Goal: Task Accomplishment & Management: Complete application form

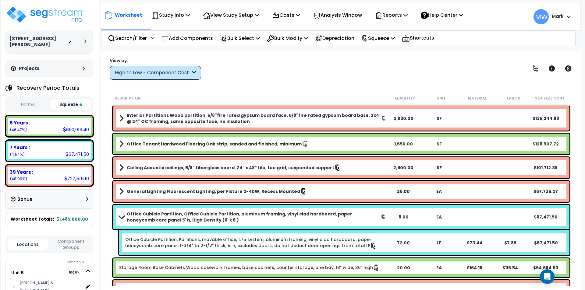
click at [229, 221] on b "Office Cubicle Partition, Office Cubicle Partition, aluminum framing, vinyl cla…" at bounding box center [254, 217] width 254 height 12
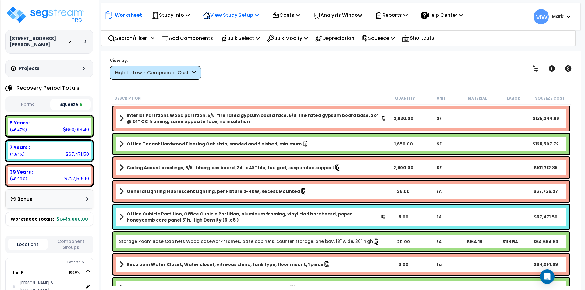
click at [218, 17] on p "View Study Setup" at bounding box center [231, 15] width 56 height 8
click at [222, 42] on link "View Questionnaire" at bounding box center [230, 42] width 60 height 12
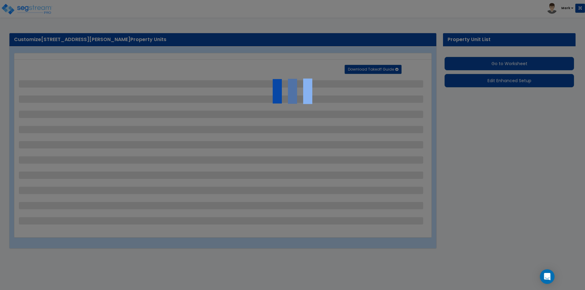
select select "1"
select select "2"
select select "1"
select select "2"
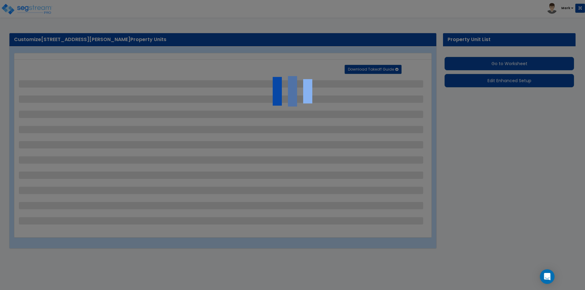
select select "5"
select select "1"
select select "2"
select select "1"
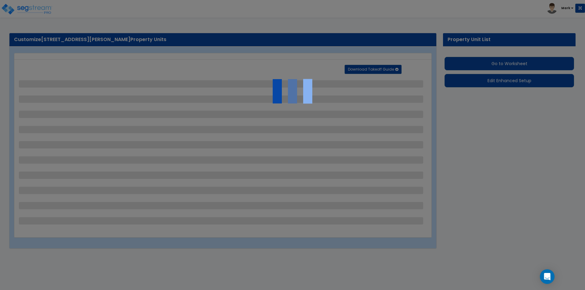
select select "3"
select select "1"
select select "4"
select select "1"
select select "2"
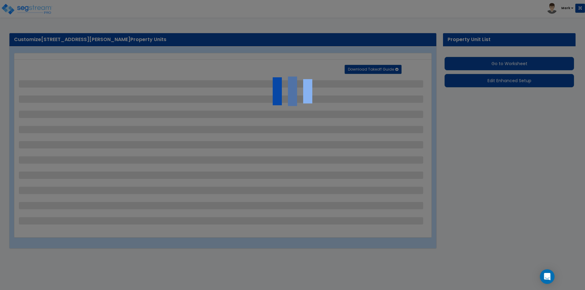
select select "1"
select select "2"
select select "1"
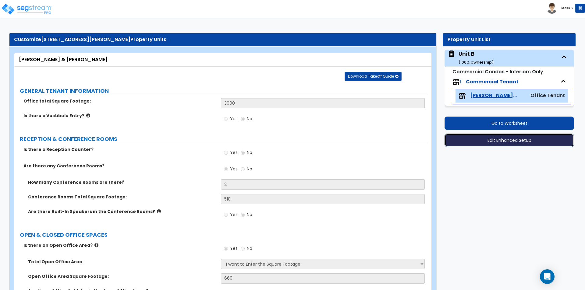
click at [517, 141] on button "Edit Enhanced Setup" at bounding box center [508, 140] width 129 height 13
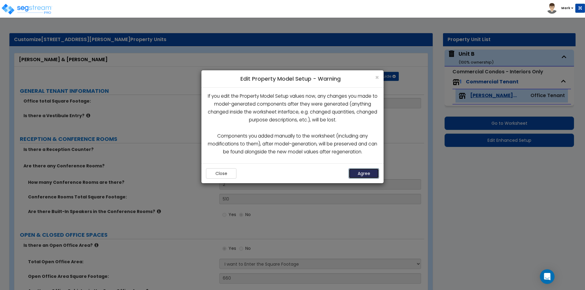
click at [365, 179] on button "Agree" at bounding box center [363, 173] width 30 height 10
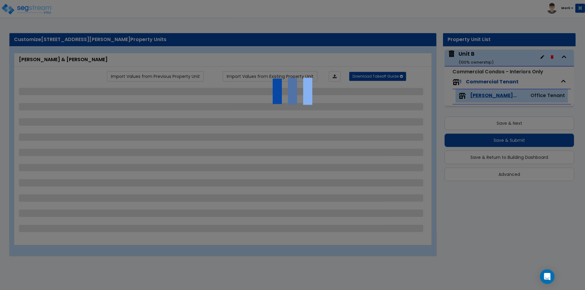
select select "1"
select select "2"
select select "1"
select select "2"
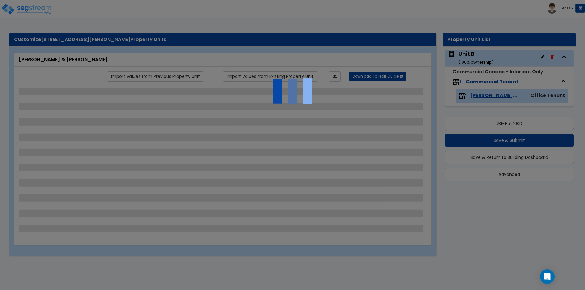
select select "5"
select select "1"
select select "2"
select select "1"
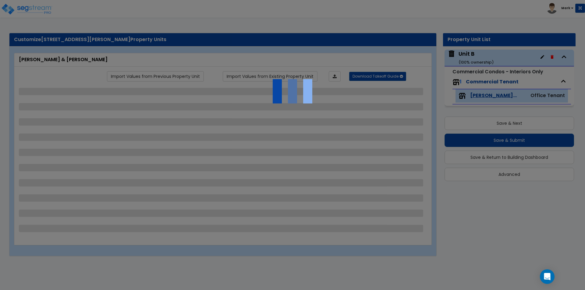
select select "3"
select select "1"
select select "4"
select select "1"
select select "2"
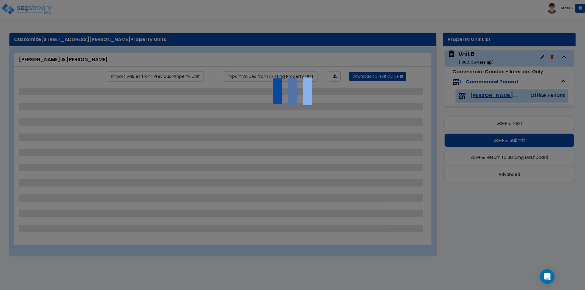
select select "1"
select select "2"
select select "1"
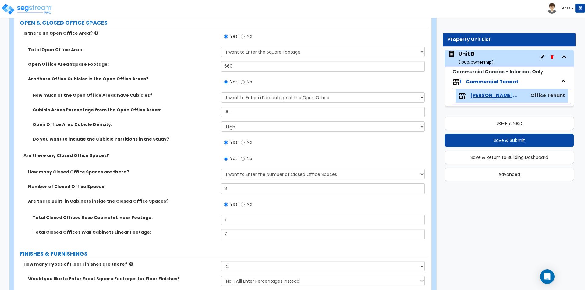
scroll to position [213, 0]
click at [264, 124] on select "Please Choose One Low High I want to Enter the number of Cubicles" at bounding box center [322, 126] width 203 height 10
select select "1"
click at [221, 121] on select "Please Choose One Low High I want to Enter the number of Cubicles" at bounding box center [322, 126] width 203 height 10
click at [194, 123] on label "Open Office Area Cubicle Density:" at bounding box center [125, 124] width 184 height 6
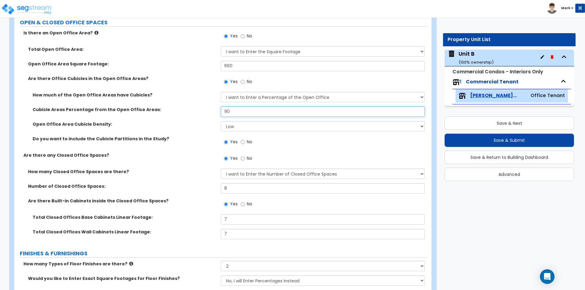
click at [232, 112] on input "90" at bounding box center [322, 112] width 203 height 10
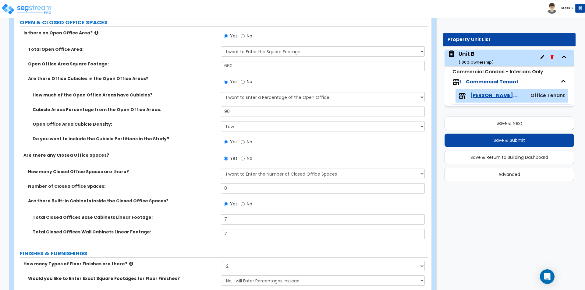
click at [185, 117] on div "Cubicle Areas Percentage from the Open Office Areas: 90" at bounding box center [220, 114] width 413 height 15
click at [480, 140] on button "Save & Submit" at bounding box center [508, 140] width 129 height 13
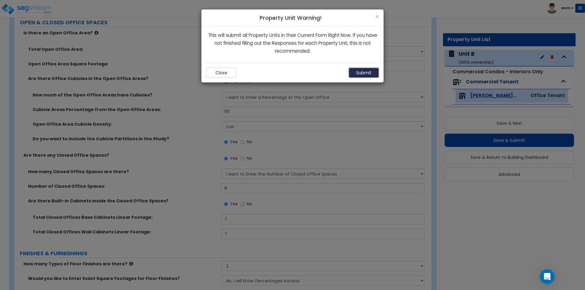
click at [363, 69] on button "Submit" at bounding box center [363, 73] width 30 height 10
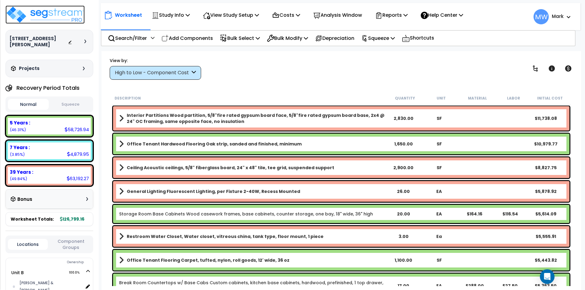
click at [29, 18] on img at bounding box center [44, 14] width 79 height 18
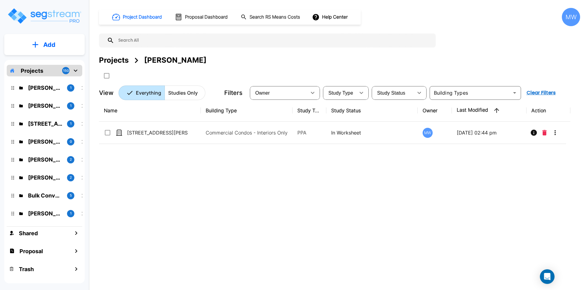
click at [206, 258] on div "Name Building Type Study Type Study Status Owner Last Modified Action [STREET_A…" at bounding box center [334, 190] width 471 height 180
click at [37, 104] on p "[PERSON_NAME]" at bounding box center [45, 106] width 34 height 8
click at [40, 143] on p "[PERSON_NAME]" at bounding box center [45, 142] width 34 height 8
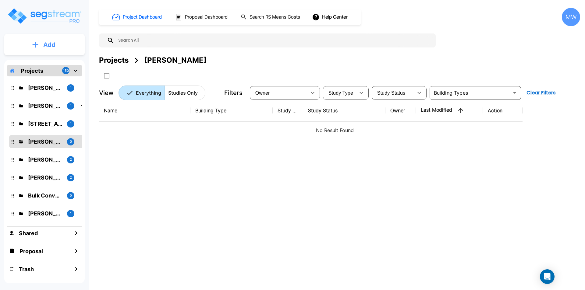
click at [51, 45] on p "Add" at bounding box center [49, 44] width 12 height 9
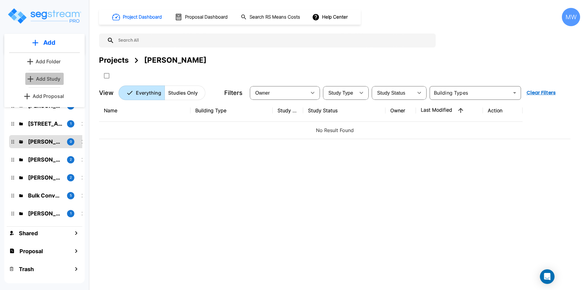
click at [58, 76] on p "Add Study" at bounding box center [48, 78] width 24 height 7
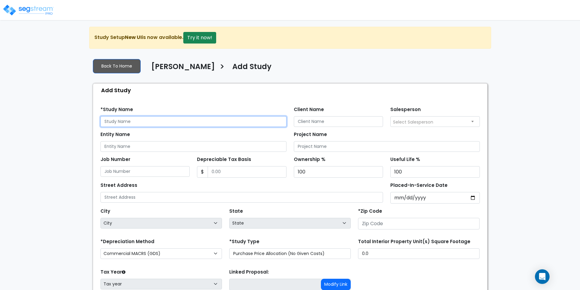
click at [117, 118] on input "text" at bounding box center [194, 121] width 186 height 11
type input "[STREET_ADDRESS][PERSON_NAME]"
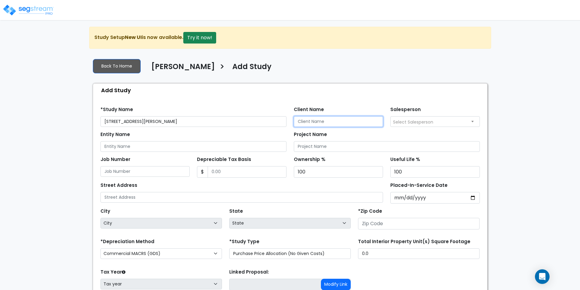
click at [342, 121] on input "Client Name" at bounding box center [339, 121] width 90 height 11
click at [312, 122] on input "[PERSON_NAME]" at bounding box center [339, 121] width 90 height 11
type input "[PERSON_NAME]"
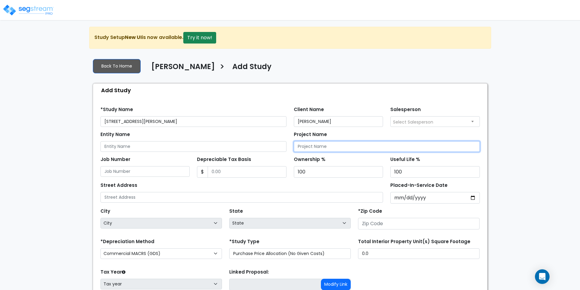
click at [316, 148] on input "Project Name" at bounding box center [387, 146] width 186 height 11
click at [373, 147] on input "652 [PERSON_NAME] Blvd Cost Segregatio Study" at bounding box center [387, 146] width 186 height 11
type input "[STREET_ADDRESS][PERSON_NAME] Cost Segregation Study"
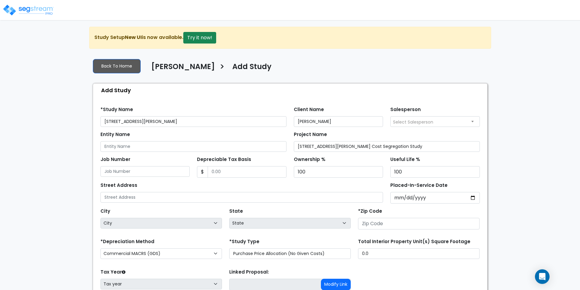
click at [263, 183] on div "Street Address" at bounding box center [242, 192] width 283 height 22
click at [241, 174] on input "Depreciable Tax Basis" at bounding box center [247, 172] width 79 height 12
type input "3,200,000"
click at [245, 184] on div "Street Address" at bounding box center [242, 192] width 283 height 22
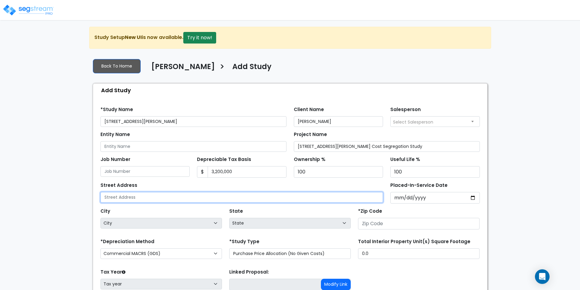
click at [323, 197] on input "text" at bounding box center [242, 197] width 283 height 11
type input "[STREET_ADDRESS][PERSON_NAME]"
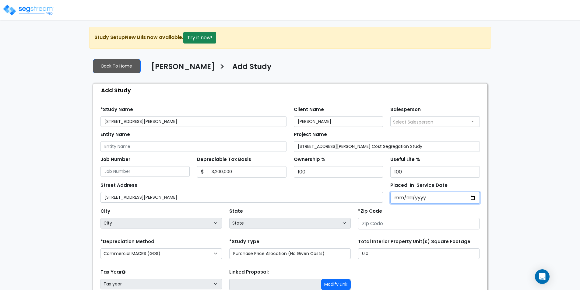
click at [473, 197] on input "Placed-In-Service Date" at bounding box center [436, 198] width 90 height 12
type input "2025-01-24"
select select "2025"
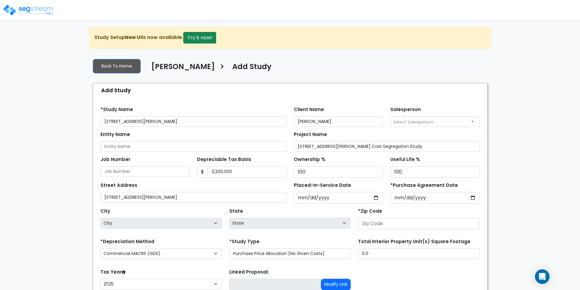
click at [408, 211] on div "*Zip Code" at bounding box center [419, 218] width 122 height 23
click at [397, 223] on input "number" at bounding box center [419, 224] width 122 height 12
type input "2"
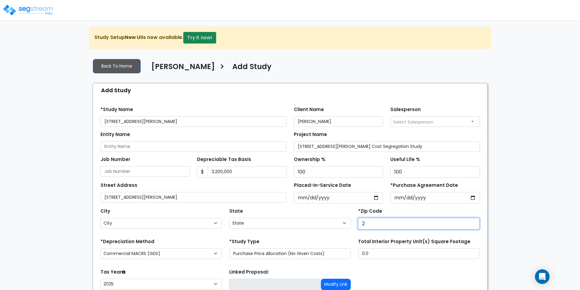
select select "DC"
type input "29"
select select "SC"
type input "29464"
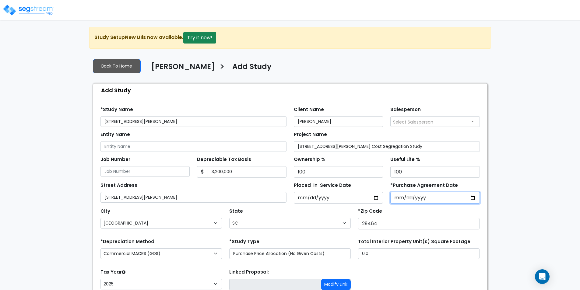
click at [401, 203] on input "*Purchase Agreement Date" at bounding box center [436, 198] width 90 height 12
click at [456, 204] on div "City City Naval Anacost Annex Washington Washington Navy Yard Abbeville Adams R…" at bounding box center [290, 217] width 387 height 27
click at [474, 198] on input "*Purchase Agreement Date" at bounding box center [436, 198] width 90 height 12
type input "[DATE]"
click at [430, 213] on div "*Zip Code 29464" at bounding box center [419, 218] width 122 height 23
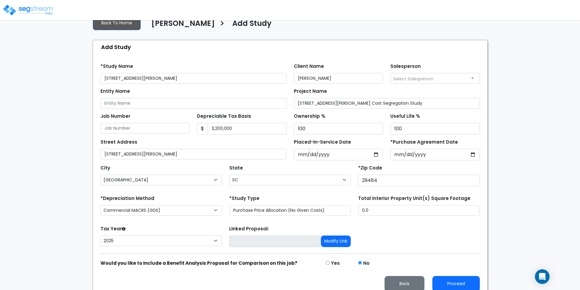
scroll to position [50, 0]
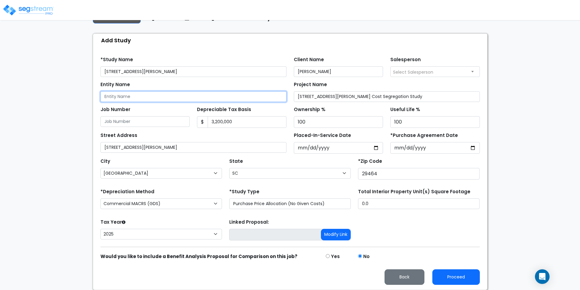
click at [177, 97] on input "Entity Name" at bounding box center [194, 96] width 186 height 11
type input "[PERSON_NAME] & [PERSON_NAME], LLC"
click at [175, 109] on div "Job Number" at bounding box center [146, 116] width 90 height 22
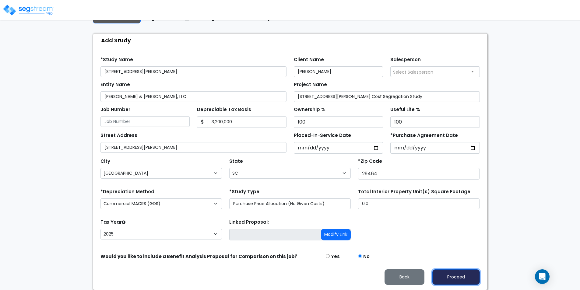
click at [452, 278] on button "Proceed" at bounding box center [457, 278] width 48 height 16
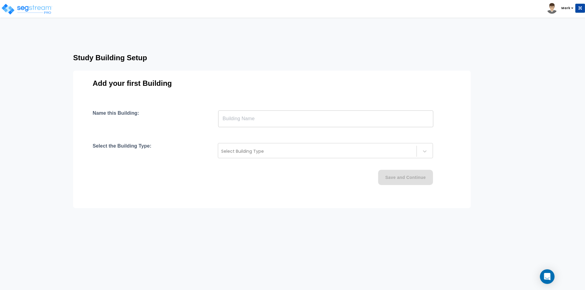
click at [378, 122] on input "text" at bounding box center [325, 118] width 215 height 17
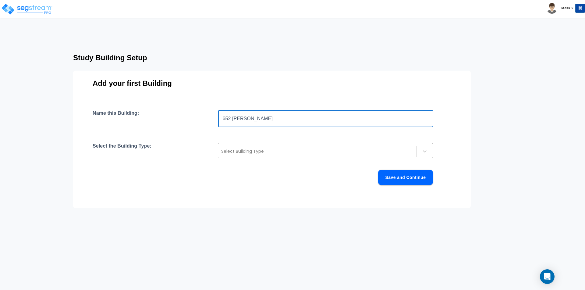
type input "652 Coleman"
click at [302, 153] on div at bounding box center [317, 151] width 192 height 7
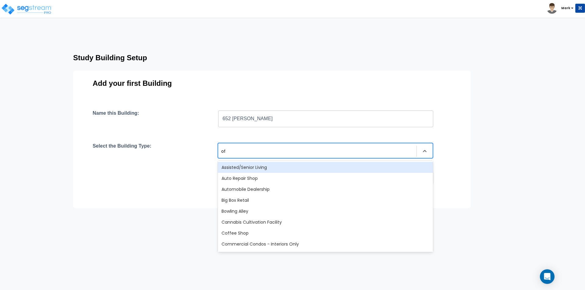
type input "off"
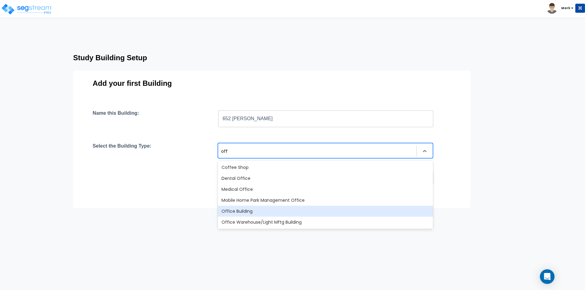
click at [260, 211] on div "Office Building" at bounding box center [325, 211] width 215 height 11
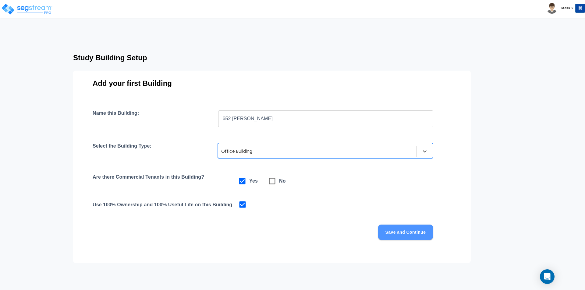
click at [393, 231] on button "Save and Continue" at bounding box center [405, 232] width 55 height 15
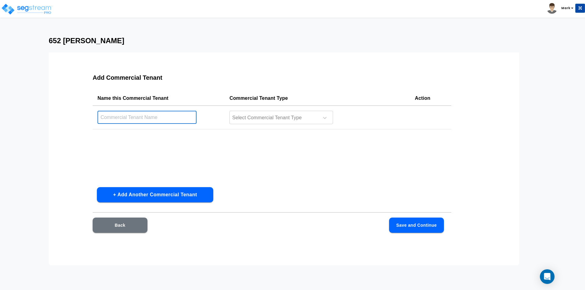
click at [166, 115] on input "text" at bounding box center [146, 117] width 99 height 13
type input "Eye Doc"
click at [271, 120] on div at bounding box center [272, 118] width 83 height 8
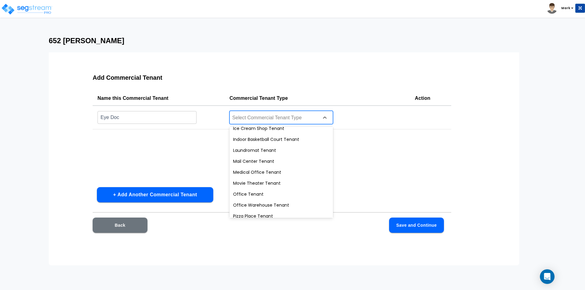
scroll to position [229, 0]
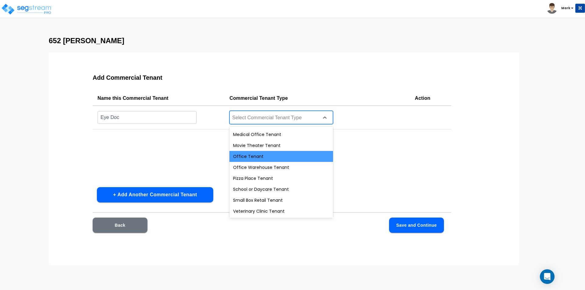
click at [264, 156] on div "Office Tenant" at bounding box center [281, 156] width 104 height 11
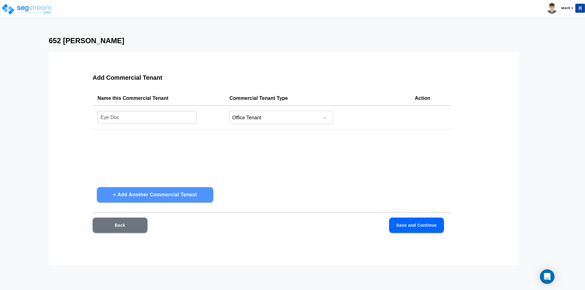
click at [184, 197] on button "+ Add Another Commercial Tenant" at bounding box center [155, 194] width 116 height 15
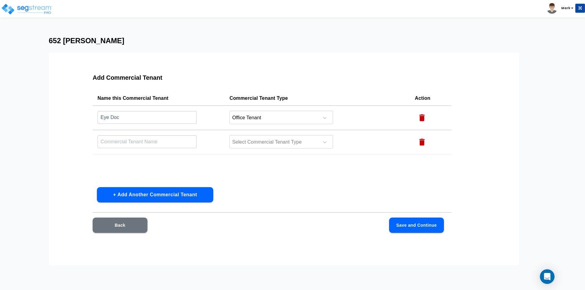
click at [161, 144] on input "text" at bounding box center [146, 141] width 99 height 13
type input "Dentist"
click at [257, 144] on div at bounding box center [272, 142] width 83 height 8
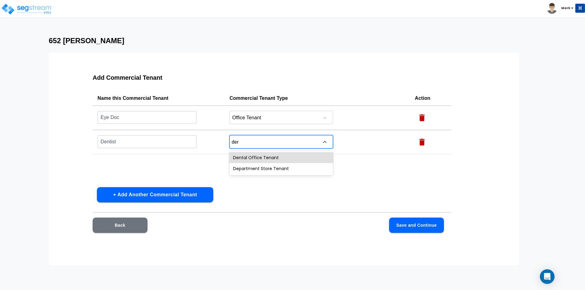
type input "dent"
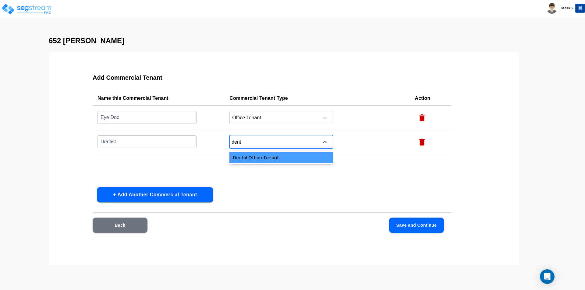
click at [267, 163] on div "Dental Office Tenant" at bounding box center [281, 157] width 104 height 11
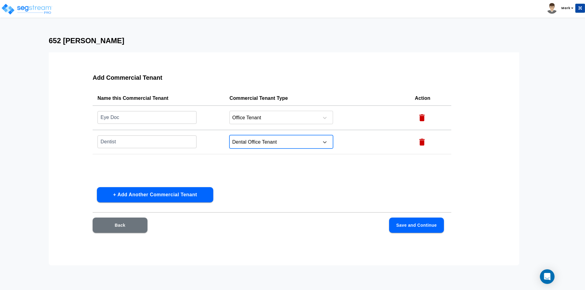
click at [182, 189] on button "+ Add Another Commercial Tenant" at bounding box center [155, 194] width 116 height 15
click at [170, 164] on input "text" at bounding box center [146, 166] width 99 height 13
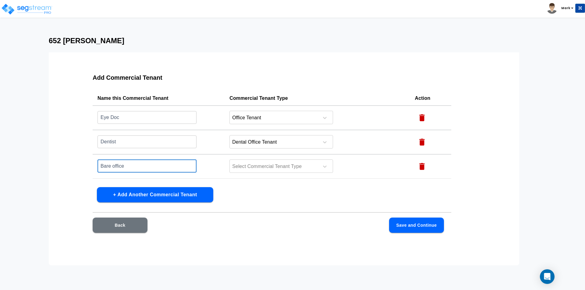
type input "Bare office"
click at [239, 180] on div "Name this Commercial Tenant Commercial Tenant Type Action Eye Doc ​ Office Tena…" at bounding box center [272, 136] width 359 height 91
click at [245, 168] on div at bounding box center [272, 167] width 83 height 8
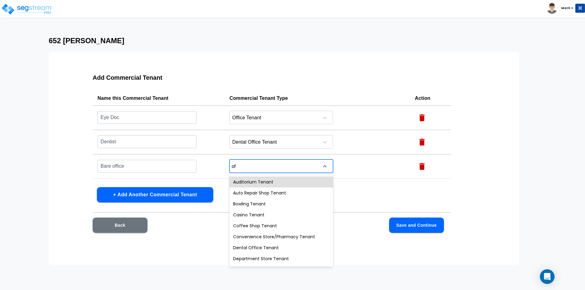
type input "off"
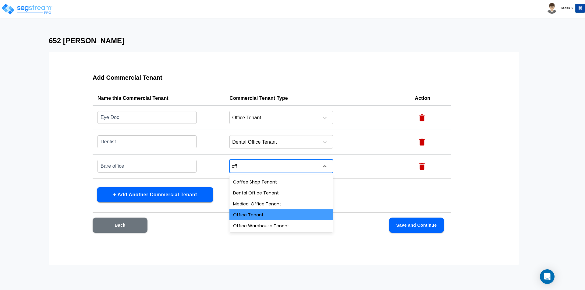
click at [251, 214] on div "Office Tenant" at bounding box center [281, 215] width 104 height 11
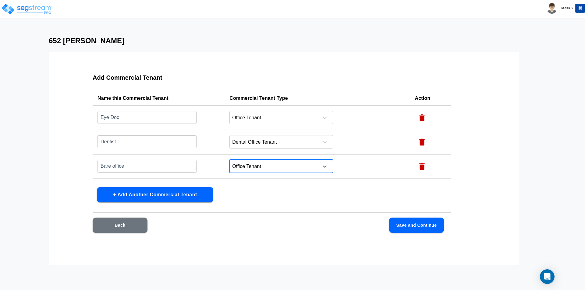
click at [177, 191] on button "+ Add Another Commercial Tenant" at bounding box center [155, 194] width 116 height 15
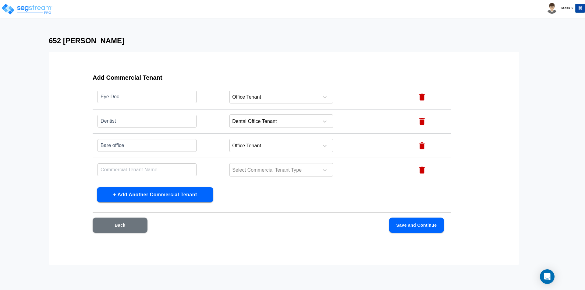
click at [158, 172] on input "text" at bounding box center [146, 169] width 99 height 13
type input "b"
type input "Law"
click at [239, 166] on div at bounding box center [272, 170] width 83 height 8
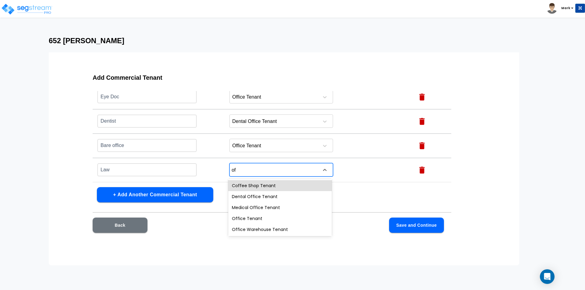
type input "off"
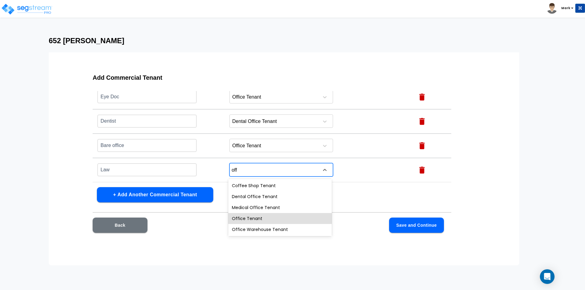
click at [257, 217] on div "Office Tenant" at bounding box center [280, 218] width 104 height 11
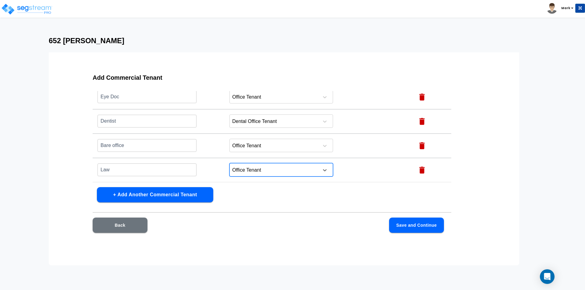
click at [418, 221] on button "Save and Continue" at bounding box center [416, 225] width 55 height 15
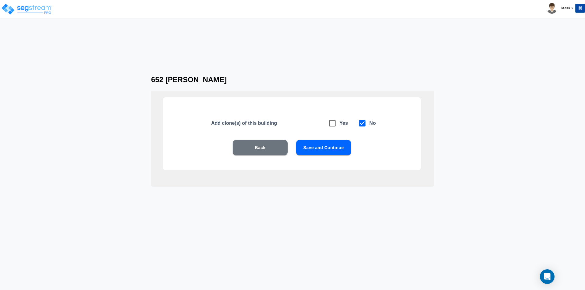
click at [337, 151] on button "Save and Continue" at bounding box center [323, 147] width 55 height 15
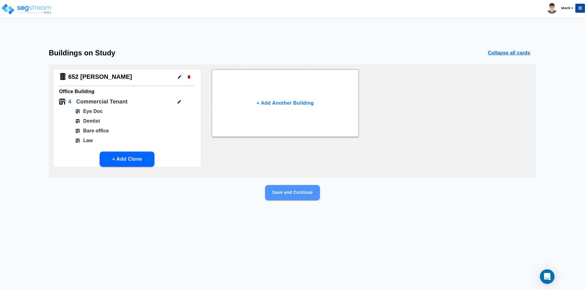
click at [291, 188] on button "Save and Continue" at bounding box center [292, 192] width 55 height 15
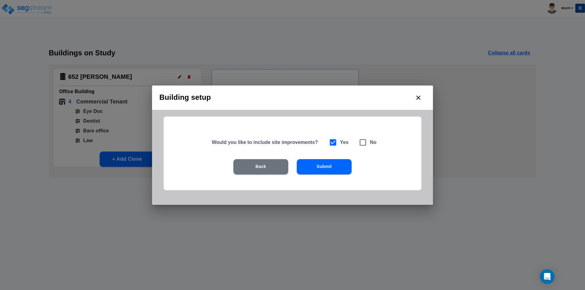
click at [359, 140] on input "checkbox" at bounding box center [359, 139] width 6 height 5
checkbox input "true"
checkbox input "false"
click at [327, 168] on button "Submit" at bounding box center [324, 166] width 55 height 15
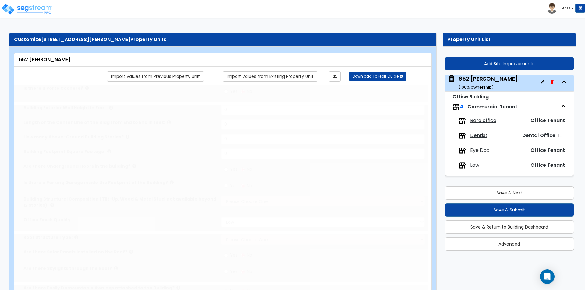
type input "1"
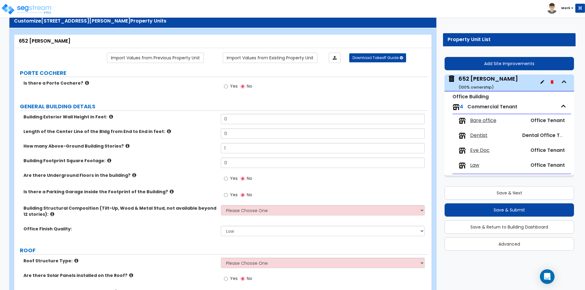
scroll to position [0, 0]
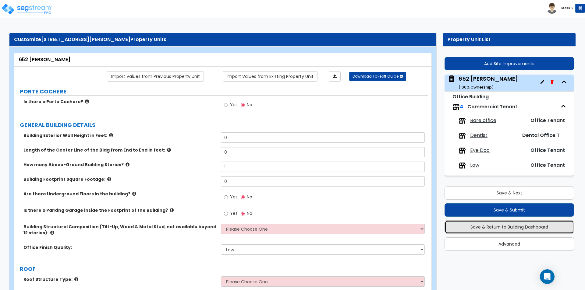
click at [465, 231] on button "Save & Return to Building Dashboard" at bounding box center [508, 227] width 129 height 13
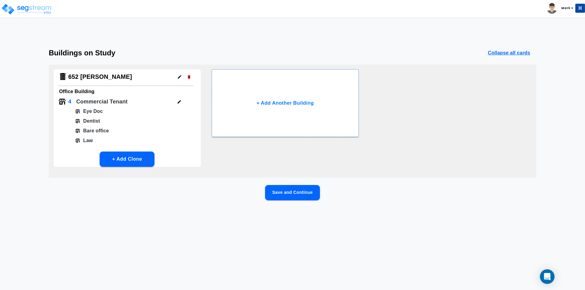
click at [190, 75] on icon "button" at bounding box center [189, 77] width 5 height 5
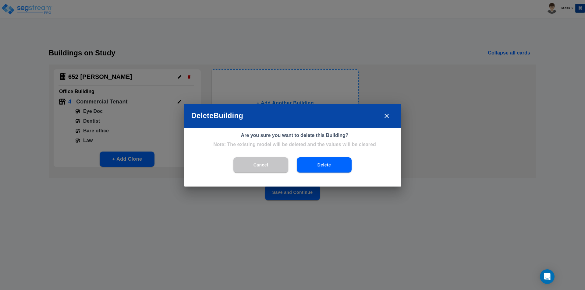
click at [386, 116] on icon "close" at bounding box center [386, 116] width 4 height 4
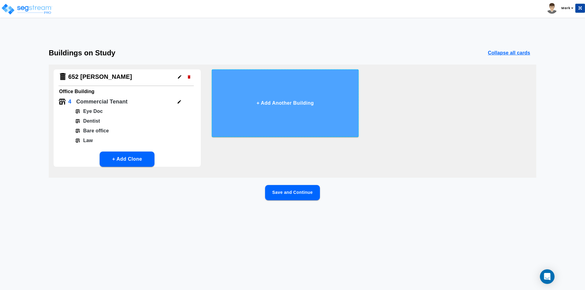
click at [287, 94] on button "+ Add Another Building" at bounding box center [285, 103] width 147 height 68
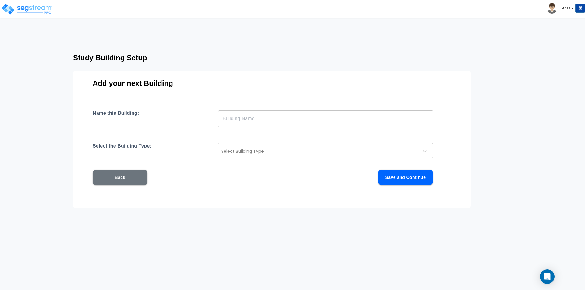
click at [278, 118] on input "text" at bounding box center [325, 118] width 215 height 17
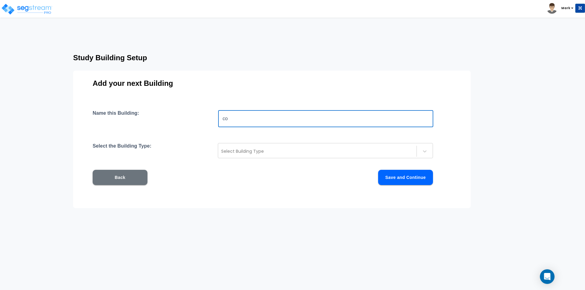
type input "c"
type input "law"
click at [269, 147] on div "Select Building Type" at bounding box center [317, 152] width 198 height 10
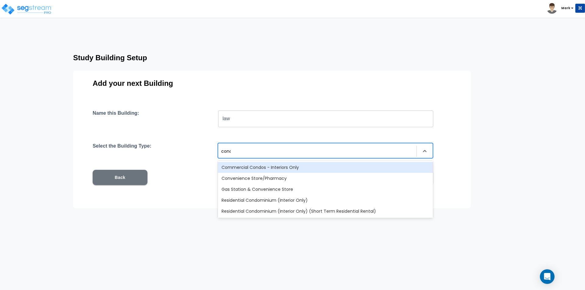
type input "condo"
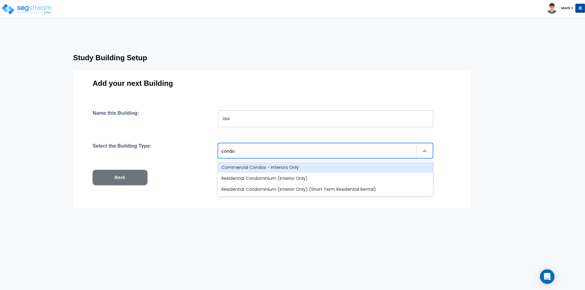
click at [275, 169] on div "Commercial Condos - Interiors Only" at bounding box center [325, 167] width 215 height 11
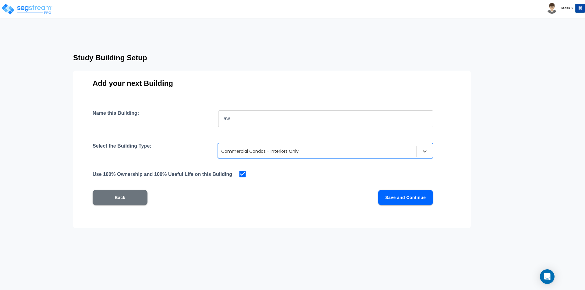
click at [405, 201] on button "Save and Continue" at bounding box center [405, 197] width 55 height 15
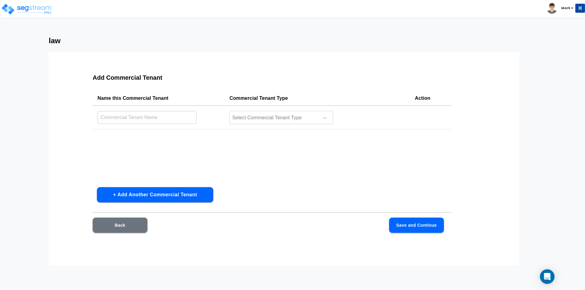
click at [176, 118] on input "text" at bounding box center [146, 117] width 99 height 13
type input "Law"
click at [271, 117] on div at bounding box center [272, 118] width 83 height 8
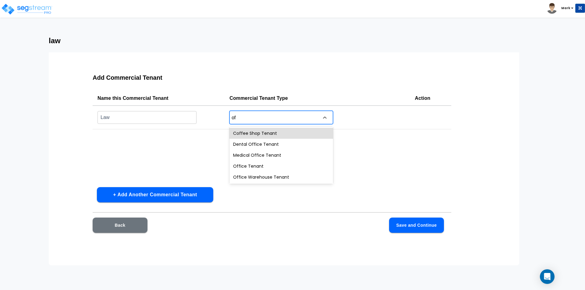
type input "off"
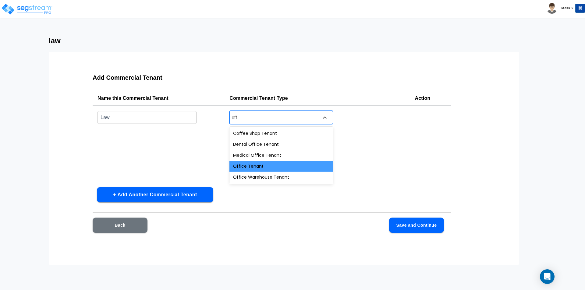
click at [268, 164] on div "Office Tenant" at bounding box center [281, 166] width 104 height 11
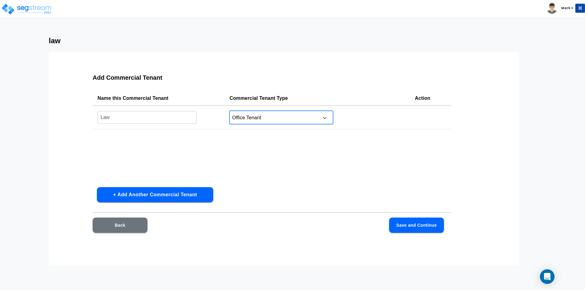
click at [184, 189] on button "+ Add Another Commercial Tenant" at bounding box center [155, 194] width 116 height 15
click at [149, 139] on input "text" at bounding box center [146, 141] width 99 height 13
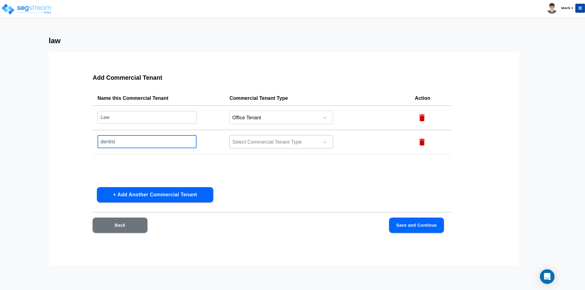
type input "dentist"
click at [265, 142] on div at bounding box center [272, 142] width 83 height 8
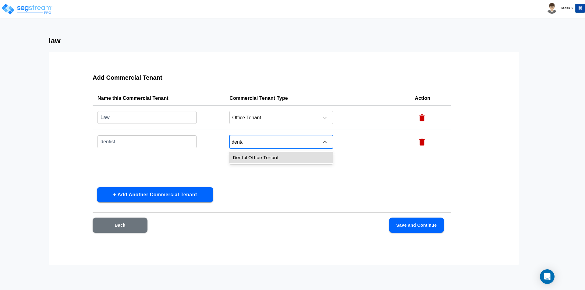
type input "dental"
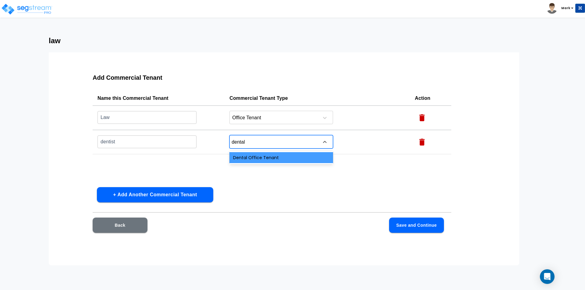
click at [264, 156] on div "Dental Office Tenant" at bounding box center [281, 157] width 104 height 11
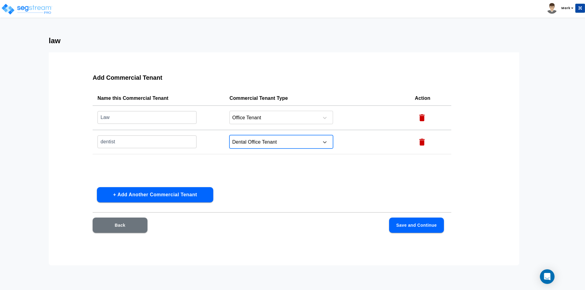
click at [200, 195] on button "+ Add Another Commercial Tenant" at bounding box center [155, 194] width 116 height 15
click at [163, 162] on input "text" at bounding box center [146, 166] width 99 height 13
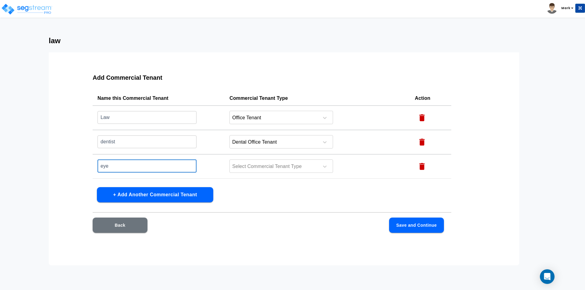
type input "Eye Doc"
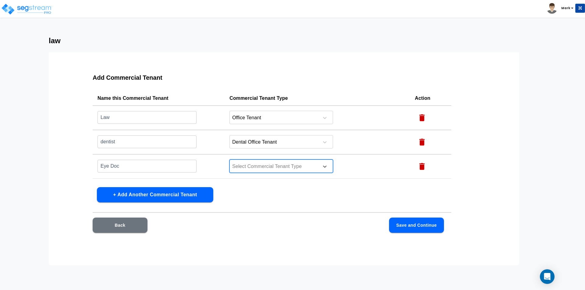
click at [260, 165] on div at bounding box center [272, 167] width 83 height 8
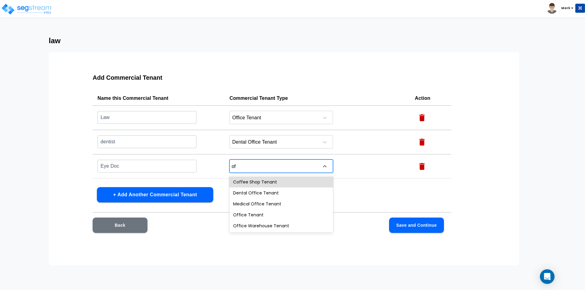
type input "off"
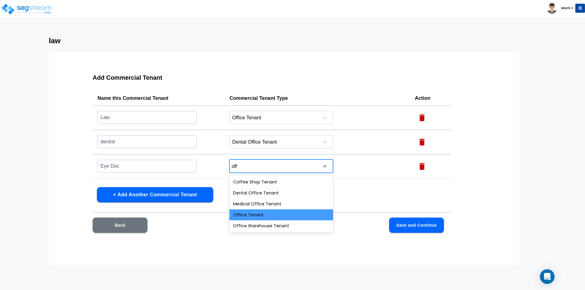
click at [244, 214] on div "Office Tenant" at bounding box center [281, 215] width 104 height 11
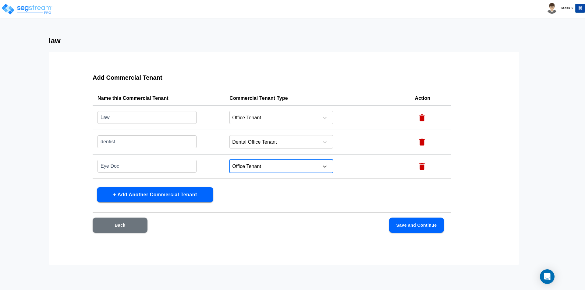
click at [242, 188] on div "Add Commercial Tenant Name this Commercial Tenant Commercial Tenant Type Action…" at bounding box center [272, 157] width 398 height 183
click at [176, 192] on button "+ Add Another Commercial Tenant" at bounding box center [155, 194] width 116 height 15
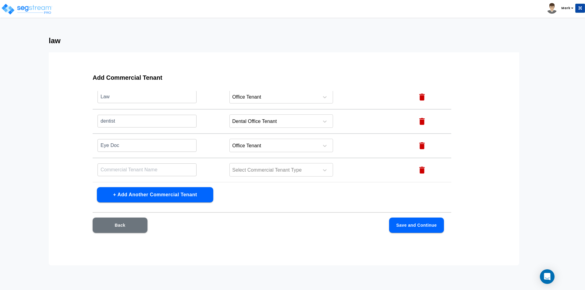
click at [152, 166] on input "text" at bounding box center [146, 169] width 99 height 13
type input "Bare office"
click at [262, 168] on div at bounding box center [272, 170] width 83 height 8
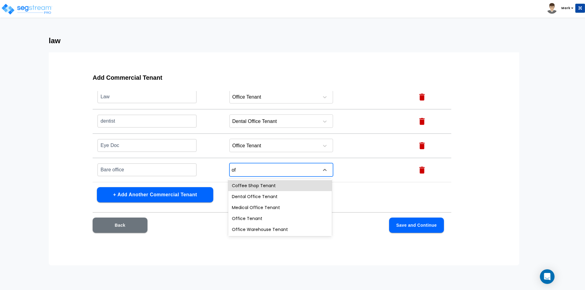
type input "off"
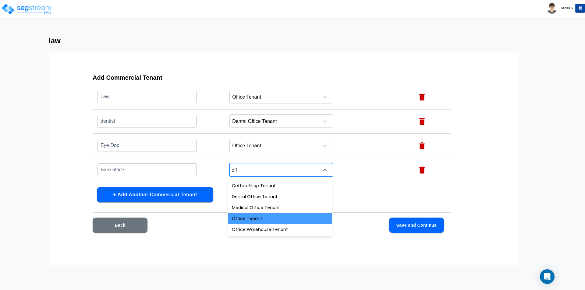
click at [265, 217] on div "Office Tenant" at bounding box center [280, 218] width 104 height 11
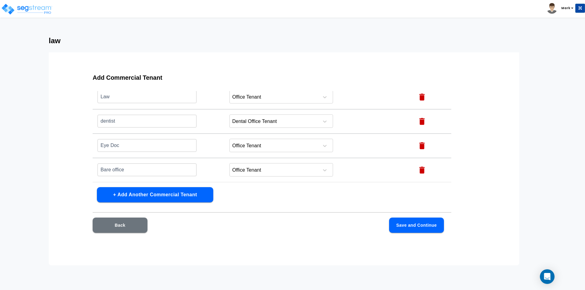
click at [276, 194] on div "Add Commercial Tenant Name this Commercial Tenant Commercial Tenant Type Action…" at bounding box center [272, 157] width 398 height 183
click at [413, 232] on button "Save and Continue" at bounding box center [416, 225] width 55 height 15
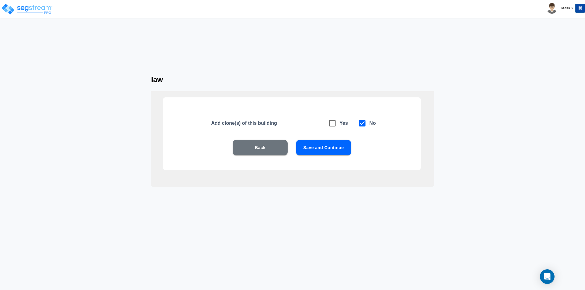
click at [320, 147] on button "Save and Continue" at bounding box center [323, 147] width 55 height 15
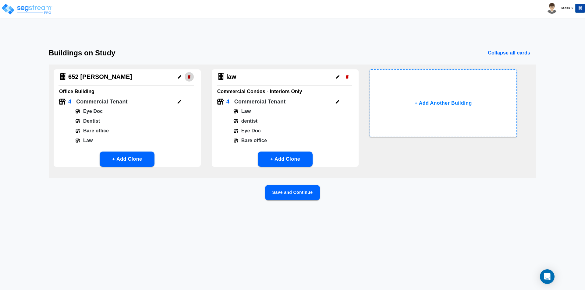
click at [189, 77] on icon "button" at bounding box center [189, 76] width 3 height 3
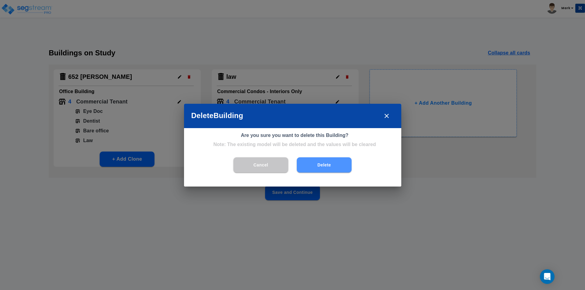
click at [310, 162] on button "Delete" at bounding box center [324, 164] width 55 height 15
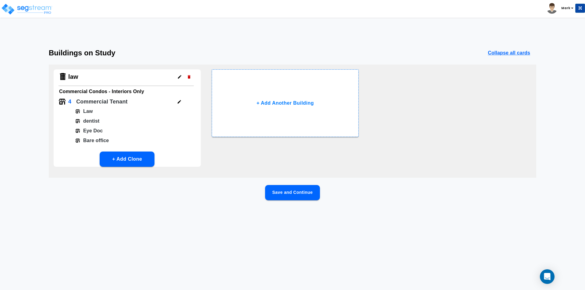
click at [179, 78] on icon "button" at bounding box center [179, 77] width 5 height 5
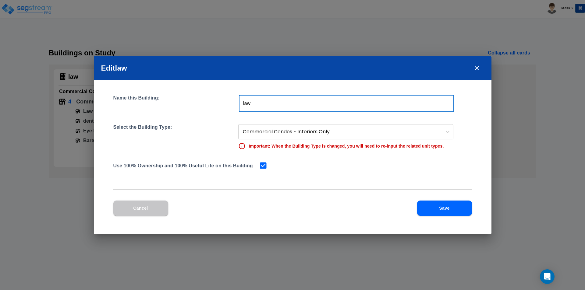
drag, startPoint x: 254, startPoint y: 105, endPoint x: 146, endPoint y: 109, distance: 108.5
click at [146, 109] on div "Name this Building: law ​" at bounding box center [292, 103] width 359 height 17
type input "652 [PERSON_NAME] BLVD"
click at [445, 207] on button "Save" at bounding box center [444, 208] width 55 height 15
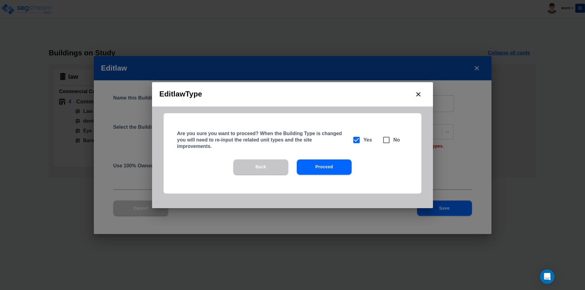
click at [328, 166] on button "Proceed" at bounding box center [324, 167] width 55 height 15
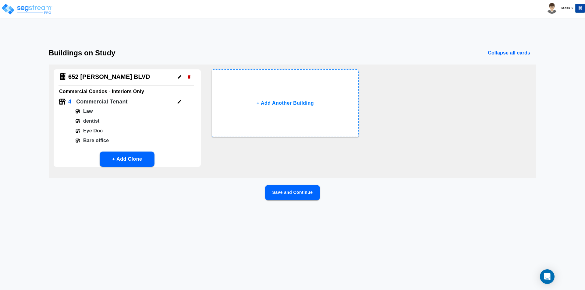
click at [300, 194] on button "Save and Continue" at bounding box center [292, 192] width 55 height 15
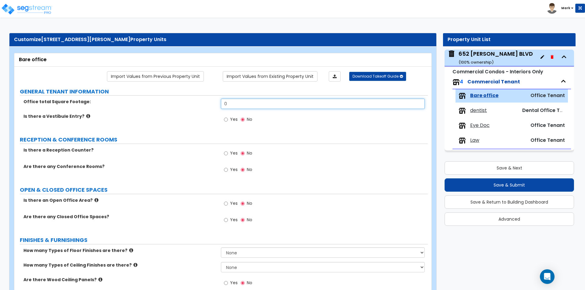
click at [244, 107] on input "0" at bounding box center [322, 104] width 203 height 10
click at [189, 124] on div "Is there a Vestibule Entry? Yes No" at bounding box center [220, 121] width 413 height 16
click at [253, 102] on input "2,400" at bounding box center [322, 104] width 203 height 10
type input "2,400"
click at [480, 108] on span "dentist" at bounding box center [478, 110] width 17 height 7
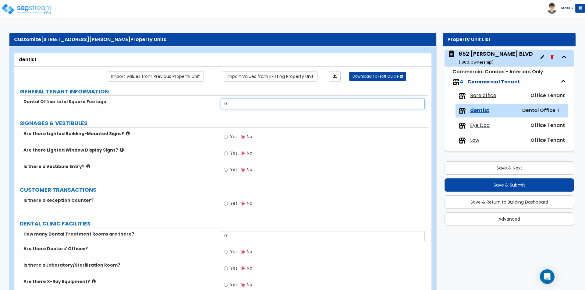
click at [267, 103] on input "0" at bounding box center [322, 104] width 203 height 10
type input "2,400"
click at [483, 122] on div "Eye Doc Office Tenant" at bounding box center [511, 125] width 112 height 13
click at [484, 126] on span "Eye Doc" at bounding box center [479, 125] width 19 height 7
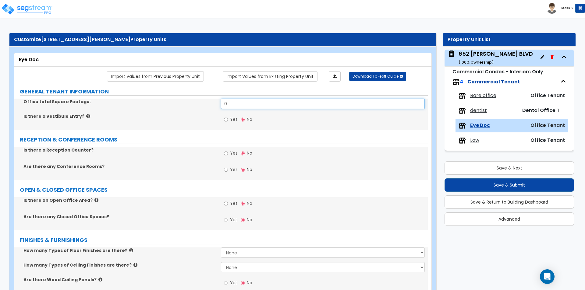
click at [251, 105] on input "0" at bounding box center [322, 104] width 203 height 10
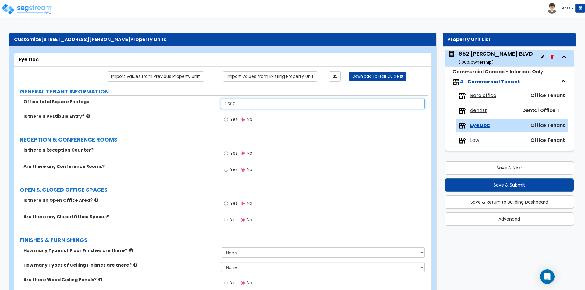
type input "2,300"
click at [472, 141] on span "Law" at bounding box center [474, 140] width 9 height 7
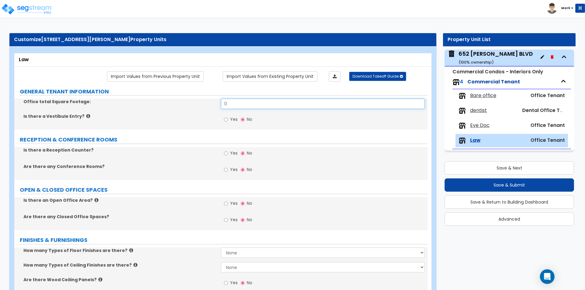
click at [240, 104] on input "0" at bounding box center [322, 104] width 203 height 10
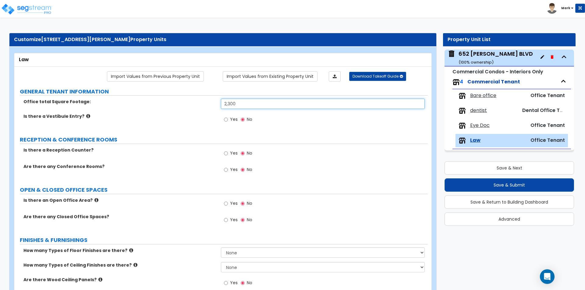
type input "2,300"
click at [181, 120] on div "Is there a Vestibule Entry? Yes No" at bounding box center [220, 121] width 413 height 16
click at [230, 168] on span "Yes" at bounding box center [234, 170] width 8 height 6
click at [228, 168] on input "Yes" at bounding box center [226, 170] width 4 height 7
radio input "true"
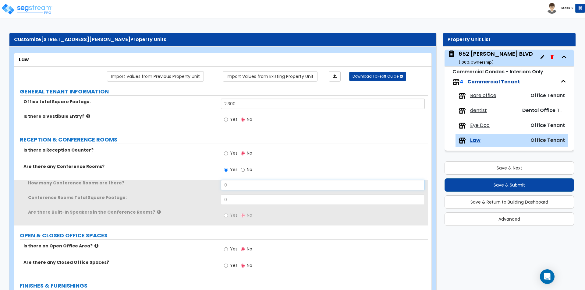
click at [234, 186] on input "0" at bounding box center [322, 185] width 203 height 10
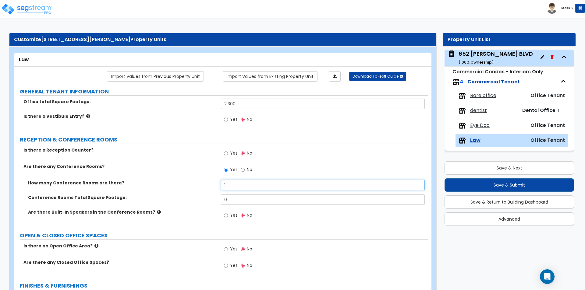
type input "1"
click at [239, 201] on input "0" at bounding box center [322, 200] width 203 height 10
type input "220"
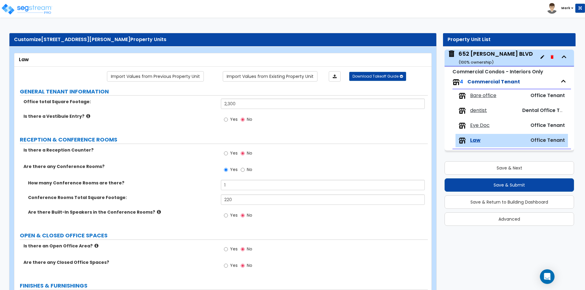
click at [208, 189] on div "How many Conference Rooms are there? 1" at bounding box center [220, 187] width 413 height 15
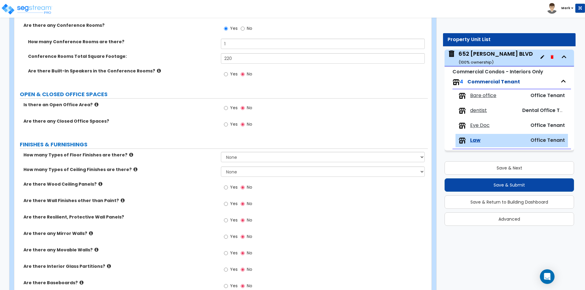
scroll to position [152, 0]
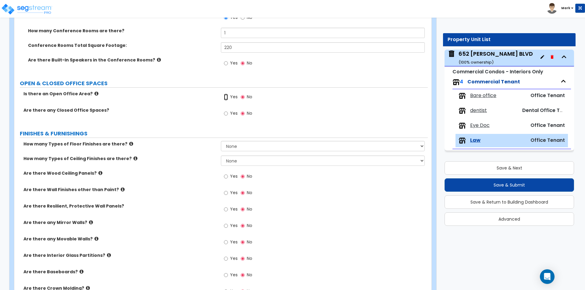
click at [226, 95] on input "Yes" at bounding box center [226, 97] width 4 height 7
radio input "true"
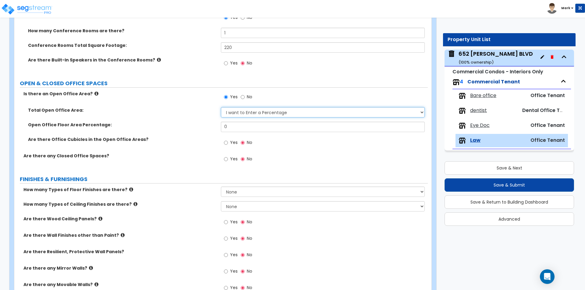
click at [233, 111] on select "I want to Enter a Percentage I want to Enter the Square Footage" at bounding box center [322, 112] width 203 height 10
click at [205, 115] on div "Total Open Office Area: I want to Enter a Percentage I want to Enter the Square…" at bounding box center [220, 114] width 413 height 15
click at [240, 133] on div "Open Office Floor Area Percentage: 0" at bounding box center [220, 129] width 413 height 15
click at [239, 130] on input "0" at bounding box center [322, 127] width 203 height 10
type input "50"
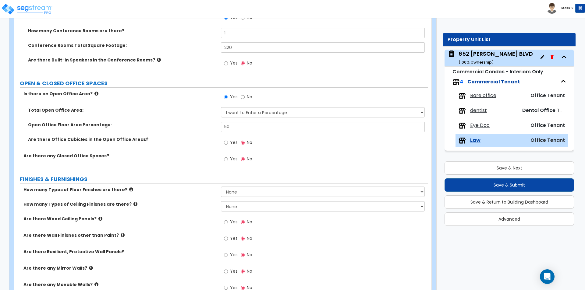
click at [201, 126] on label "Open Office Floor Area Percentage:" at bounding box center [122, 125] width 188 height 6
click at [226, 145] on input "Yes" at bounding box center [226, 143] width 4 height 7
radio input "true"
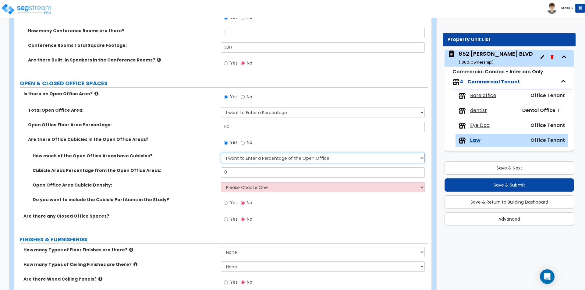
click at [260, 161] on select "I want to Enter a Percentage of the Open Office I want to enter the Square Foot…" at bounding box center [322, 158] width 203 height 10
click at [239, 177] on input "0" at bounding box center [322, 173] width 203 height 10
type input "50"
click at [150, 117] on div "Total Open Office Area: I want to Enter a Percentage I want to Enter the Square…" at bounding box center [220, 114] width 413 height 15
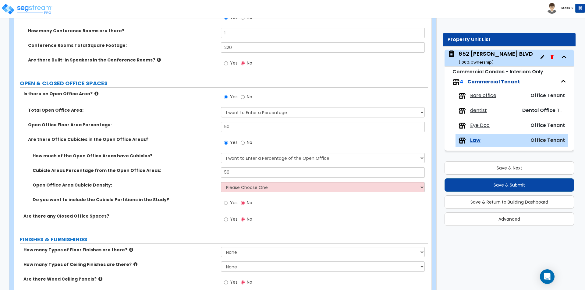
click at [94, 91] on icon at bounding box center [96, 93] width 4 height 5
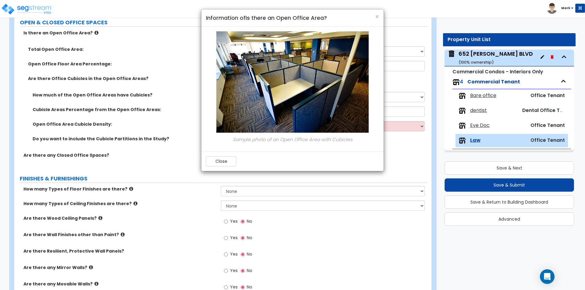
scroll to position [122, 0]
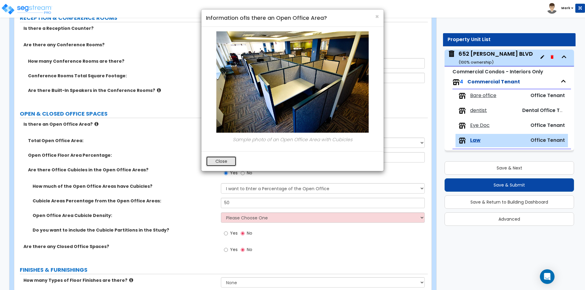
click at [220, 160] on button "Close" at bounding box center [221, 161] width 30 height 10
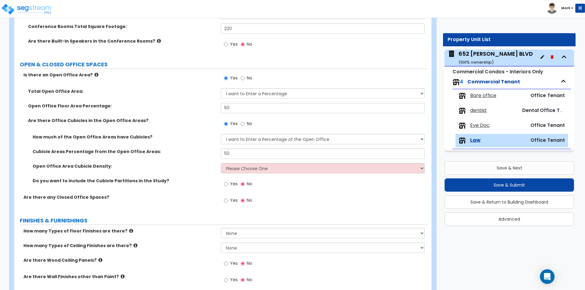
scroll to position [183, 0]
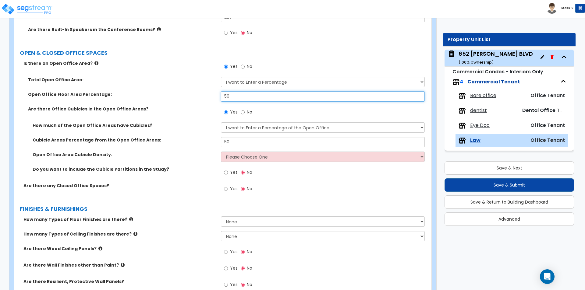
click at [246, 94] on input "50" at bounding box center [322, 96] width 203 height 10
type input "5"
type input "40"
click at [196, 144] on div "Cubicle Areas Percentage from the Open Office Areas: 50" at bounding box center [220, 144] width 413 height 15
drag, startPoint x: 240, startPoint y: 155, endPoint x: 241, endPoint y: 158, distance: 3.2
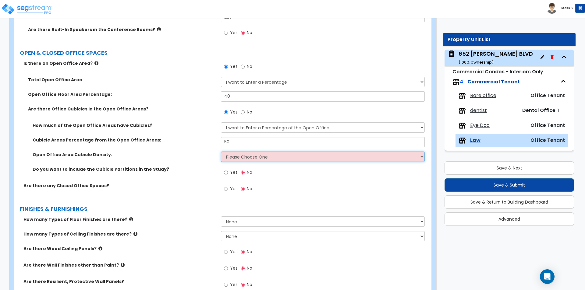
click at [240, 155] on select "Please Choose One Low High I want to Enter the number of Cubicles" at bounding box center [322, 157] width 203 height 10
select select "1"
click at [221, 152] on select "Please Choose One Low High I want to Enter the number of Cubicles" at bounding box center [322, 157] width 203 height 10
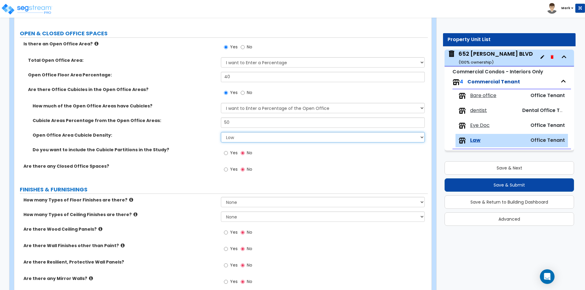
scroll to position [213, 0]
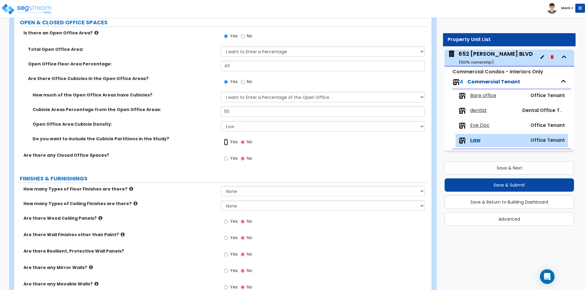
click at [228, 140] on input "Yes" at bounding box center [226, 142] width 4 height 7
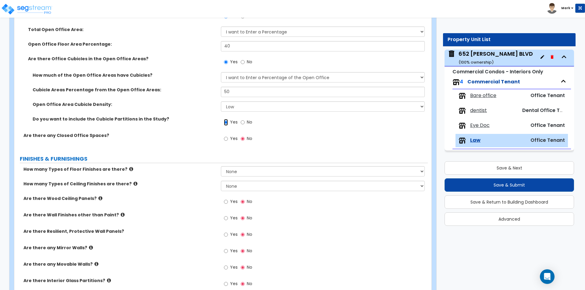
scroll to position [244, 0]
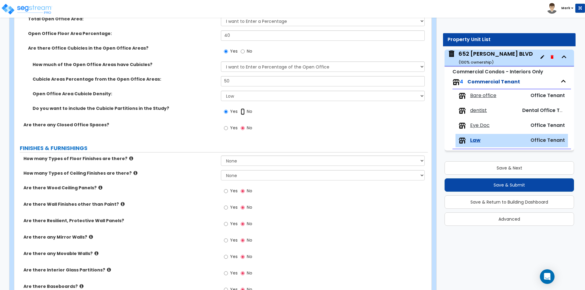
click at [242, 112] on input "No" at bounding box center [243, 111] width 4 height 7
radio input "false"
radio input "true"
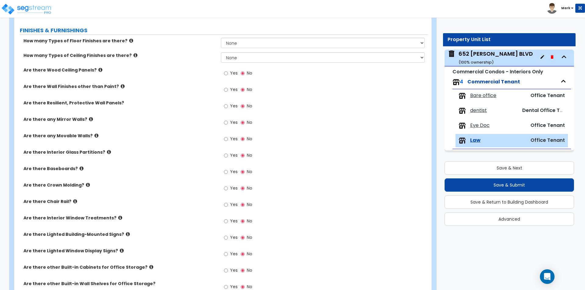
scroll to position [366, 0]
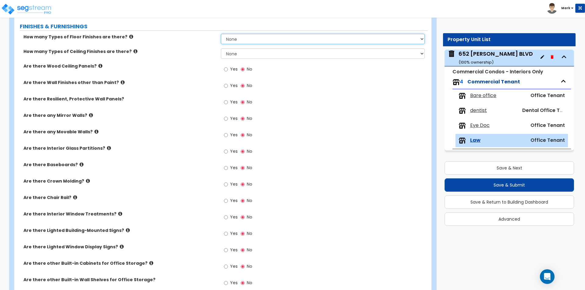
click at [253, 40] on select "None 1 2 3 4" at bounding box center [322, 39] width 203 height 10
select select "1"
click at [221, 34] on select "None 1 2 3 4" at bounding box center [322, 39] width 203 height 10
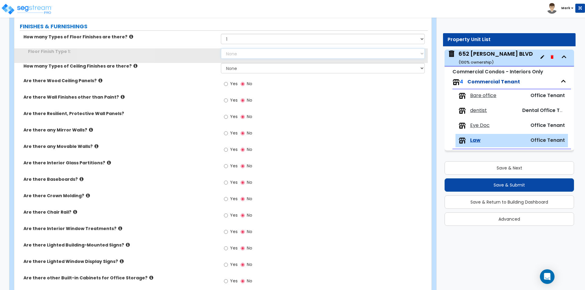
click at [245, 57] on select "None Tile Flooring Marble Flooring Hardwood Flooring Resilient Laminate Floorin…" at bounding box center [322, 53] width 203 height 10
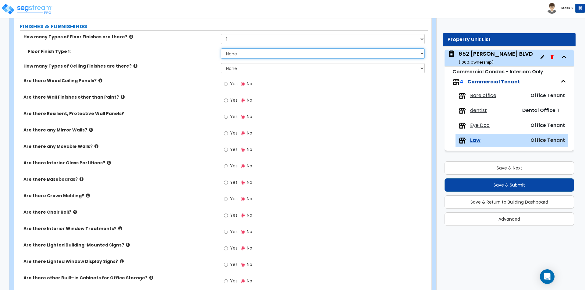
select select "5"
click at [221, 48] on select "None Tile Flooring Marble Flooring Hardwood Flooring Resilient Laminate Floorin…" at bounding box center [322, 53] width 203 height 10
drag, startPoint x: 231, startPoint y: 67, endPoint x: 233, endPoint y: 71, distance: 4.5
click at [231, 67] on select "None 1 2 3" at bounding box center [322, 68] width 203 height 10
select select "1"
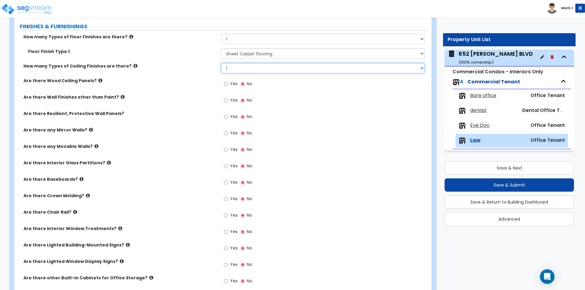
click at [221, 63] on select "None 1 2 3" at bounding box center [322, 68] width 203 height 10
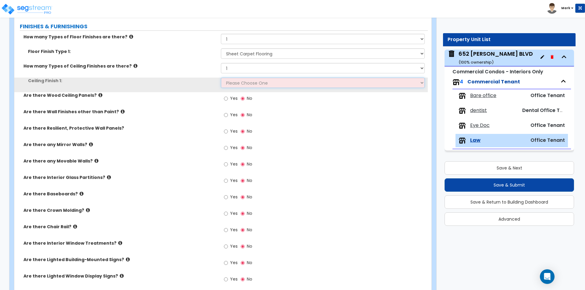
click at [240, 79] on select "Please Choose One Drop Ceiling Open Ceiling Drywall Ceiling" at bounding box center [322, 83] width 203 height 10
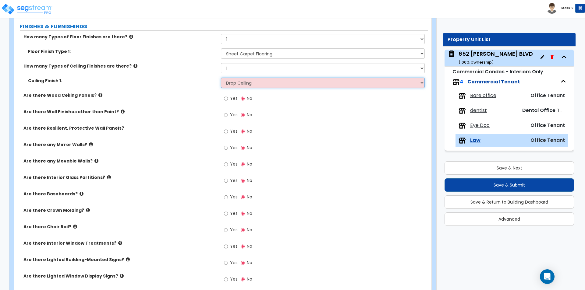
click at [221, 78] on select "Please Choose One Drop Ceiling Open Ceiling Drywall Ceiling" at bounding box center [322, 83] width 203 height 10
click at [240, 85] on select "Please Choose One Drop Ceiling Open Ceiling Drywall Ceiling" at bounding box center [322, 83] width 203 height 10
select select "2"
click at [221, 78] on select "Please Choose One Drop Ceiling Open Ceiling Drywall Ceiling" at bounding box center [322, 83] width 203 height 10
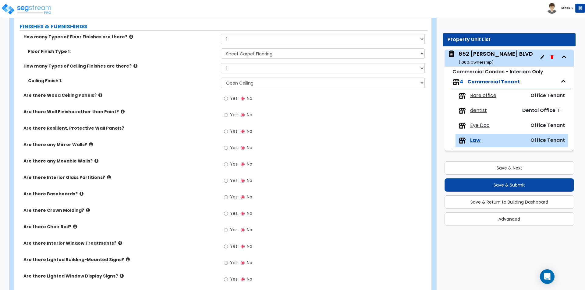
click at [193, 107] on div "Are there Wood Ceiling Panels? Yes No" at bounding box center [220, 100] width 413 height 16
click at [228, 195] on input "Yes" at bounding box center [226, 197] width 4 height 7
radio input "true"
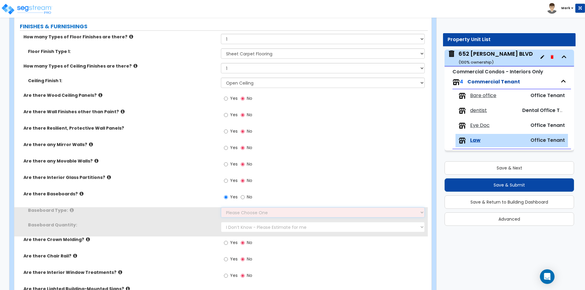
click at [235, 215] on select "Please Choose One Wood Vinyl Carpet Tile" at bounding box center [322, 212] width 203 height 10
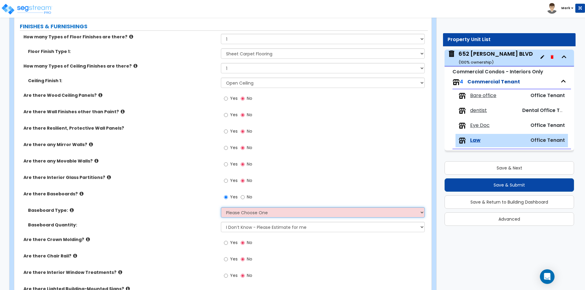
select select "2"
click at [221, 207] on select "Please Choose One Wood Vinyl Carpet Tile" at bounding box center [322, 212] width 203 height 10
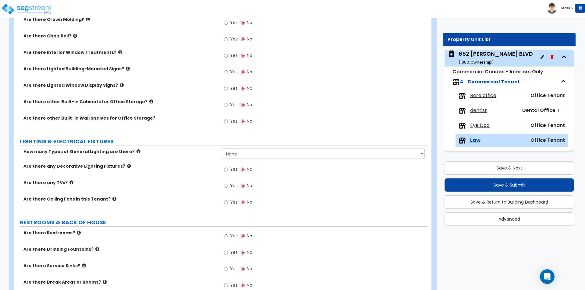
scroll to position [609, 0]
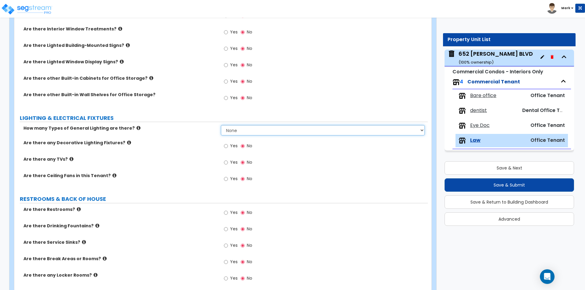
click at [241, 127] on select "None 1 2 3" at bounding box center [322, 130] width 203 height 10
select select "1"
click at [221, 125] on select "None 1 2 3" at bounding box center [322, 130] width 203 height 10
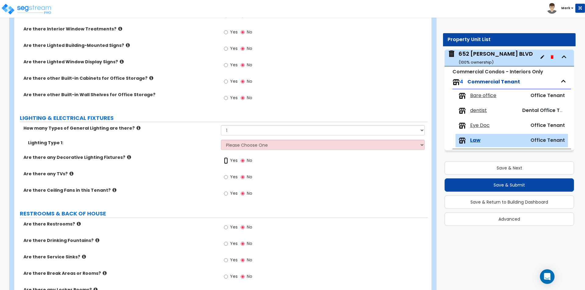
click at [227, 164] on input "Yes" at bounding box center [226, 160] width 4 height 7
radio input "true"
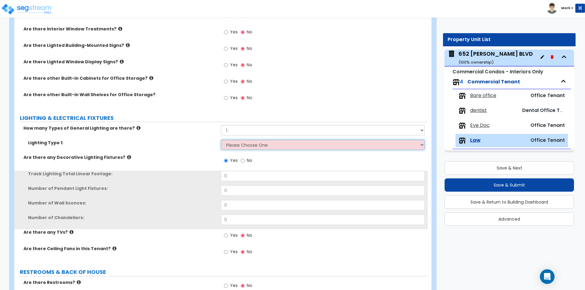
click at [236, 149] on select "Please Choose One LED Surface-Mounted LED Recessed Fluorescent Surface-Mounted …" at bounding box center [322, 145] width 203 height 10
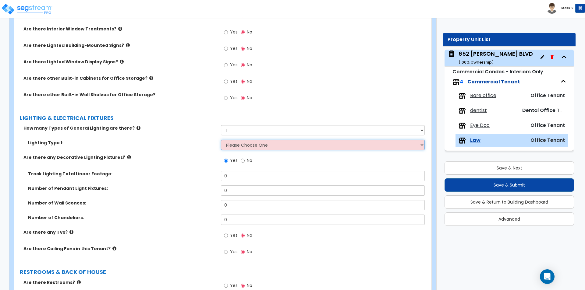
select select "3"
click at [221, 140] on select "Please Choose One LED Surface-Mounted LED Recessed Fluorescent Surface-Mounted …" at bounding box center [322, 145] width 203 height 10
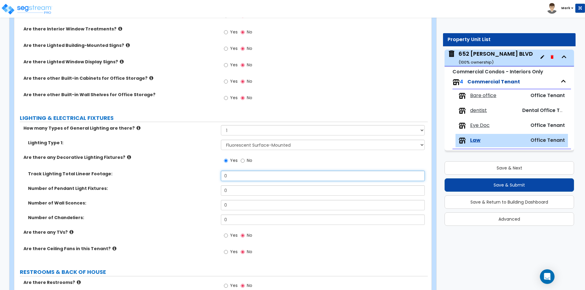
click at [249, 172] on input "0" at bounding box center [322, 176] width 203 height 10
type input "10"
click at [163, 175] on label "Track Lighting Total Linear Footage:" at bounding box center [122, 174] width 188 height 6
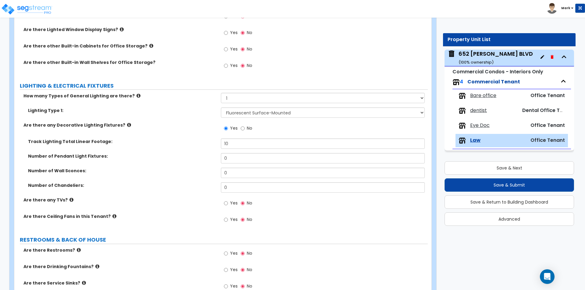
scroll to position [731, 0]
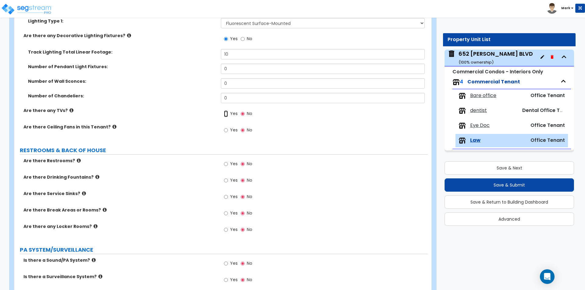
click at [228, 116] on input "Yes" at bounding box center [226, 114] width 4 height 7
radio input "true"
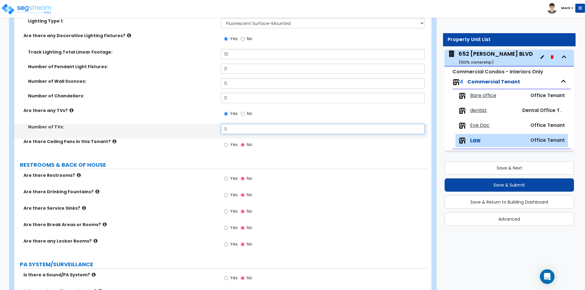
click at [234, 131] on input "0" at bounding box center [322, 129] width 203 height 10
type input "1"
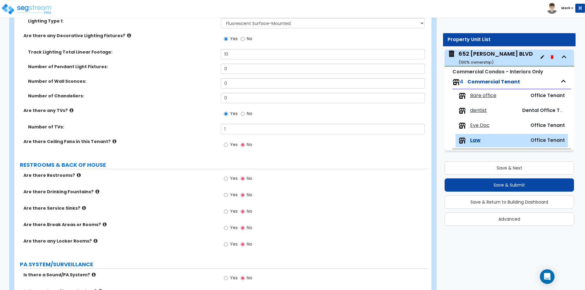
click at [186, 144] on label "Are there Ceiling Fans in this Tenant?" at bounding box center [119, 142] width 193 height 6
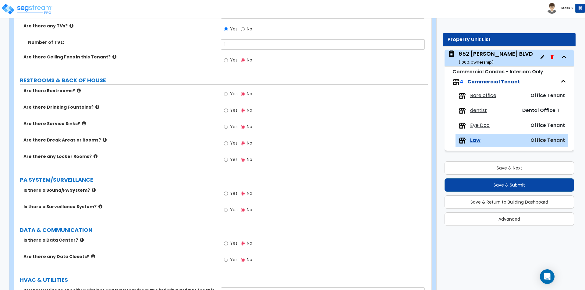
scroll to position [822, 0]
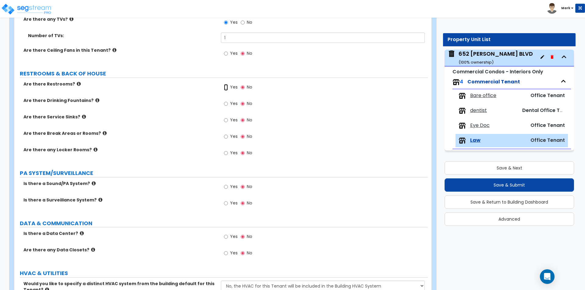
click at [227, 86] on input "Yes" at bounding box center [226, 87] width 4 height 7
radio input "true"
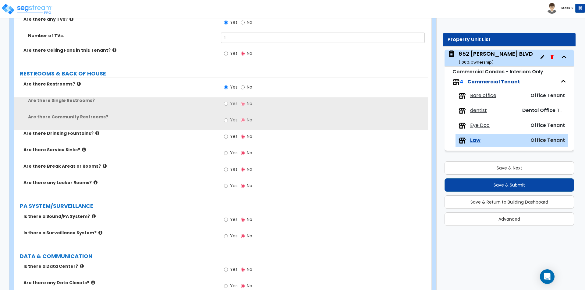
click at [229, 103] on label "Yes" at bounding box center [231, 104] width 14 height 10
click at [228, 103] on input "Yes" at bounding box center [226, 104] width 4 height 7
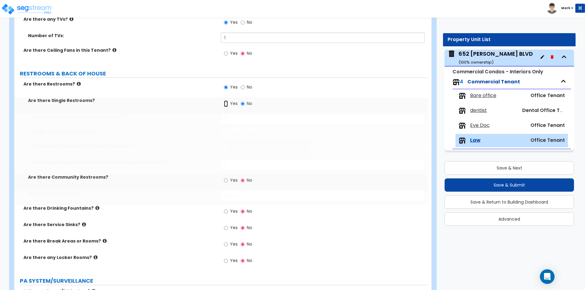
radio input "true"
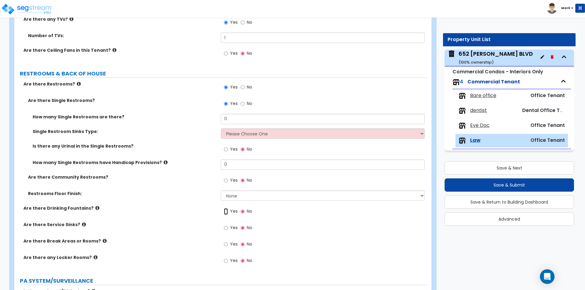
click at [226, 211] on input "Yes" at bounding box center [226, 211] width 4 height 7
radio input "true"
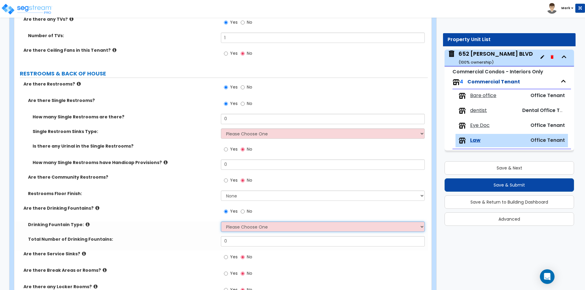
click at [232, 228] on select "Please Choose One Wall-mounted Floor-mounted" at bounding box center [322, 227] width 203 height 10
select select "1"
click at [221, 222] on select "Please Choose One Wall-mounted Floor-mounted" at bounding box center [322, 227] width 203 height 10
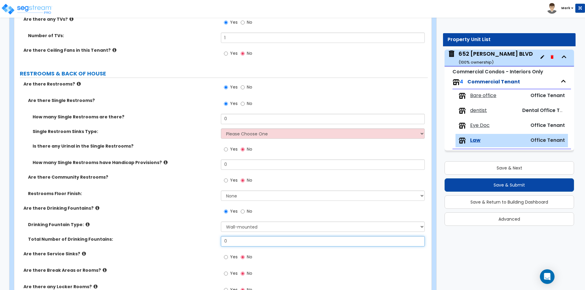
click at [234, 241] on input "0" at bounding box center [322, 241] width 203 height 10
type input "2"
click at [204, 221] on div "Are there Drinking Fountains? Yes No" at bounding box center [220, 213] width 413 height 16
click at [238, 122] on input "0" at bounding box center [322, 119] width 203 height 10
type input "1"
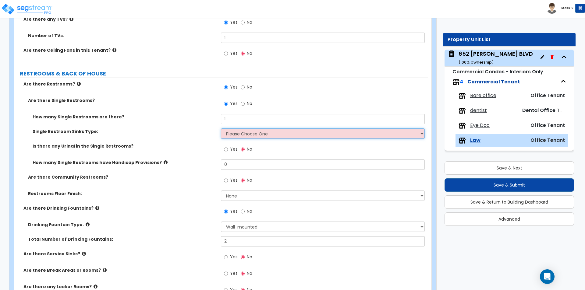
click at [237, 136] on select "Please Choose One Wall-mounted Vanity-mounted" at bounding box center [322, 134] width 203 height 10
select select "1"
click at [221, 129] on select "Please Choose One Wall-mounted Vanity-mounted" at bounding box center [322, 134] width 203 height 10
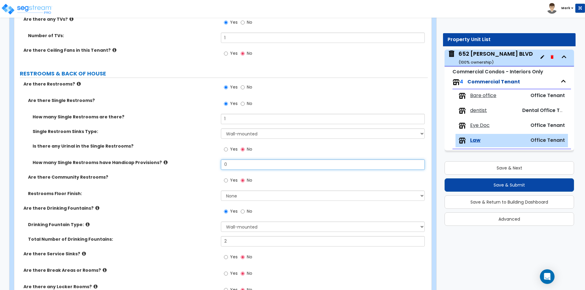
click at [231, 165] on input "0" at bounding box center [322, 165] width 203 height 10
type input "1"
click at [189, 172] on div "How many Single Restrooms have Handicap Provisions? 1" at bounding box center [220, 167] width 413 height 15
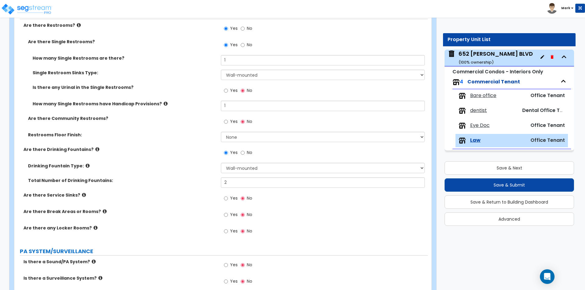
scroll to position [879, 0]
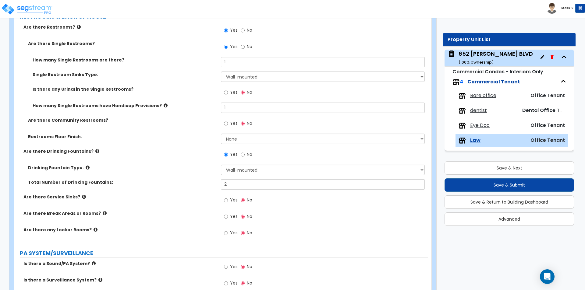
click at [233, 214] on span "Yes" at bounding box center [234, 217] width 8 height 6
click at [228, 214] on input "Yes" at bounding box center [226, 217] width 4 height 7
radio input "true"
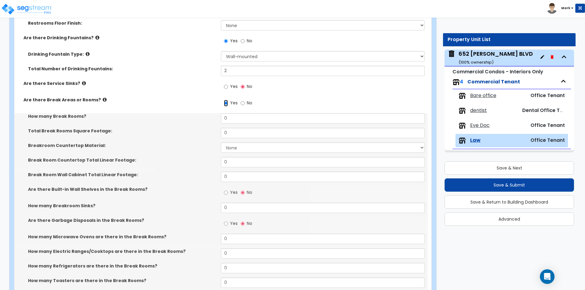
scroll to position [1001, 0]
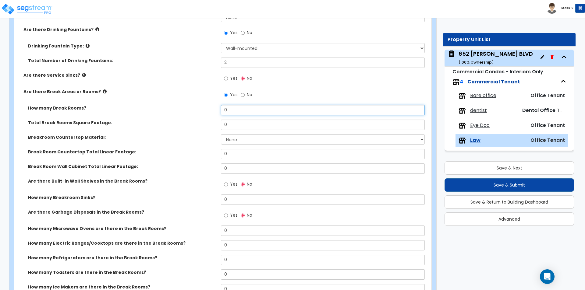
click at [249, 108] on input "0" at bounding box center [322, 110] width 203 height 10
type input "1"
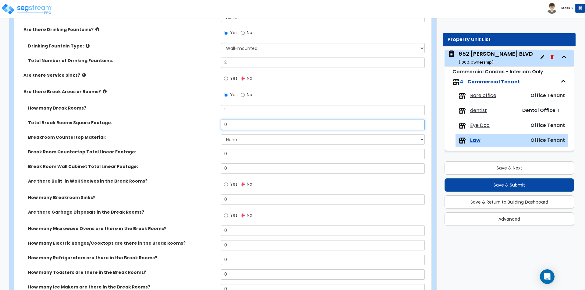
click at [248, 128] on input "0" at bounding box center [322, 125] width 203 height 10
type input "40"
click at [239, 141] on select "None Plastic Laminate Solid Surface Stone Quartz Marble Tile Wood Stainless Ste…" at bounding box center [322, 139] width 203 height 10
select select "2"
click at [221, 134] on select "None Plastic Laminate Solid Surface Stone Quartz Marble Tile Wood Stainless Ste…" at bounding box center [322, 139] width 203 height 10
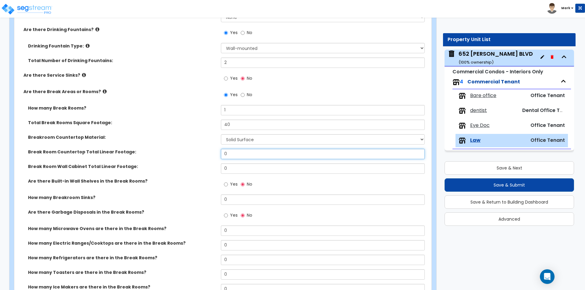
click at [253, 155] on input "0" at bounding box center [322, 154] width 203 height 10
type input "5"
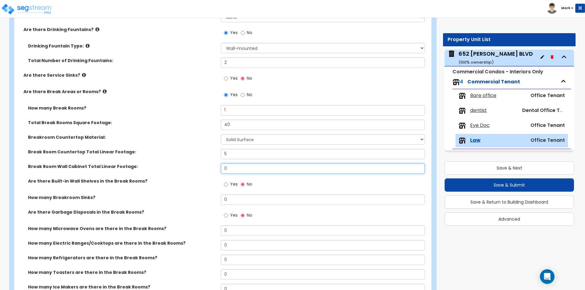
click at [246, 171] on input "0" at bounding box center [322, 169] width 203 height 10
type input "4"
click at [193, 185] on div "Are there Built-in Wall Shelves in the Break Rooms? Yes No" at bounding box center [220, 186] width 413 height 16
click at [232, 198] on input "0" at bounding box center [322, 200] width 203 height 10
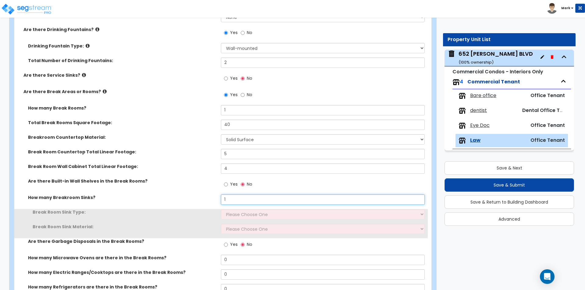
type input "1"
click at [241, 217] on select "Please Choose One Single Sink Double Sink" at bounding box center [322, 214] width 203 height 10
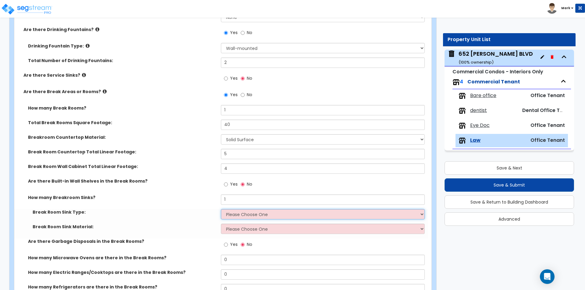
select select "1"
click at [221, 209] on select "Please Choose One Single Sink Double Sink" at bounding box center [322, 214] width 203 height 10
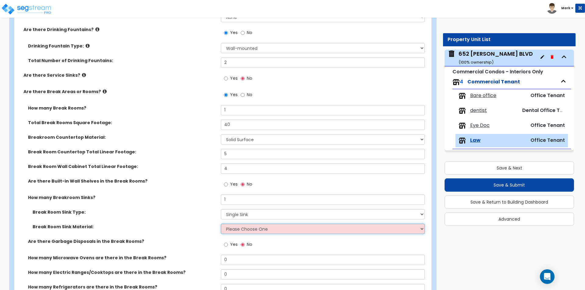
click at [245, 228] on select "Please Choose One Stainless Steel Porcelain Enamel Cast Iron" at bounding box center [322, 229] width 203 height 10
select select "1"
click at [221, 224] on select "Please Choose One Stainless Steel Porcelain Enamel Cast Iron" at bounding box center [322, 229] width 203 height 10
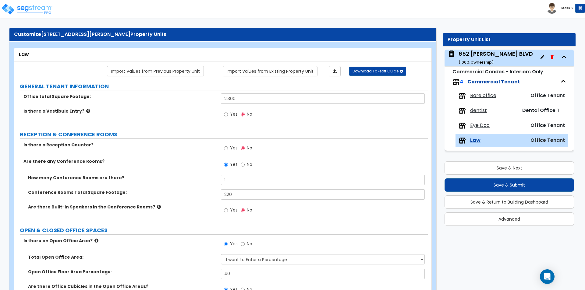
scroll to position [0, 0]
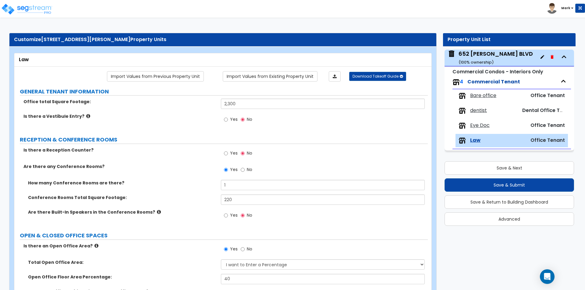
click at [482, 125] on span "Eye Doc" at bounding box center [479, 125] width 19 height 7
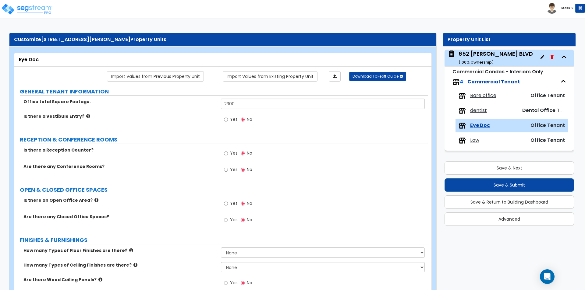
click at [479, 95] on span "Bare office" at bounding box center [483, 95] width 26 height 7
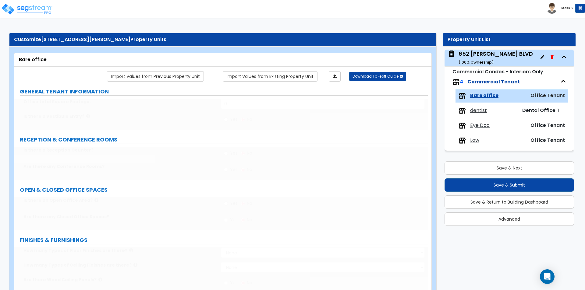
type input "2400"
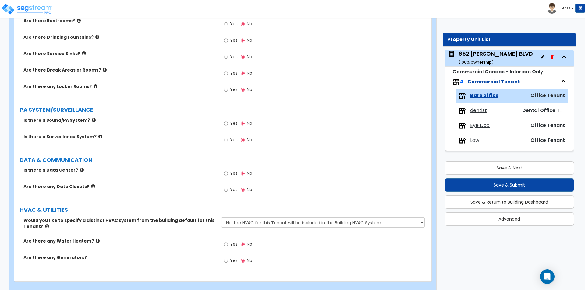
scroll to position [597, 0]
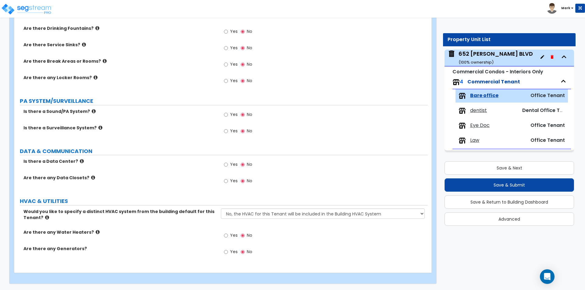
click at [231, 236] on span "Yes" at bounding box center [234, 235] width 8 height 6
click at [228, 236] on input "Yes" at bounding box center [226, 235] width 4 height 7
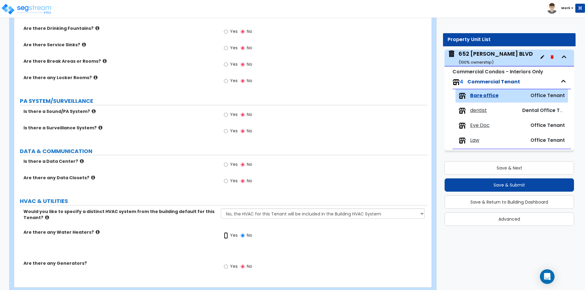
radio input "true"
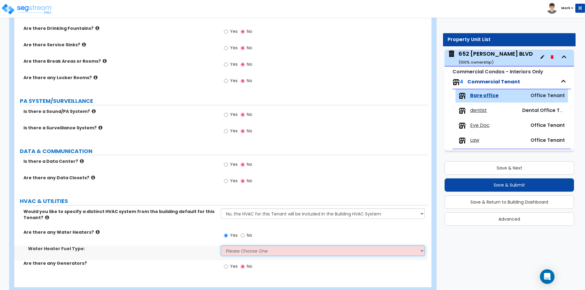
click at [238, 252] on select "Please Choose One Gas Electric" at bounding box center [322, 251] width 203 height 10
select select "1"
click at [221, 246] on select "Please Choose One Gas Electric" at bounding box center [322, 251] width 203 height 10
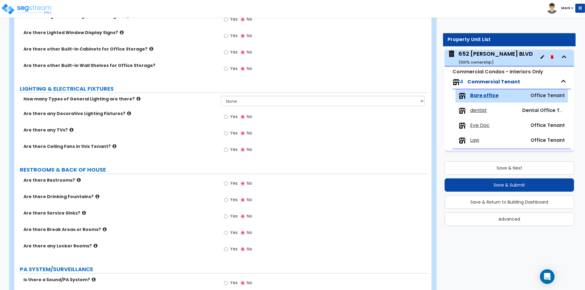
scroll to position [414, 0]
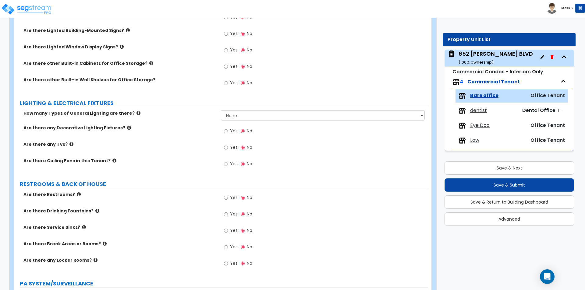
click at [228, 196] on label "Yes" at bounding box center [231, 198] width 14 height 10
click at [228, 196] on input "Yes" at bounding box center [226, 198] width 4 height 7
radio input "true"
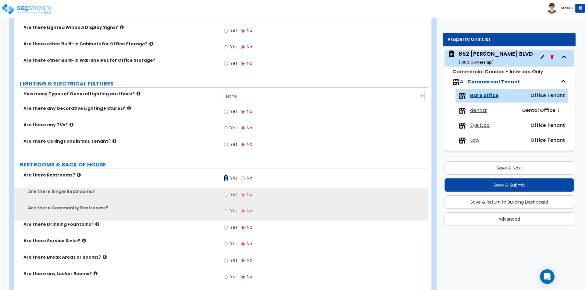
scroll to position [444, 0]
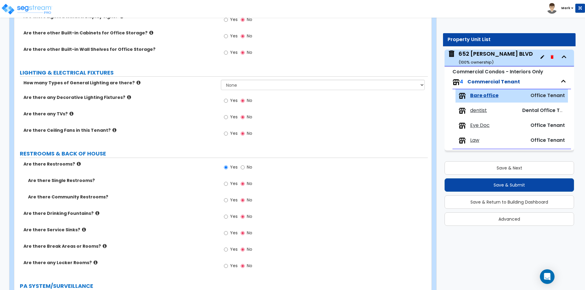
click at [228, 186] on label "Yes" at bounding box center [231, 184] width 14 height 10
click at [228, 186] on input "Yes" at bounding box center [226, 184] width 4 height 7
radio input "true"
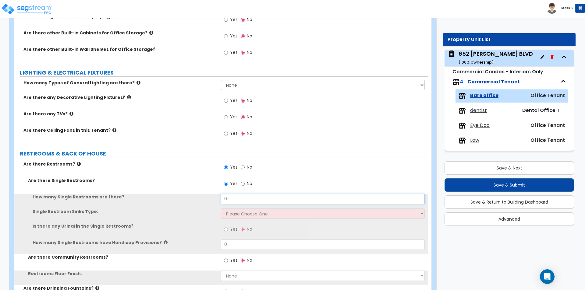
click at [231, 201] on input "0" at bounding box center [322, 199] width 203 height 10
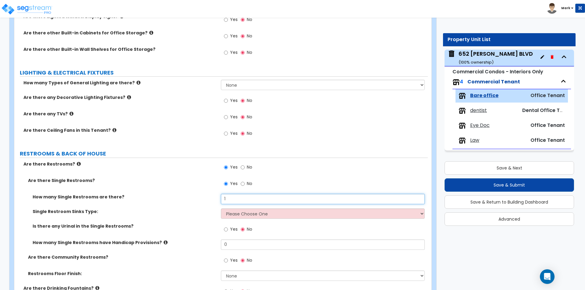
type input "1"
click at [249, 214] on select "Please Choose One Wall-mounted Vanity-mounted" at bounding box center [322, 214] width 203 height 10
select select "1"
click at [221, 209] on select "Please Choose One Wall-mounted Vanity-mounted" at bounding box center [322, 214] width 203 height 10
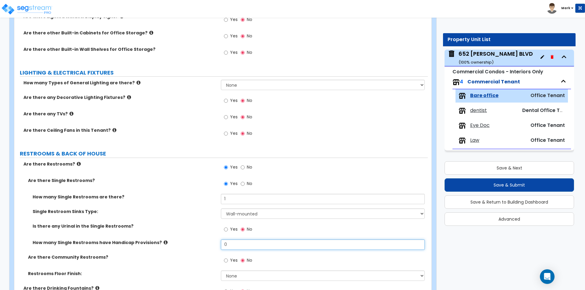
click at [236, 246] on input "0" at bounding box center [322, 245] width 203 height 10
type input "1"
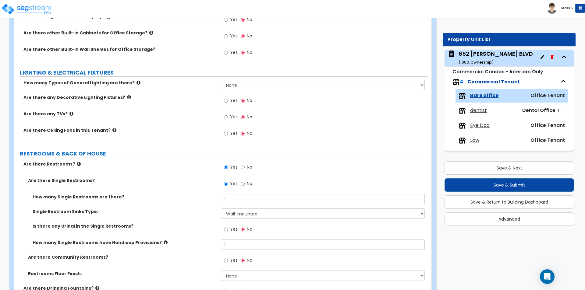
click at [169, 241] on label "How many Single Restrooms have Handicap Provisions?" at bounding box center [125, 243] width 184 height 6
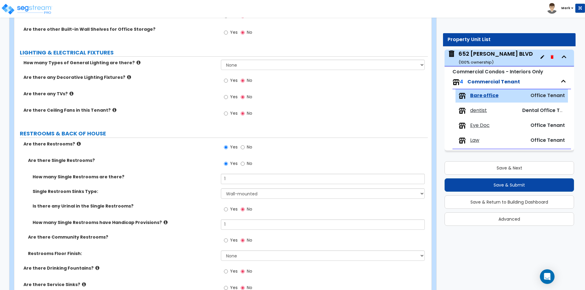
scroll to position [505, 0]
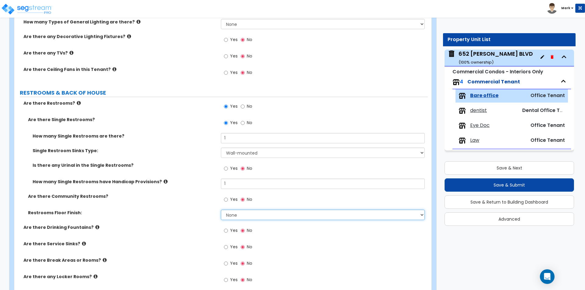
click at [254, 211] on select "None Tile Flooring Resilient Laminate Flooring VCT Flooring Sheet Vinyl Flooring" at bounding box center [322, 215] width 203 height 10
select select "1"
click at [221, 210] on select "None Tile Flooring Resilient Laminate Flooring VCT Flooring Sheet Vinyl Flooring" at bounding box center [322, 215] width 203 height 10
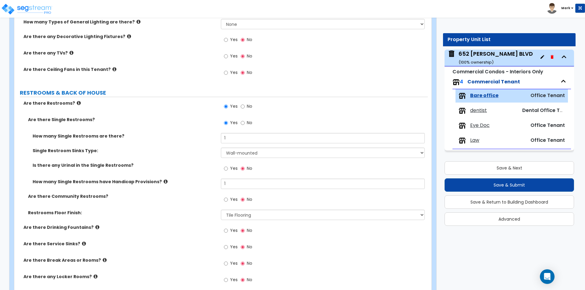
click at [470, 142] on div "Law" at bounding box center [487, 140] width 58 height 7
click at [476, 141] on span "Law" at bounding box center [474, 140] width 9 height 7
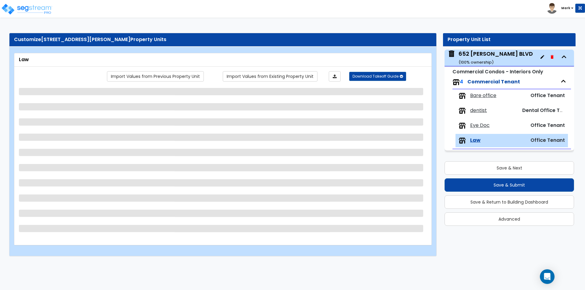
scroll to position [0, 0]
select select "1"
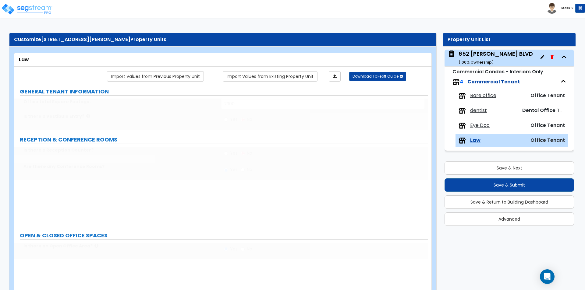
type input "1"
type input "220"
type input "40"
radio input "true"
type input "50"
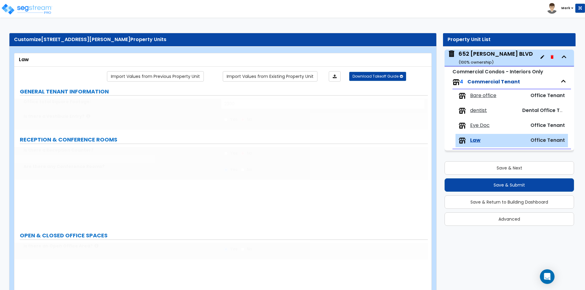
select select "1"
select select "5"
select select "2"
select select "3"
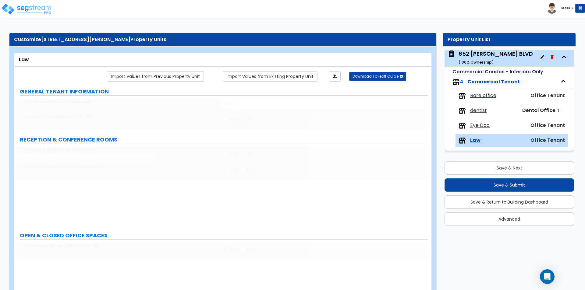
type input "10"
type input "1"
select select "1"
type input "2"
type input "1"
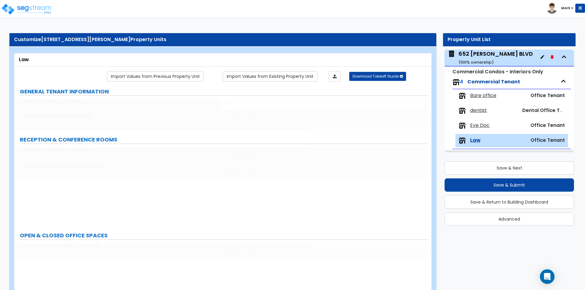
type input "40"
select select "2"
type input "5"
type input "4"
type input "1"
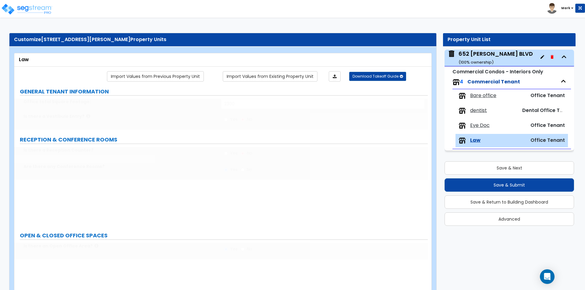
select select "1"
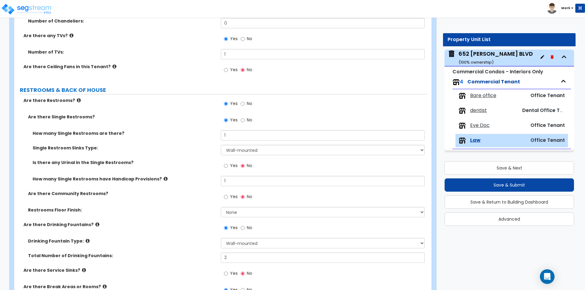
scroll to position [822, 0]
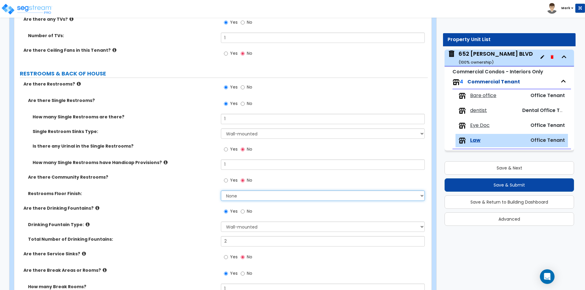
click at [283, 194] on select "None Tile Flooring Resilient Laminate Flooring VCT Flooring Sheet Vinyl Flooring" at bounding box center [322, 196] width 203 height 10
select select "1"
click at [221, 191] on select "None Tile Flooring Resilient Laminate Flooring VCT Flooring Sheet Vinyl Flooring" at bounding box center [322, 196] width 203 height 10
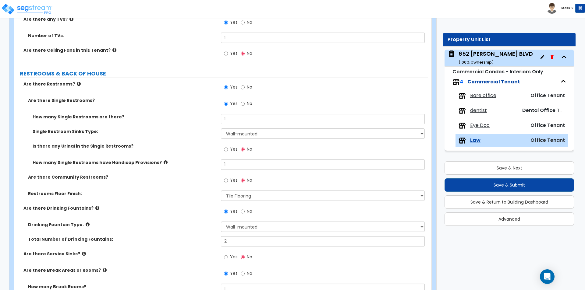
click at [167, 197] on div "Restrooms Floor Finish: None Tile Flooring Resilient Laminate Flooring VCT Floo…" at bounding box center [220, 198] width 413 height 15
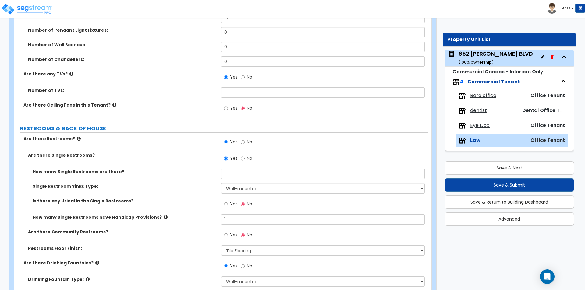
scroll to position [762, 0]
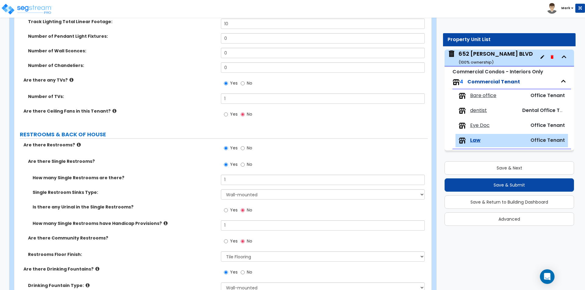
click at [478, 112] on span "dentist" at bounding box center [478, 110] width 17 height 7
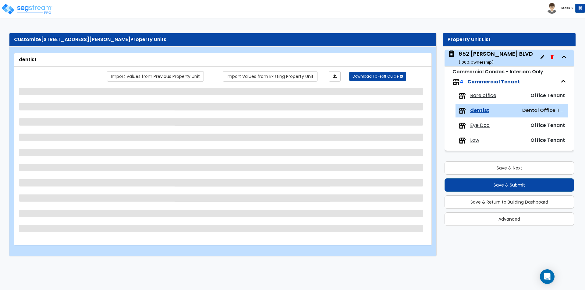
scroll to position [0, 0]
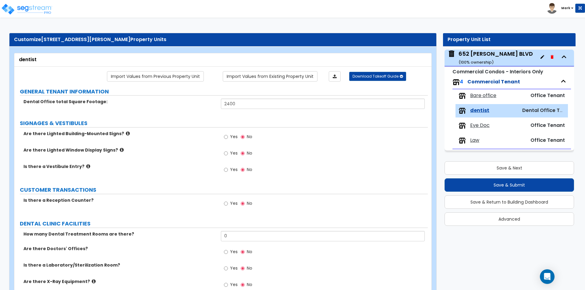
click at [229, 205] on label "Yes" at bounding box center [231, 204] width 14 height 10
click at [228, 205] on input "Yes" at bounding box center [226, 203] width 4 height 7
radio input "true"
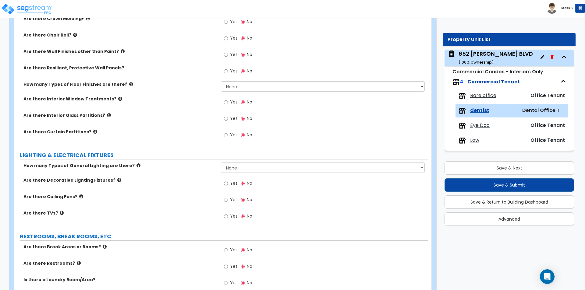
scroll to position [457, 0]
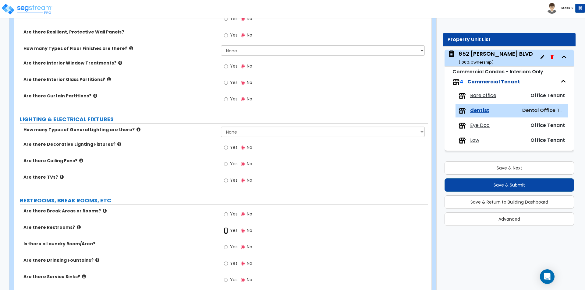
click at [225, 232] on input "Yes" at bounding box center [226, 231] width 4 height 7
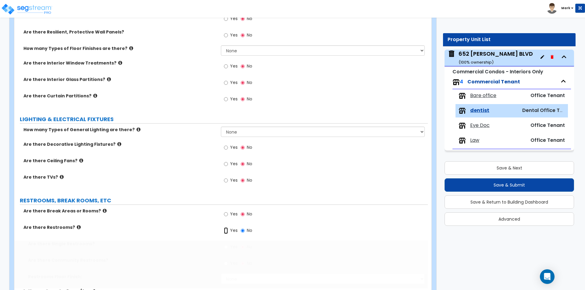
radio input "true"
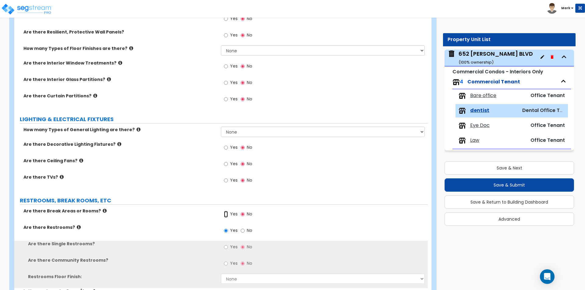
click at [224, 214] on input "Yes" at bounding box center [226, 214] width 4 height 7
radio input "true"
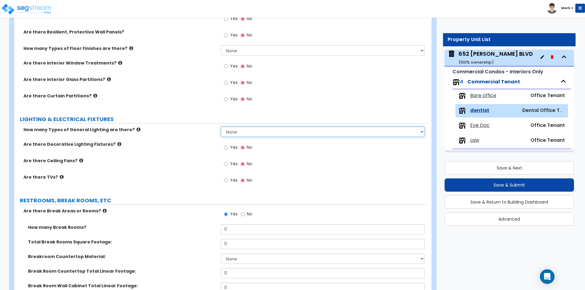
drag, startPoint x: 232, startPoint y: 130, endPoint x: 234, endPoint y: 134, distance: 4.8
click at [232, 130] on select "None 1 2 3" at bounding box center [322, 132] width 203 height 10
select select "1"
click at [221, 127] on select "None 1 2 3" at bounding box center [322, 132] width 203 height 10
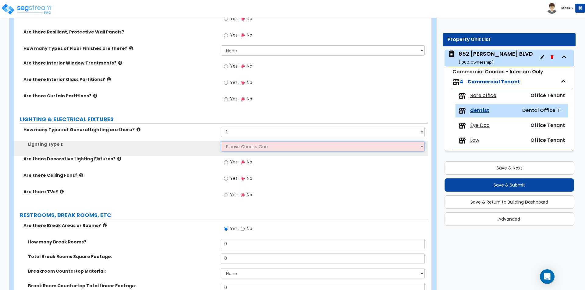
click at [242, 147] on select "Please Choose One LED Surface-Mounted LED Recessed Fluorescent Surface-Mounted …" at bounding box center [322, 146] width 203 height 10
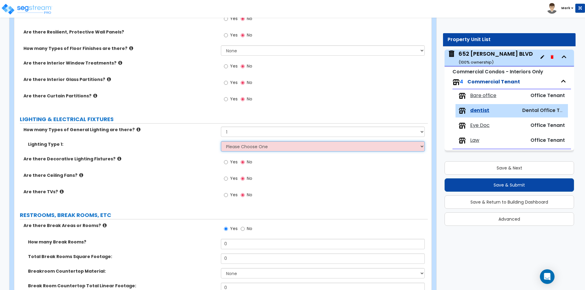
select select "4"
click at [221, 141] on select "Please Choose One LED Surface-Mounted LED Recessed Fluorescent Surface-Mounted …" at bounding box center [322, 146] width 203 height 10
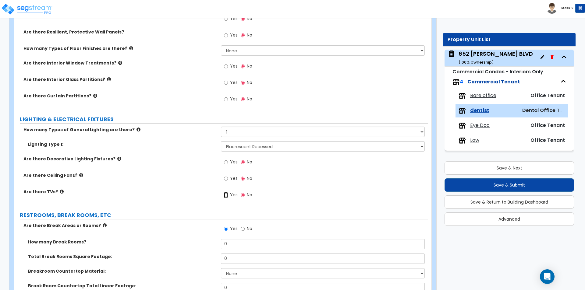
click at [228, 196] on input "Yes" at bounding box center [226, 195] width 4 height 7
radio input "true"
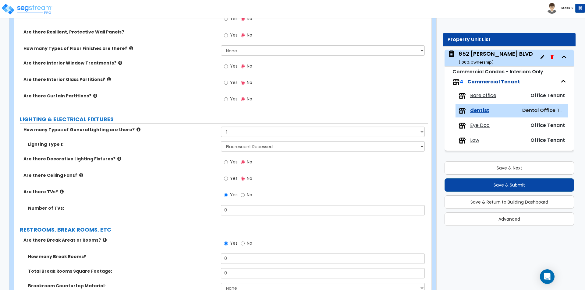
drag, startPoint x: 472, startPoint y: 135, endPoint x: 475, endPoint y: 137, distance: 3.5
click at [474, 137] on div "Law Office Tenant" at bounding box center [511, 140] width 112 height 13
click at [475, 137] on span "Law" at bounding box center [474, 140] width 9 height 7
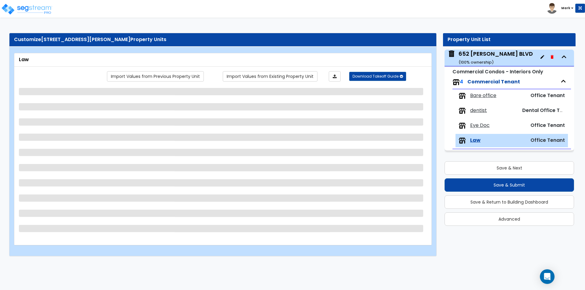
scroll to position [0, 0]
select select "1"
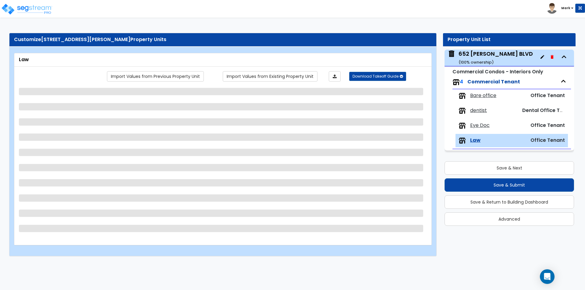
select select "3"
select select "1"
select select "2"
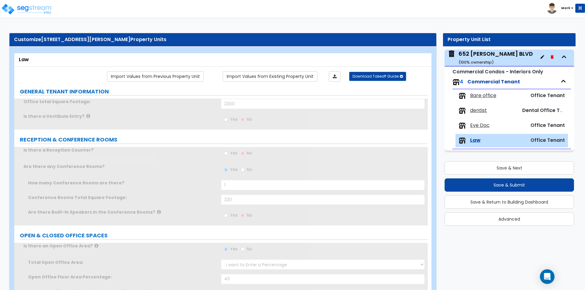
select select "5"
select select "2"
type input "10"
select select "1"
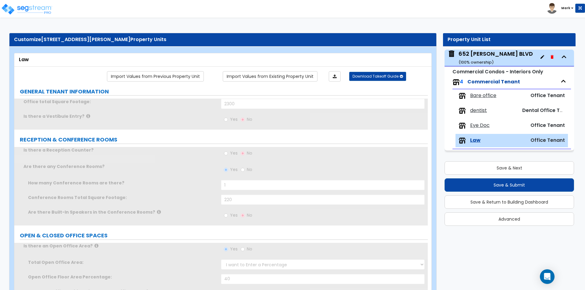
type input "2"
select select "1"
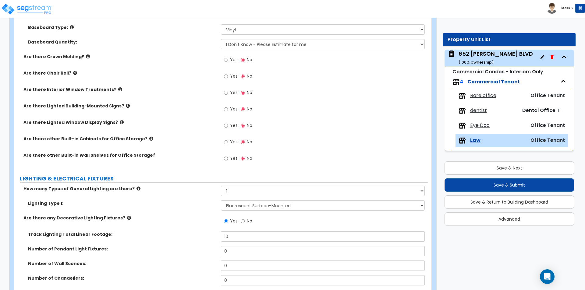
scroll to position [670, 0]
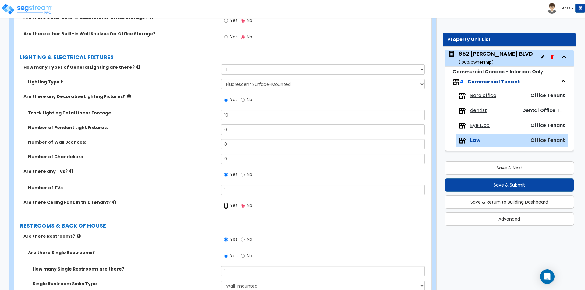
click at [227, 205] on input "Yes" at bounding box center [226, 206] width 4 height 7
radio input "true"
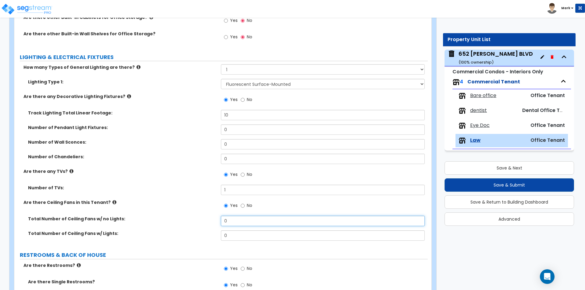
click at [234, 218] on input "0" at bounding box center [322, 221] width 203 height 10
type input "1"
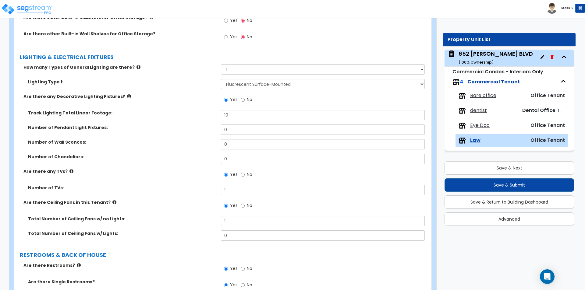
click at [481, 110] on span "dentist" at bounding box center [478, 110] width 17 height 7
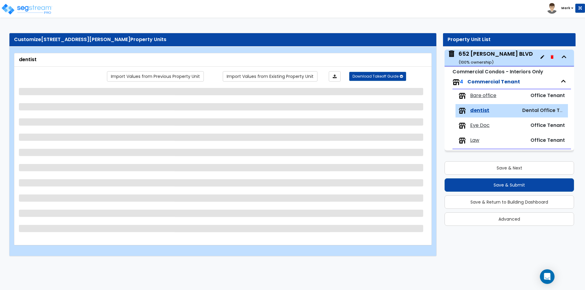
scroll to position [0, 0]
select select "1"
select select "4"
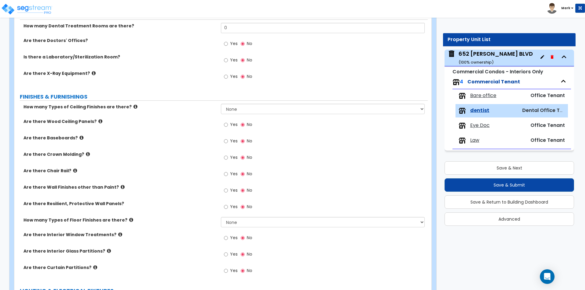
scroll to position [163, 0]
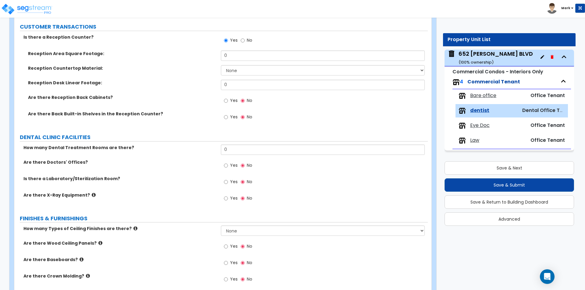
click at [234, 199] on span "Yes" at bounding box center [234, 198] width 8 height 6
click at [228, 199] on input "Yes" at bounding box center [226, 198] width 4 height 7
radio input "true"
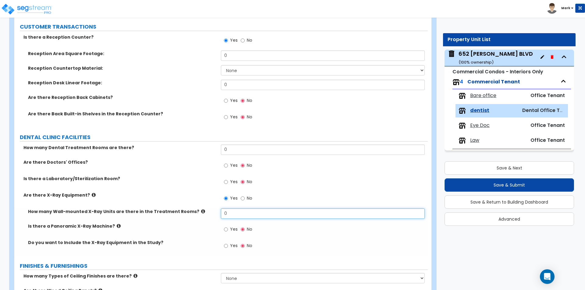
click at [239, 210] on input "0" at bounding box center [322, 214] width 203 height 10
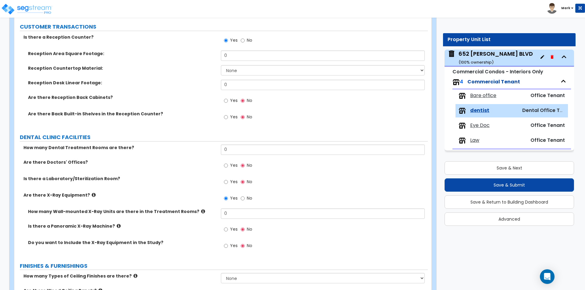
click at [201, 211] on icon at bounding box center [203, 211] width 4 height 5
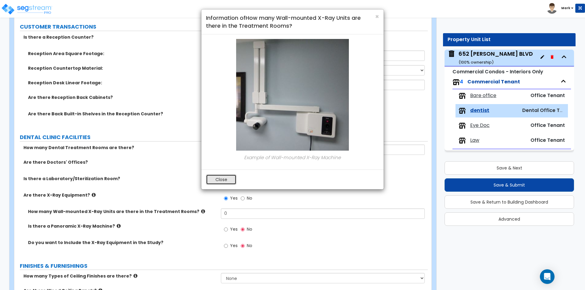
click at [216, 184] on button "Close" at bounding box center [221, 180] width 30 height 10
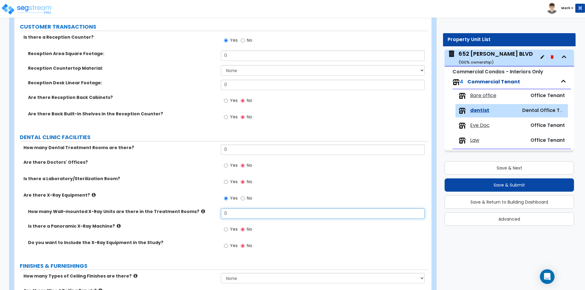
click at [238, 212] on input "0" at bounding box center [322, 214] width 203 height 10
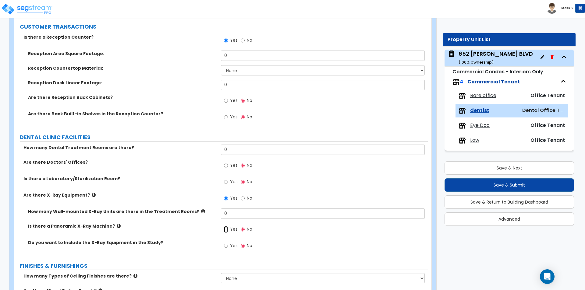
click at [227, 229] on input "Yes" at bounding box center [226, 229] width 4 height 7
radio input "true"
click at [117, 227] on icon at bounding box center [119, 226] width 4 height 5
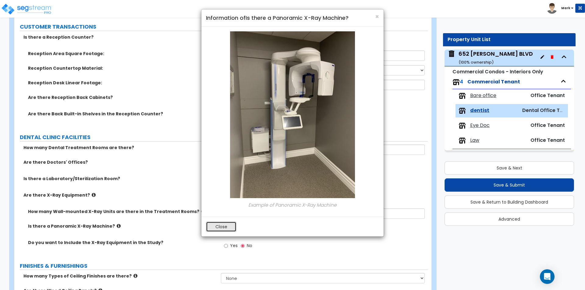
click at [220, 223] on button "Close" at bounding box center [221, 227] width 30 height 10
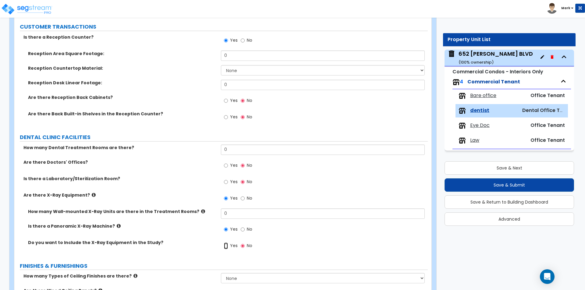
click at [227, 245] on input "Yes" at bounding box center [226, 246] width 4 height 7
radio input "true"
click at [231, 181] on span "Yes" at bounding box center [234, 182] width 8 height 6
click at [228, 181] on input "Yes" at bounding box center [226, 182] width 4 height 7
radio input "true"
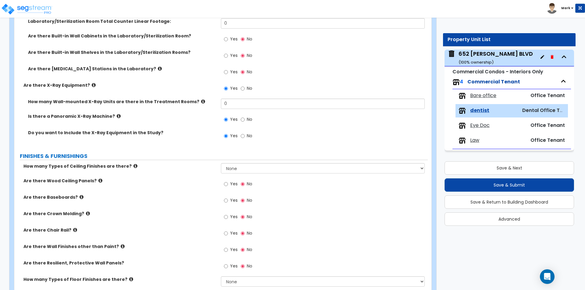
scroll to position [376, 0]
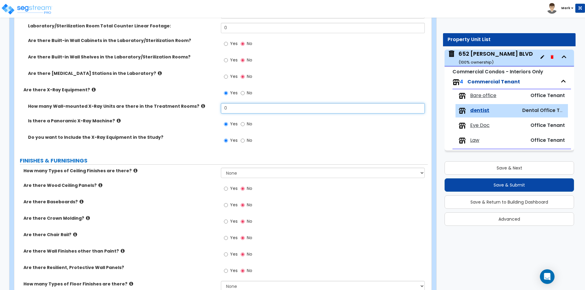
click at [241, 104] on input "0" at bounding box center [322, 108] width 203 height 10
type input "1"
click at [189, 116] on div "How many Wall-mounted X-Ray Units are there in the Treatment Rooms? 1" at bounding box center [220, 110] width 413 height 15
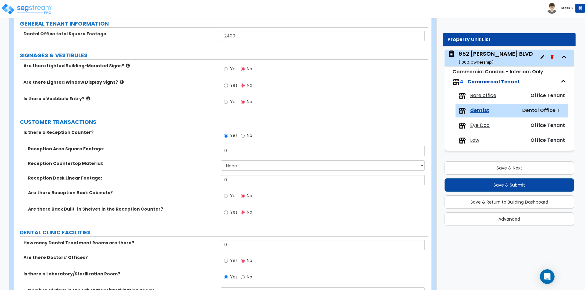
scroll to position [72, 0]
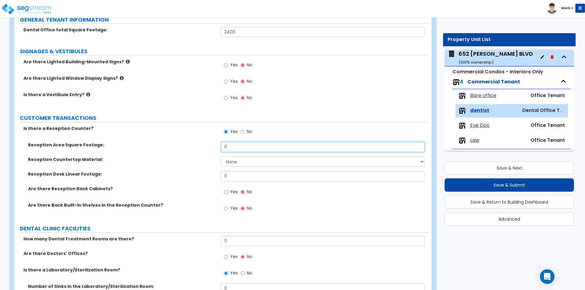
click at [244, 145] on input "0" at bounding box center [322, 147] width 203 height 10
type input "100"
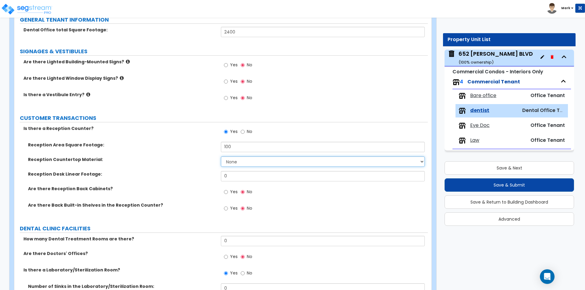
click at [252, 160] on select "None Plastic Laminate Solid Surface Stone Quartz Marble Tile Wood Stainless Ste…" at bounding box center [322, 162] width 203 height 10
select select "4"
click at [221, 157] on select "None Plastic Laminate Solid Surface Stone Quartz Marble Tile Wood Stainless Ste…" at bounding box center [322, 162] width 203 height 10
click at [247, 173] on input "0" at bounding box center [322, 176] width 203 height 10
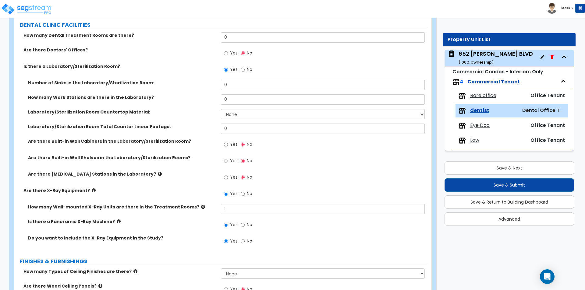
scroll to position [285, 0]
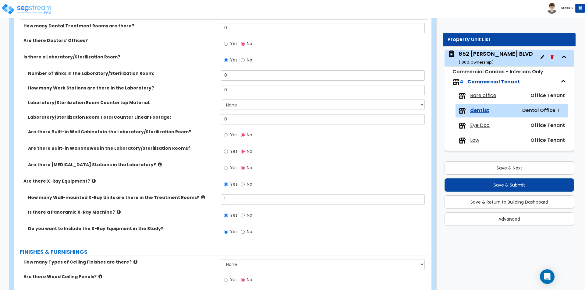
type input "10"
click at [255, 28] on input "0" at bounding box center [322, 28] width 203 height 10
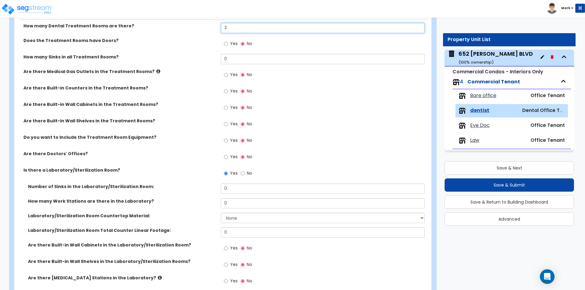
type input "3"
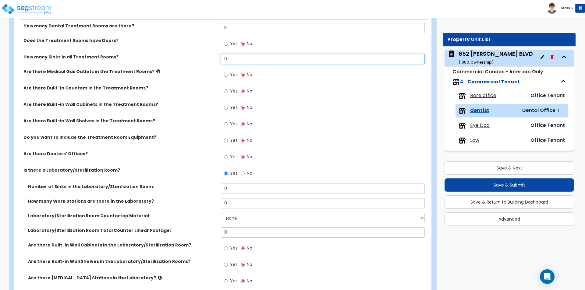
click at [229, 59] on input "0" at bounding box center [322, 59] width 203 height 10
type input "1"
click at [182, 82] on div "Are there Medical Gas Outlets in the Treatment Rooms? Yes No" at bounding box center [220, 77] width 413 height 16
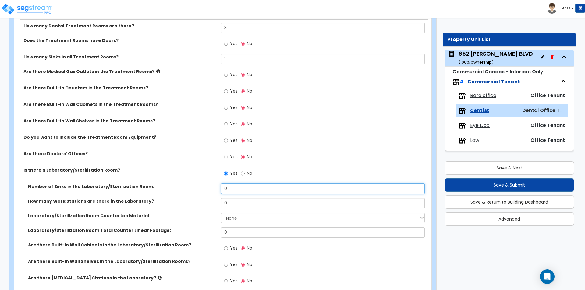
click at [239, 186] on input "0" at bounding box center [322, 189] width 203 height 10
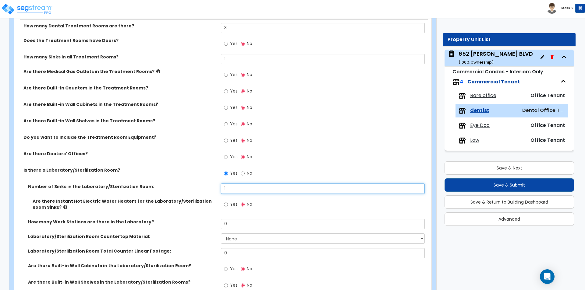
type input "1"
click at [189, 225] on label "How many Work Stations are there in the Laboratory?" at bounding box center [122, 222] width 188 height 6
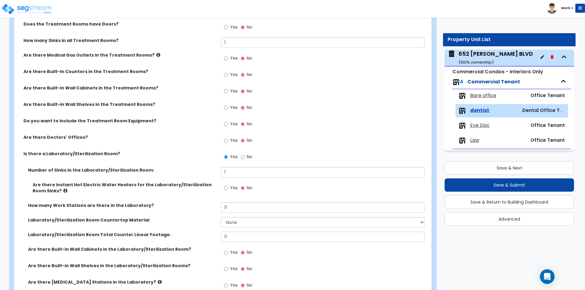
scroll to position [316, 0]
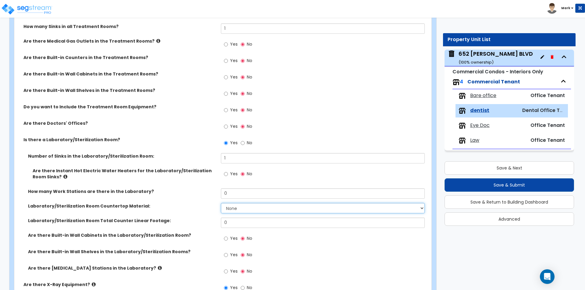
click at [237, 210] on select "None Plastic Laminate Solid Surface Stone Quartz Marble Tile Wood Stainless Ste…" at bounding box center [322, 208] width 203 height 10
select select "4"
click at [221, 203] on select "None Plastic Laminate Solid Surface Stone Quartz Marble Tile Wood Stainless Ste…" at bounding box center [322, 208] width 203 height 10
click at [240, 222] on input "0" at bounding box center [322, 223] width 203 height 10
type input "10"
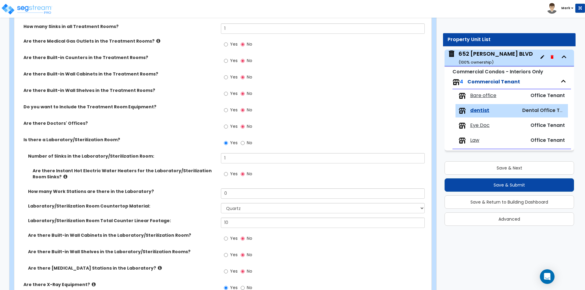
click at [196, 216] on div "Laboratory/Sterilization Room Countertop Material: None Plastic Laminate Solid …" at bounding box center [220, 210] width 413 height 15
click at [231, 239] on span "Yes" at bounding box center [234, 238] width 8 height 6
click at [228, 239] on input "Yes" at bounding box center [226, 238] width 4 height 7
radio input "true"
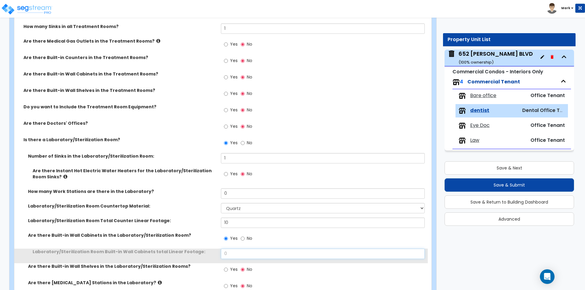
click at [229, 255] on input "0" at bounding box center [322, 254] width 203 height 10
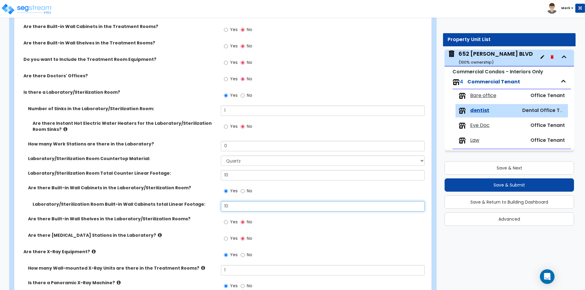
scroll to position [437, 0]
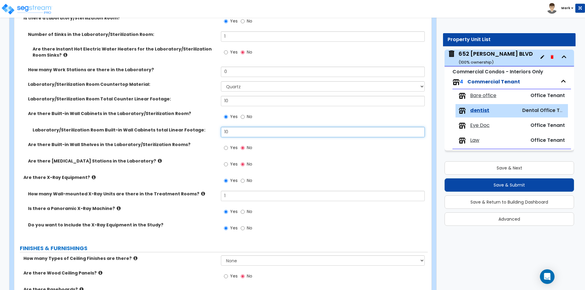
type input "10"
click at [184, 147] on label "Are there Built-in Wall Shelves in the Laboratory/Sterilization Rooms?" at bounding box center [122, 145] width 188 height 6
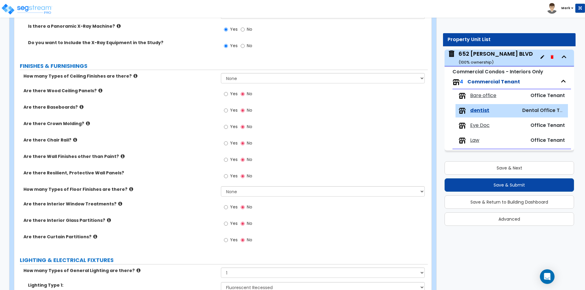
scroll to position [620, 0]
click at [228, 108] on input "Yes" at bounding box center [226, 110] width 4 height 7
radio input "true"
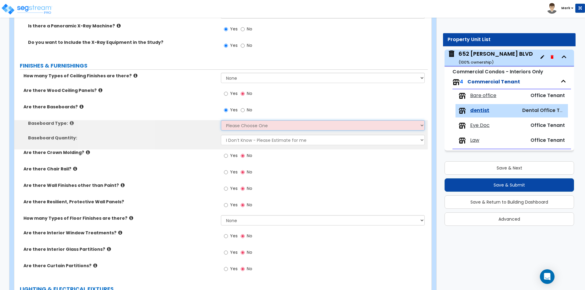
click at [231, 127] on select "Please Choose One Wood Vinyl Carpet Tile" at bounding box center [322, 125] width 203 height 10
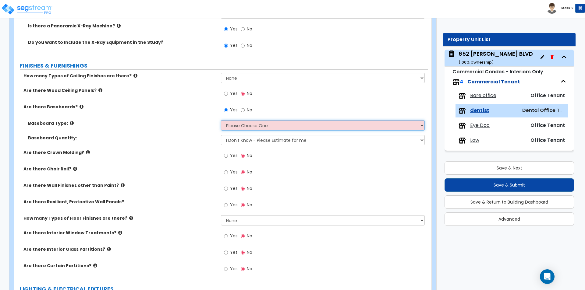
click at [231, 128] on select "Please Choose One Wood Vinyl Carpet Tile" at bounding box center [322, 125] width 203 height 10
click at [257, 127] on select "Please Choose One Wood Vinyl Carpet Tile" at bounding box center [322, 125] width 203 height 10
select select "2"
click at [221, 120] on select "Please Choose One Wood Vinyl Carpet Tile" at bounding box center [322, 125] width 203 height 10
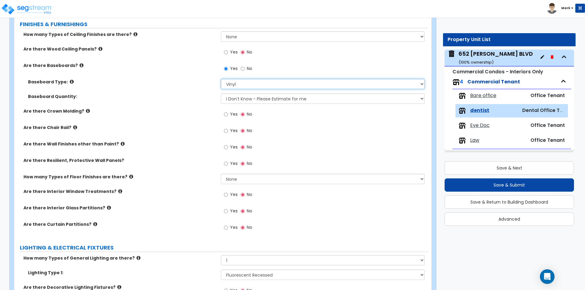
scroll to position [681, 0]
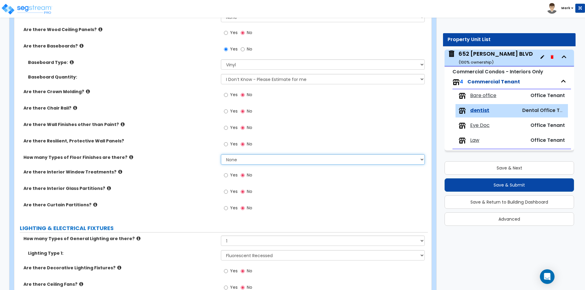
click at [264, 156] on select "None 1 2 3 4" at bounding box center [322, 159] width 203 height 10
select select "1"
click at [221, 154] on select "None 1 2 3 4" at bounding box center [322, 159] width 203 height 10
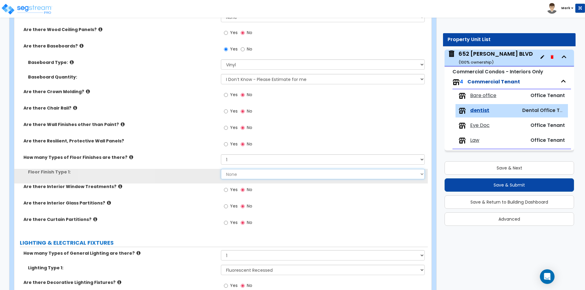
click at [257, 179] on select "None Tile Flooring Marble Flooring Hardwood Flooring Resilient Laminate Floorin…" at bounding box center [322, 174] width 203 height 10
select select "2"
click at [221, 169] on select "None Tile Flooring Marble Flooring Hardwood Flooring Resilient Laminate Floorin…" at bounding box center [322, 174] width 203 height 10
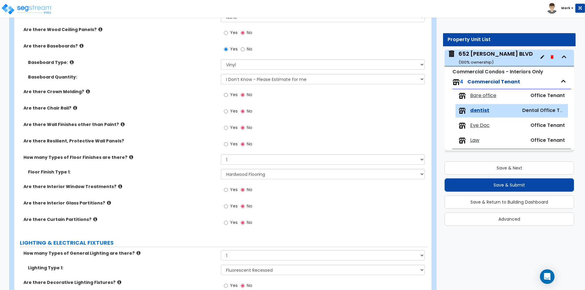
click at [180, 183] on div "Floor Finish Type 1: None Tile Flooring Marble Flooring Hardwood Flooring Resil…" at bounding box center [220, 176] width 413 height 15
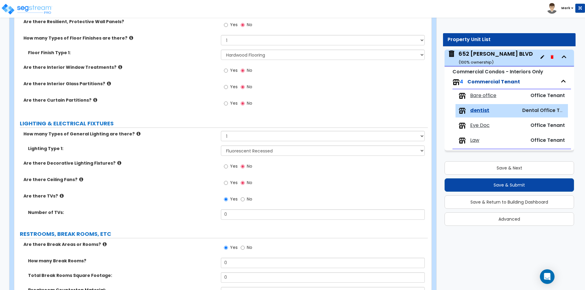
scroll to position [864, 0]
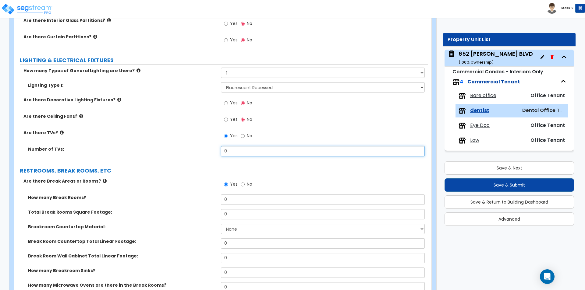
click at [234, 152] on input "0" at bounding box center [322, 151] width 203 height 10
type input "5"
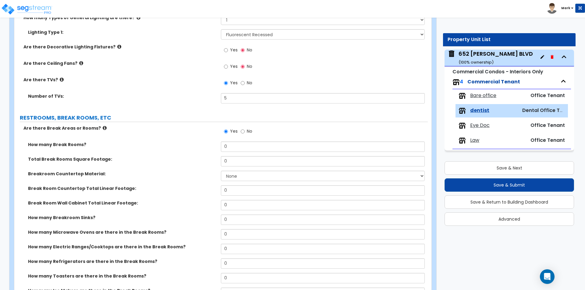
scroll to position [925, 0]
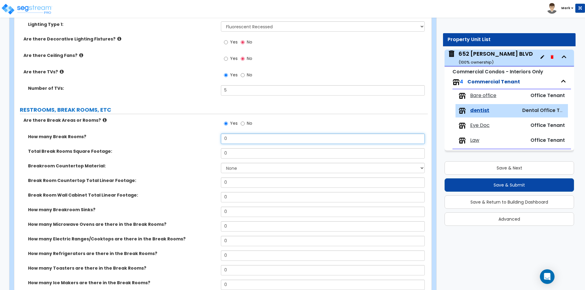
click at [237, 138] on input "0" at bounding box center [322, 139] width 203 height 10
type input "1"
click at [238, 152] on input "0" at bounding box center [322, 153] width 203 height 10
type input "100"
click at [249, 171] on select "None Plastic Laminate Solid Surface Stone Quartz Marble Tile Wood Stainless Ste…" at bounding box center [322, 168] width 203 height 10
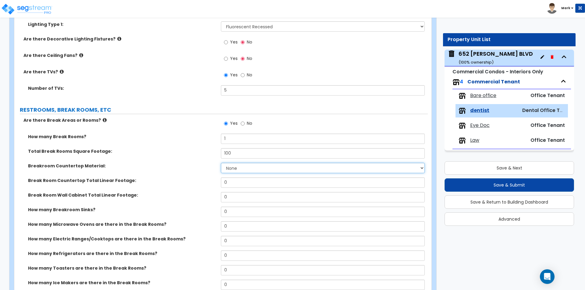
select select "2"
click at [221, 163] on select "None Plastic Laminate Solid Surface Stone Quartz Marble Tile Wood Stainless Ste…" at bounding box center [322, 168] width 203 height 10
click at [252, 184] on input "0" at bounding box center [322, 183] width 203 height 10
type input "8"
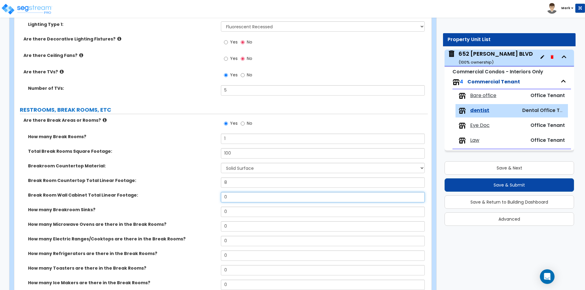
click at [247, 195] on input "0" at bounding box center [322, 197] width 203 height 10
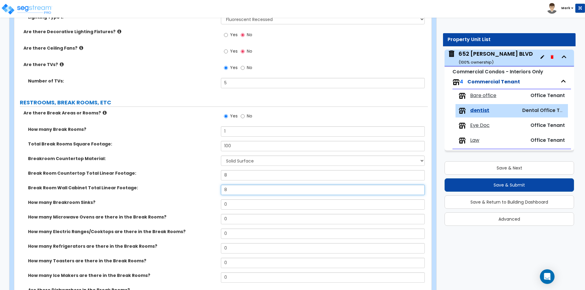
scroll to position [986, 0]
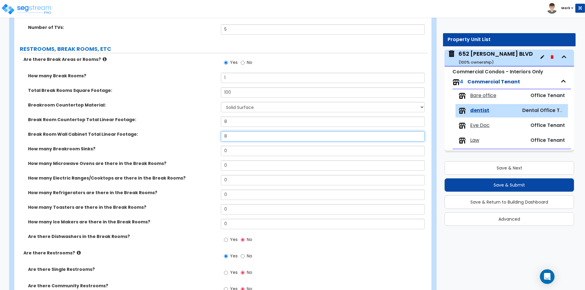
type input "8"
click at [239, 154] on input "0" at bounding box center [322, 151] width 203 height 10
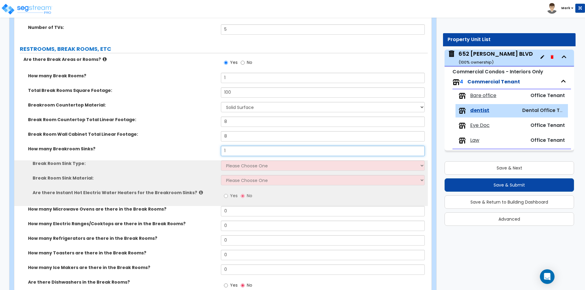
type input "1"
drag, startPoint x: 242, startPoint y: 165, endPoint x: 244, endPoint y: 169, distance: 4.2
click at [242, 165] on select "Please Choose One Single Sink Double Sink" at bounding box center [322, 166] width 203 height 10
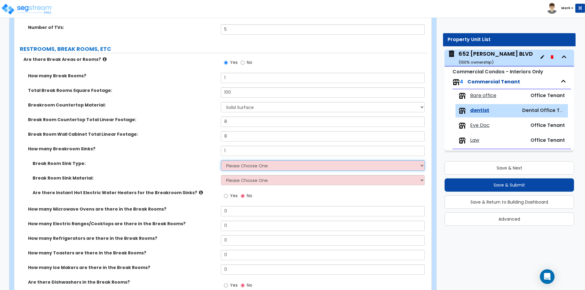
select select "1"
click at [221, 161] on select "Please Choose One Single Sink Double Sink" at bounding box center [322, 166] width 203 height 10
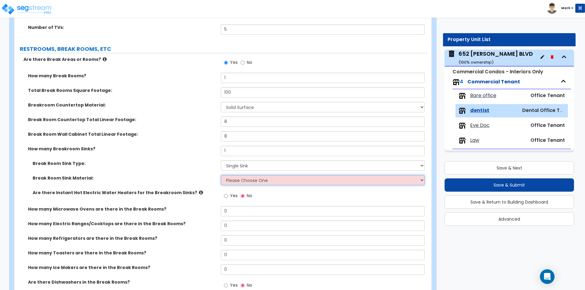
click at [247, 183] on select "Please Choose One Stainless Steel Porcelain Enamel Cast Iron" at bounding box center [322, 180] width 203 height 10
select select "1"
click at [221, 175] on select "Please Choose One Stainless Steel Porcelain Enamel Cast Iron" at bounding box center [322, 180] width 203 height 10
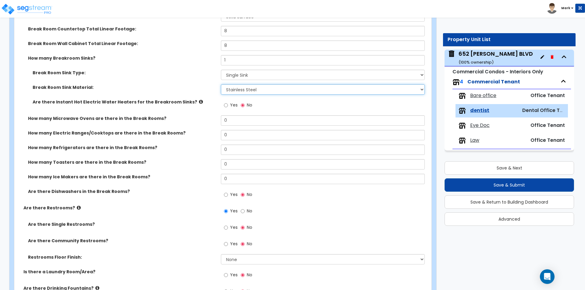
scroll to position [1077, 0]
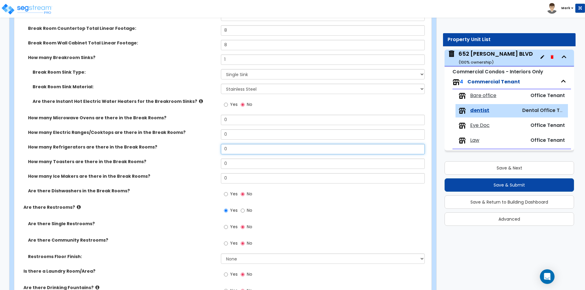
click at [235, 147] on input "0" at bounding box center [322, 149] width 203 height 10
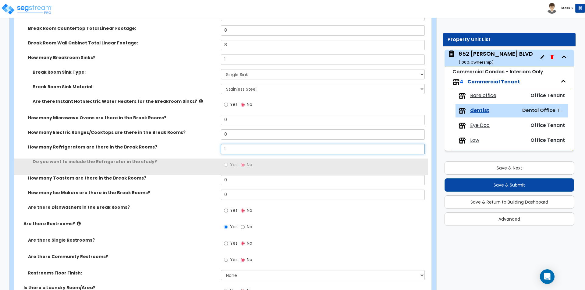
type input "1"
click at [235, 162] on label "Yes" at bounding box center [231, 166] width 14 height 10
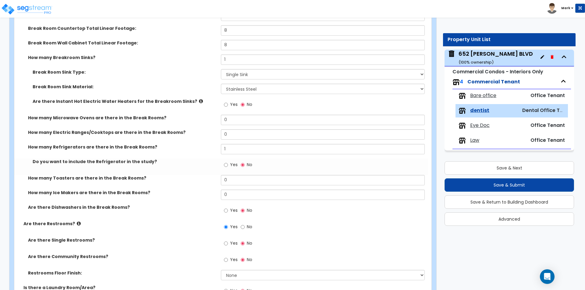
drag, startPoint x: 226, startPoint y: 172, endPoint x: 227, endPoint y: 168, distance: 5.0
click at [225, 172] on div "Yes No" at bounding box center [238, 166] width 34 height 14
click at [227, 168] on input "Yes" at bounding box center [226, 165] width 4 height 7
radio input "true"
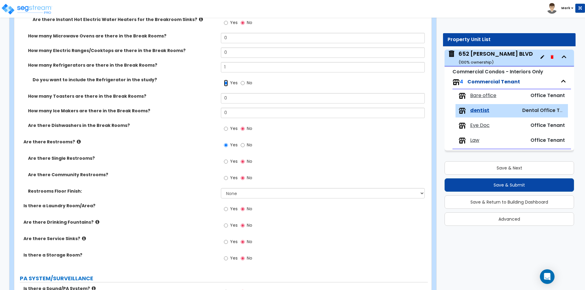
scroll to position [1168, 0]
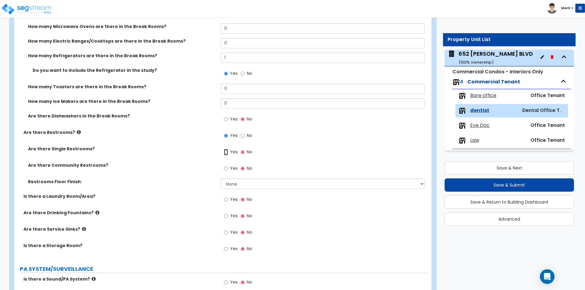
click at [226, 151] on input "Yes" at bounding box center [226, 152] width 4 height 7
radio input "true"
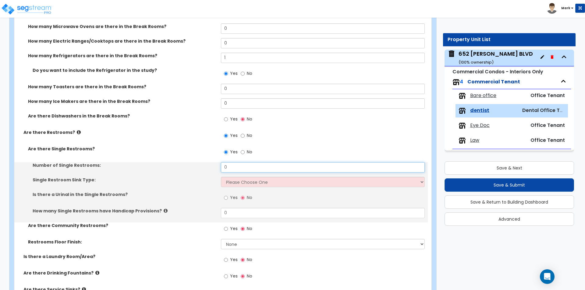
click at [232, 170] on input "0" at bounding box center [322, 167] width 203 height 10
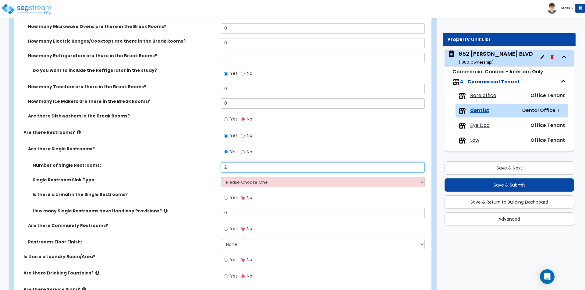
type input "2"
click at [229, 181] on select "Please Choose One Wall-mounted Vanity-mounted" at bounding box center [322, 182] width 203 height 10
select select "1"
click at [221, 177] on select "Please Choose One Wall-mounted Vanity-mounted" at bounding box center [322, 182] width 203 height 10
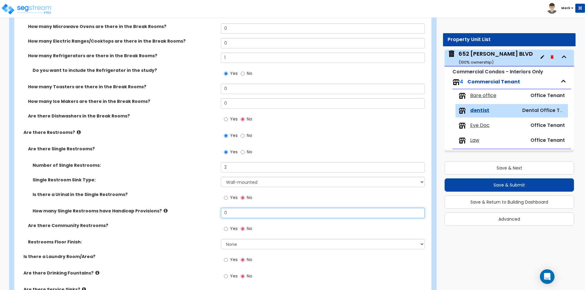
click at [235, 216] on input "0" at bounding box center [322, 213] width 203 height 10
type input "2"
click at [190, 219] on div "How many Single Restrooms have Handicap Provisions? 2" at bounding box center [220, 215] width 413 height 15
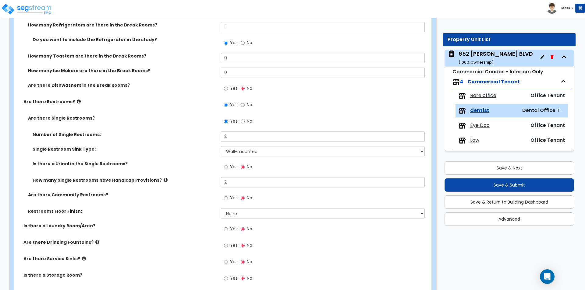
scroll to position [1260, 0]
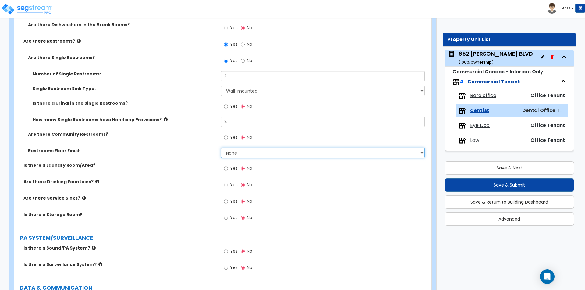
click at [246, 156] on select "None Tile Flooring Resilient Laminate Flooring VCT Flooring Sheet Vinyl Flooring" at bounding box center [322, 153] width 203 height 10
select select "2"
click at [221, 148] on select "None Tile Flooring Resilient Laminate Flooring VCT Flooring Sheet Vinyl Flooring" at bounding box center [322, 153] width 203 height 10
click at [200, 173] on div "Is there a Laundry Room/Area? Yes No" at bounding box center [220, 170] width 413 height 16
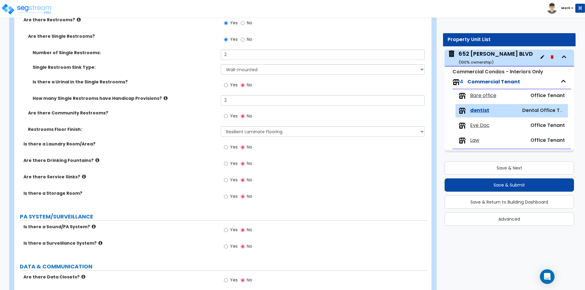
scroll to position [1290, 0]
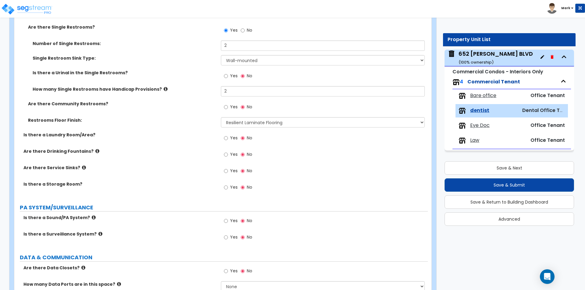
click at [82, 167] on icon at bounding box center [84, 167] width 4 height 5
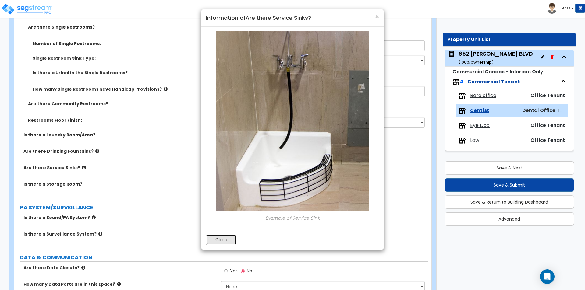
click at [220, 239] on button "Close" at bounding box center [221, 240] width 30 height 10
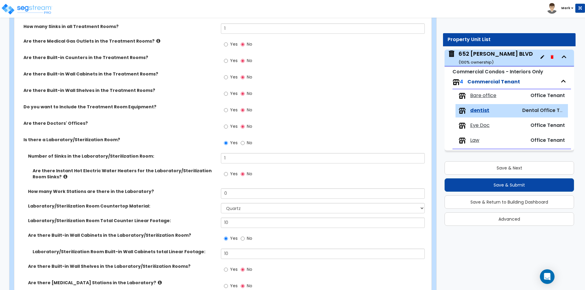
scroll to position [285, 0]
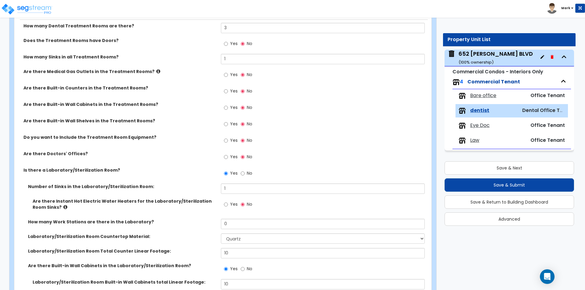
click at [231, 140] on span "Yes" at bounding box center [234, 140] width 8 height 6
click at [228, 140] on input "Yes" at bounding box center [226, 140] width 4 height 7
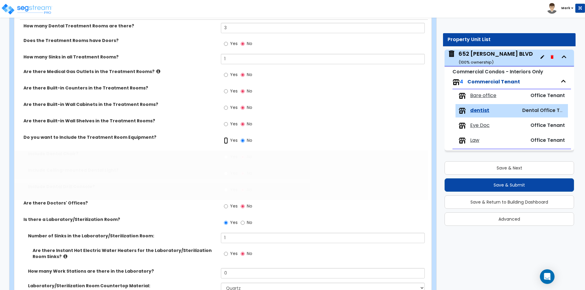
radio input "true"
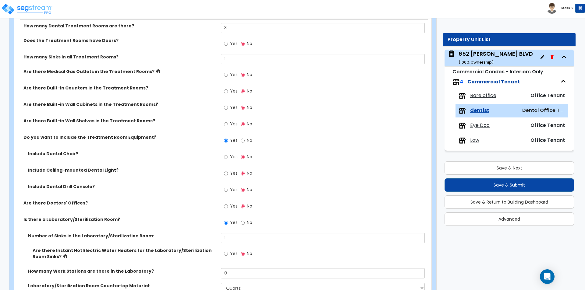
click at [226, 153] on label "Yes" at bounding box center [231, 158] width 14 height 10
click at [226, 154] on input "Yes" at bounding box center [226, 157] width 4 height 7
radio input "true"
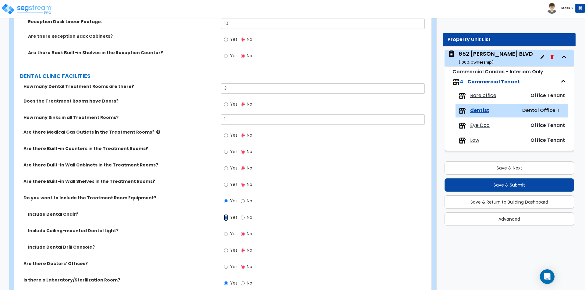
scroll to position [194, 0]
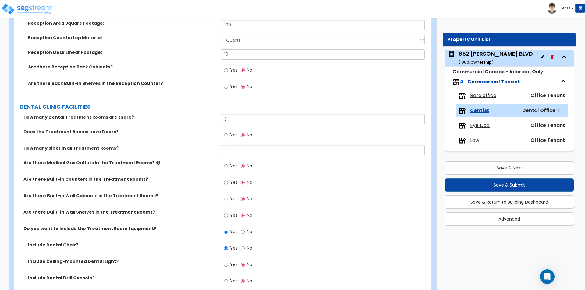
click at [235, 156] on div "How many Sinks in all Treatment Rooms? 1" at bounding box center [220, 152] width 413 height 15
click at [237, 148] on input "1" at bounding box center [322, 150] width 203 height 10
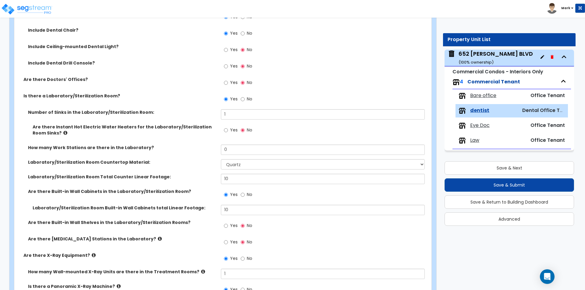
scroll to position [317, 0]
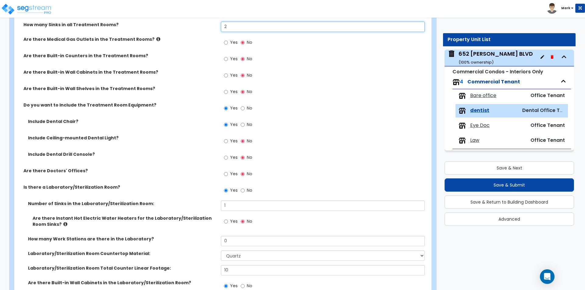
type input "2"
click at [232, 172] on span "Yes" at bounding box center [234, 174] width 8 height 6
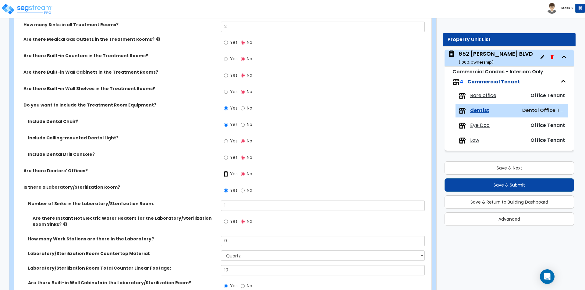
click at [228, 172] on input "Yes" at bounding box center [226, 174] width 4 height 7
radio input "true"
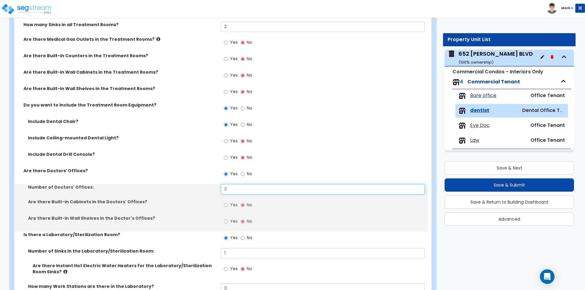
click at [241, 189] on input "0" at bounding box center [322, 189] width 203 height 10
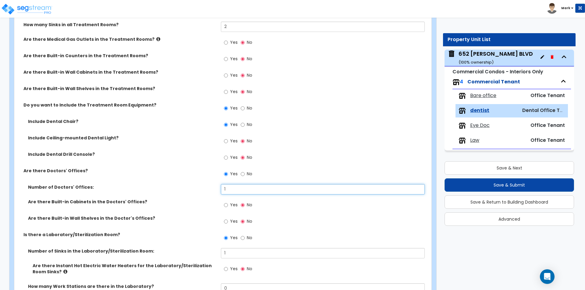
type input "1"
click at [168, 188] on label "Number of Doctors' Offices:" at bounding box center [122, 187] width 188 height 6
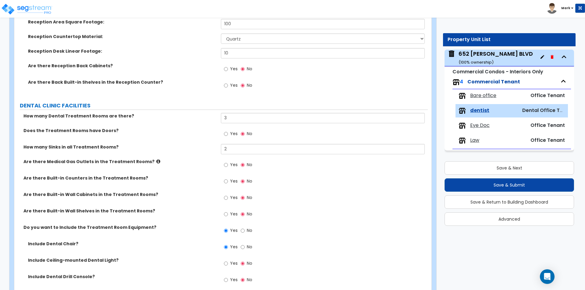
scroll to position [196, 0]
click at [228, 181] on input "Yes" at bounding box center [226, 181] width 4 height 7
radio input "true"
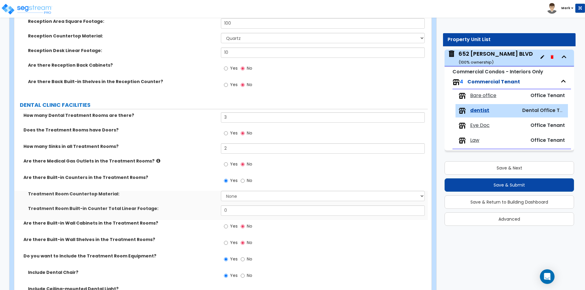
click at [228, 226] on label "Yes" at bounding box center [231, 227] width 14 height 10
click at [228, 226] on input "Yes" at bounding box center [226, 226] width 4 height 7
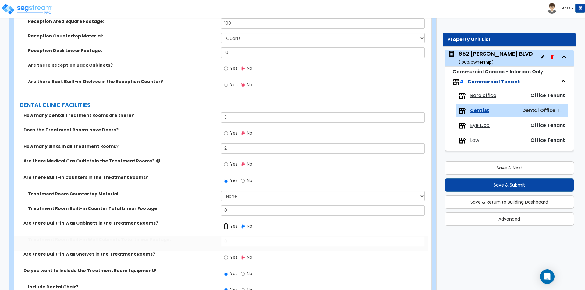
radio input "true"
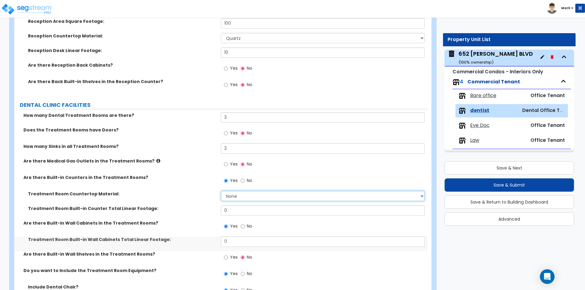
click at [236, 197] on select "None Plastic Laminate Solid Surface Stone Quartz Marble Tile Wood Stainless Ste…" at bounding box center [322, 196] width 203 height 10
select select "2"
click at [221, 191] on select "None Plastic Laminate Solid Surface Stone Quartz Marble Tile Wood Stainless Ste…" at bounding box center [322, 196] width 203 height 10
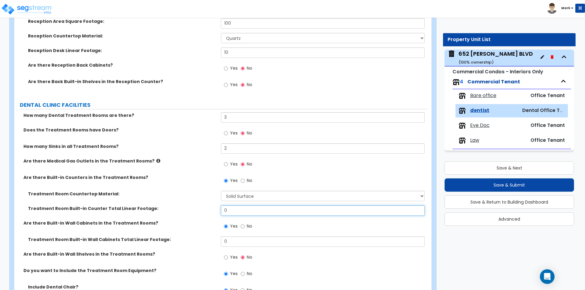
click at [239, 210] on input "0" at bounding box center [322, 211] width 203 height 10
type input "5"
click at [234, 237] on input "0" at bounding box center [322, 242] width 203 height 10
type input "5"
click at [197, 209] on label "Treatment Room Built-in Counter Total Linear Footage:" at bounding box center [122, 209] width 188 height 6
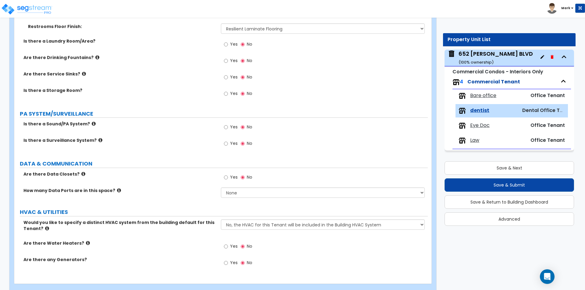
scroll to position [1536, 0]
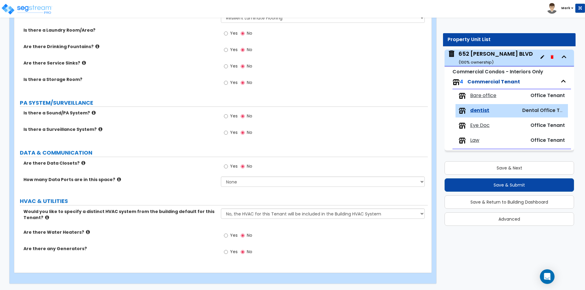
click at [481, 125] on span "Eye Doc" at bounding box center [479, 125] width 19 height 7
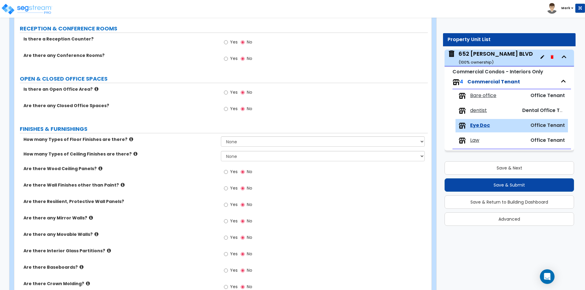
scroll to position [122, 0]
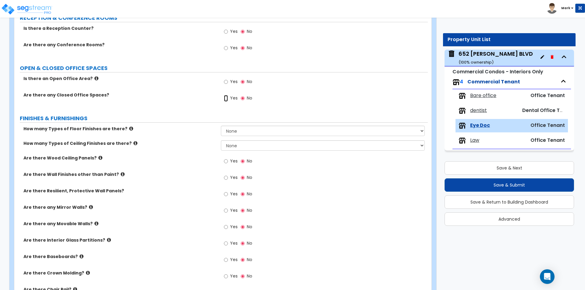
click at [228, 96] on input "Yes" at bounding box center [226, 98] width 4 height 7
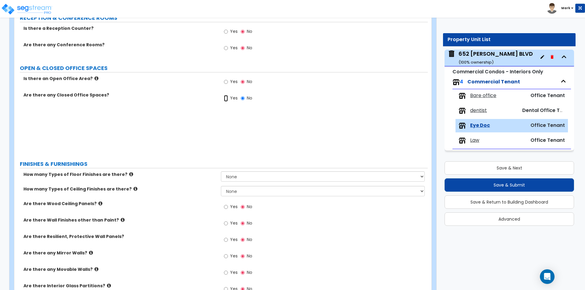
radio input "true"
select select "1"
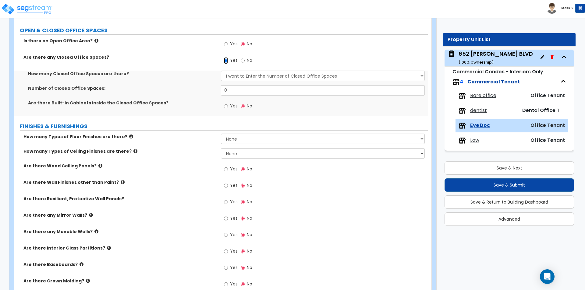
scroll to position [213, 0]
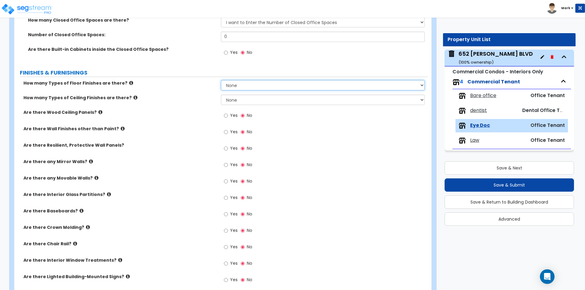
click at [237, 84] on select "None 1 2 3 4" at bounding box center [322, 85] width 203 height 10
select select "1"
click at [221, 80] on select "None 1 2 3 4" at bounding box center [322, 85] width 203 height 10
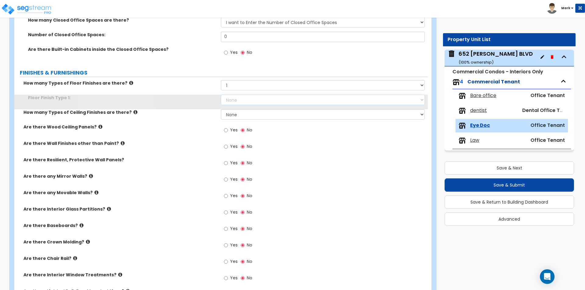
click at [247, 101] on select "None Tile Flooring Marble Flooring Hardwood Flooring Resilient Laminate Floorin…" at bounding box center [322, 100] width 203 height 10
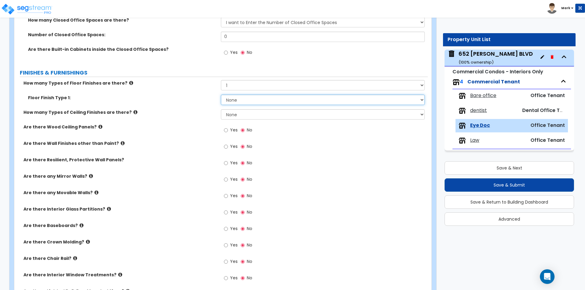
select select "2"
click at [221, 95] on select "None Tile Flooring Marble Flooring Hardwood Flooring Resilient Laminate Floorin…" at bounding box center [322, 100] width 203 height 10
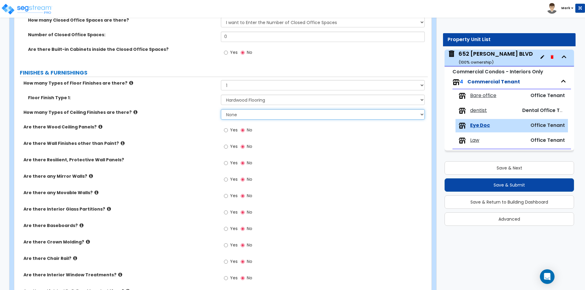
click at [248, 116] on select "None 1 2 3" at bounding box center [322, 114] width 203 height 10
select select "1"
click at [221, 109] on select "None 1 2 3" at bounding box center [322, 114] width 203 height 10
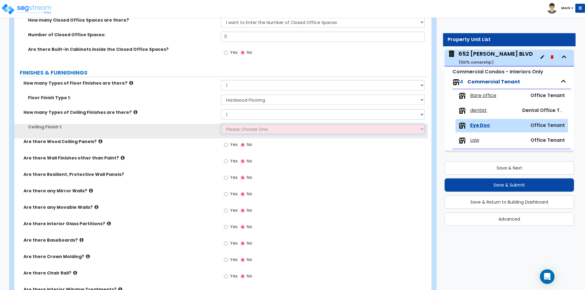
drag, startPoint x: 248, startPoint y: 119, endPoint x: 249, endPoint y: 131, distance: 12.0
click at [249, 131] on select "Please Choose One Drop Ceiling Open Ceiling Drywall Ceiling" at bounding box center [322, 129] width 203 height 10
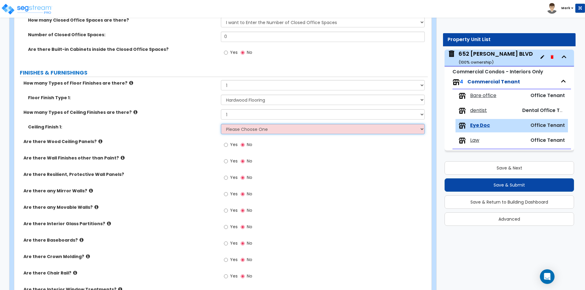
select select "1"
click at [221, 124] on select "Please Choose One Drop Ceiling Open Ceiling Drywall Ceiling" at bounding box center [322, 129] width 203 height 10
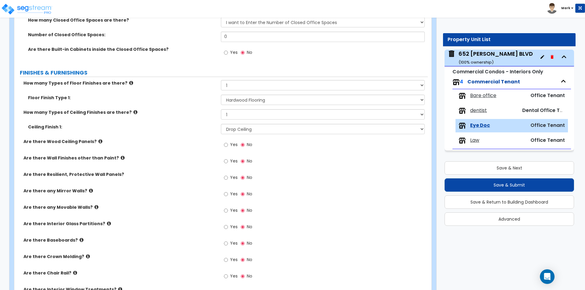
click at [197, 149] on div "Are there Wood Ceiling Panels? Yes No" at bounding box center [220, 147] width 413 height 16
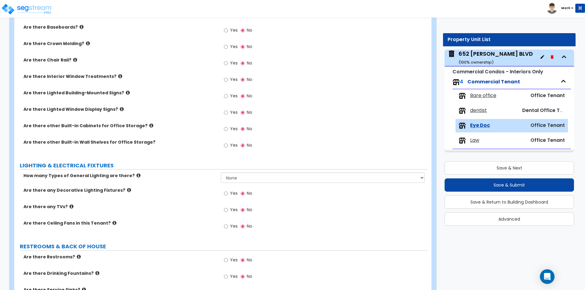
scroll to position [457, 0]
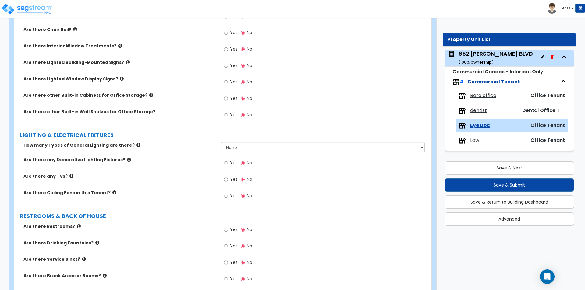
click at [231, 98] on span "Yes" at bounding box center [234, 98] width 8 height 6
click at [228, 98] on input "Yes" at bounding box center [226, 98] width 4 height 7
radio input "true"
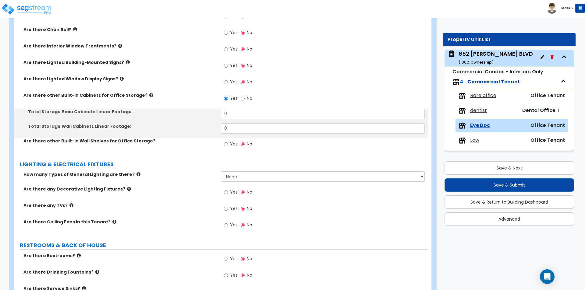
click at [228, 142] on label "Yes" at bounding box center [231, 145] width 14 height 10
click at [228, 142] on input "Yes" at bounding box center [226, 144] width 4 height 7
radio input "true"
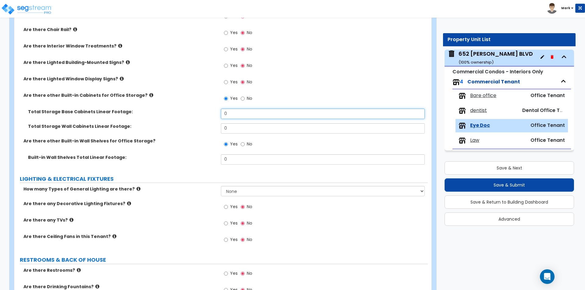
click at [241, 114] on input "0" at bounding box center [322, 114] width 203 height 10
type input "30"
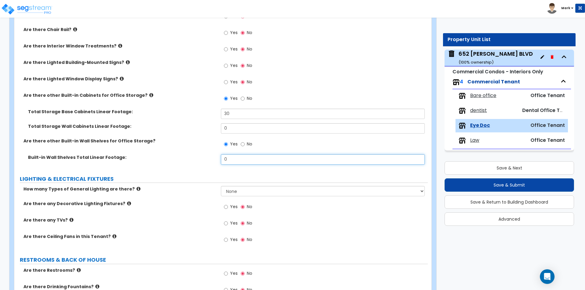
click at [241, 161] on input "0" at bounding box center [322, 159] width 203 height 10
type input "30"
click at [174, 149] on div "Are there other Built-in Wall Shelves for Office Storage? Yes No" at bounding box center [220, 146] width 413 height 16
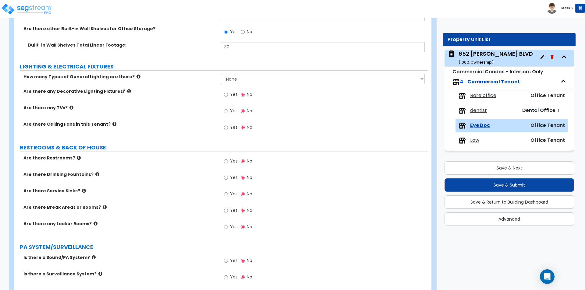
scroll to position [579, 0]
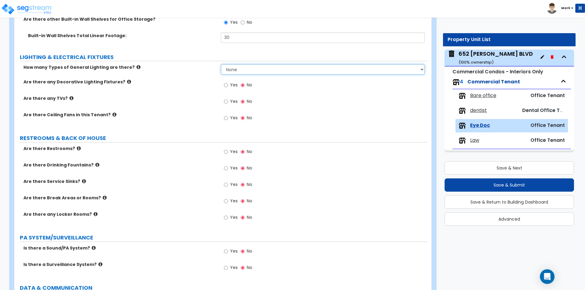
click at [253, 69] on select "None 1 2 3" at bounding box center [322, 69] width 203 height 10
select select "1"
click at [221, 64] on select "None 1 2 3" at bounding box center [322, 69] width 203 height 10
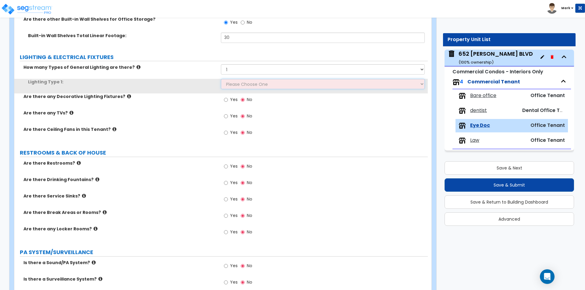
click at [250, 85] on select "Please Choose One LED Surface-Mounted LED Recessed Fluorescent Surface-Mounted …" at bounding box center [322, 84] width 203 height 10
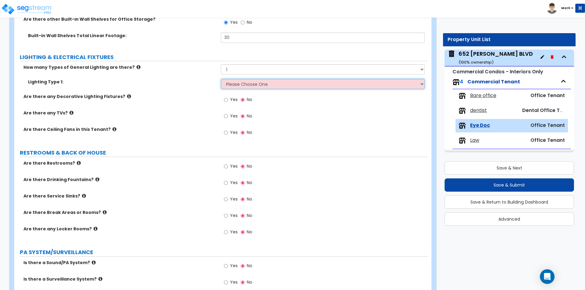
select select "4"
click at [221, 79] on select "Please Choose One LED Surface-Mounted LED Recessed Fluorescent Surface-Mounted …" at bounding box center [322, 84] width 203 height 10
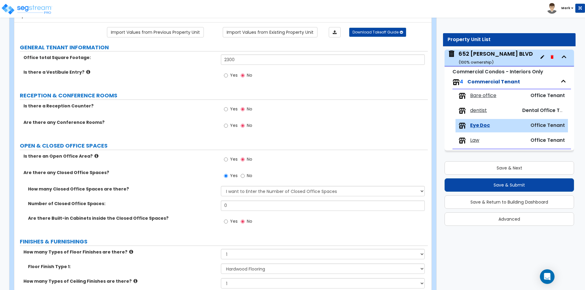
scroll to position [0, 0]
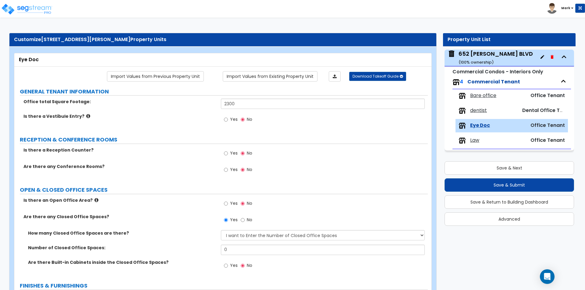
click at [228, 155] on label "Yes" at bounding box center [231, 154] width 14 height 10
click at [228, 155] on input "Yes" at bounding box center [226, 153] width 4 height 7
radio input "true"
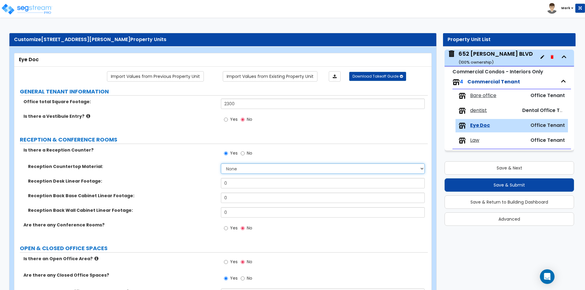
click at [240, 170] on select "None Plastic Laminate Solid Surface Stone Quartz Marble Tile Wood Stainless Ste…" at bounding box center [322, 169] width 203 height 10
select select "7"
click at [221, 164] on select "None Plastic Laminate Solid Surface Stone Quartz Marble Tile Wood Stainless Ste…" at bounding box center [322, 169] width 203 height 10
click at [259, 183] on input "0" at bounding box center [322, 183] width 203 height 10
type input "5"
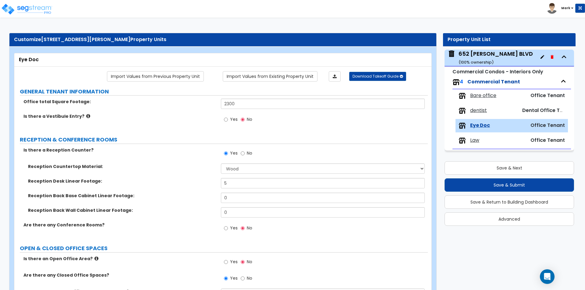
click at [171, 172] on div "Reception Countertop Material: None Plastic Laminate Solid Surface Stone Quartz…" at bounding box center [220, 171] width 413 height 15
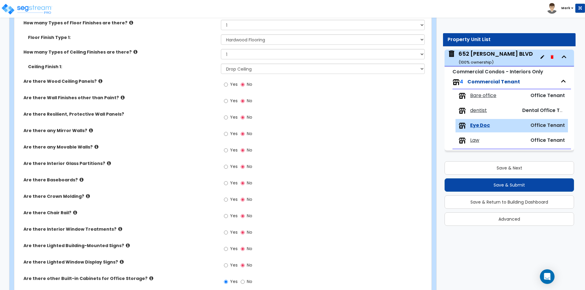
scroll to position [332, 0]
click at [229, 182] on label "Yes" at bounding box center [231, 184] width 14 height 10
click at [228, 182] on input "Yes" at bounding box center [226, 183] width 4 height 7
radio input "true"
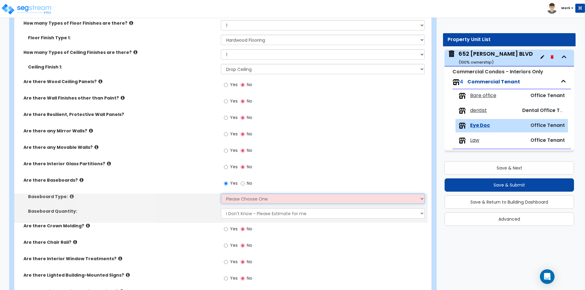
click at [243, 199] on select "Please Choose One Wood Vinyl Carpet Tile" at bounding box center [322, 199] width 203 height 10
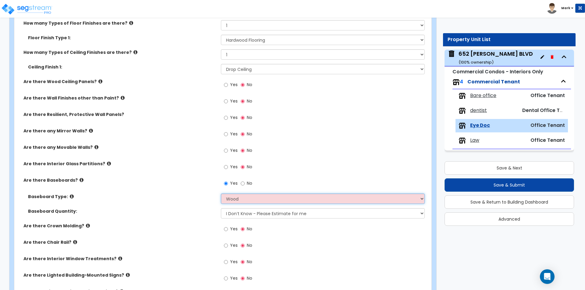
click at [221, 194] on select "Please Choose One Wood Vinyl Carpet Tile" at bounding box center [322, 199] width 203 height 10
click at [180, 201] on div "Baseboard Type: Please Choose One Wood Vinyl Carpet Tile" at bounding box center [220, 201] width 413 height 15
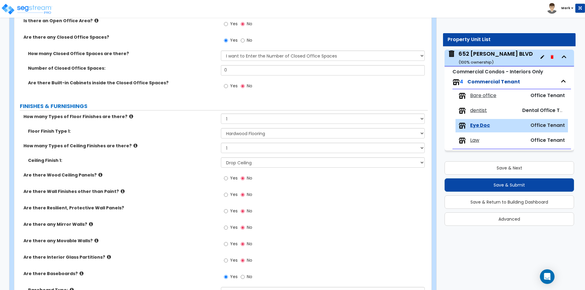
scroll to position [179, 0]
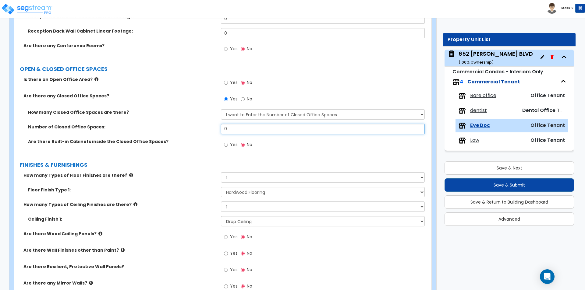
click at [246, 129] on input "0" at bounding box center [322, 129] width 203 height 10
click at [232, 142] on span "Yes" at bounding box center [234, 145] width 8 height 6
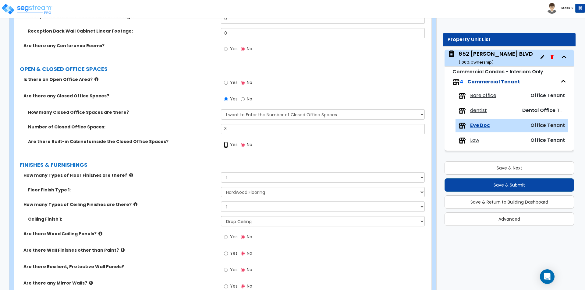
click at [228, 142] on input "Yes" at bounding box center [226, 145] width 4 height 7
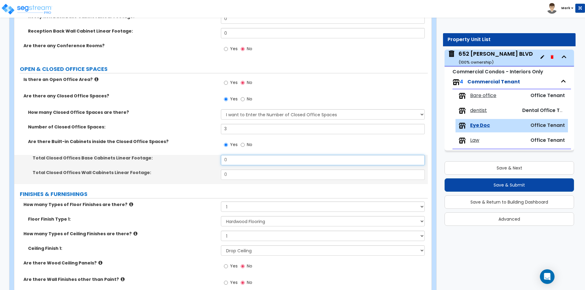
click at [233, 161] on input "0" at bounding box center [322, 160] width 203 height 10
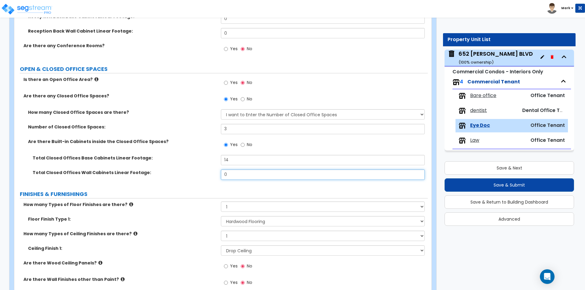
click at [237, 175] on input "0" at bounding box center [322, 175] width 203 height 10
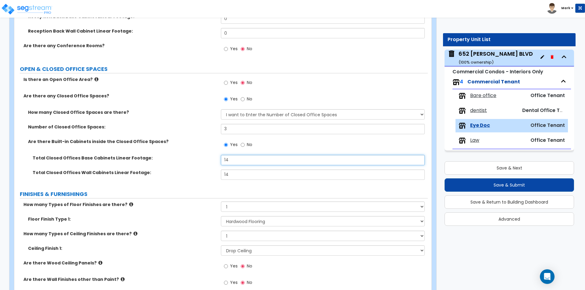
click at [248, 160] on input "14" at bounding box center [322, 160] width 203 height 10
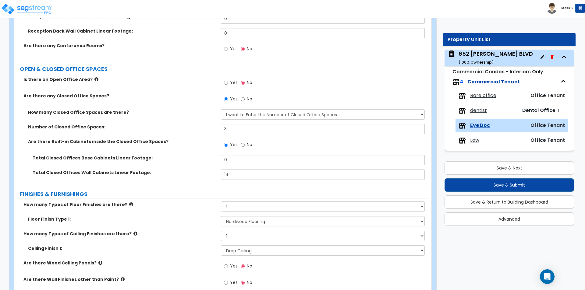
click at [196, 178] on div "Total Closed Offices Wall Cabinets Linear Footage: 14" at bounding box center [220, 177] width 413 height 15
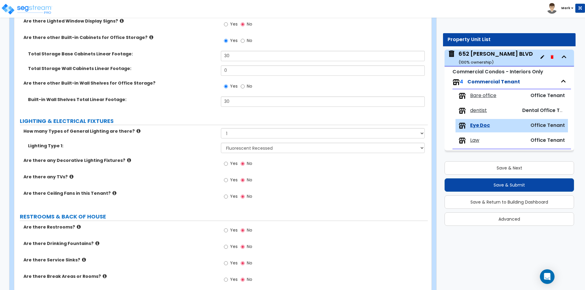
scroll to position [728, 0]
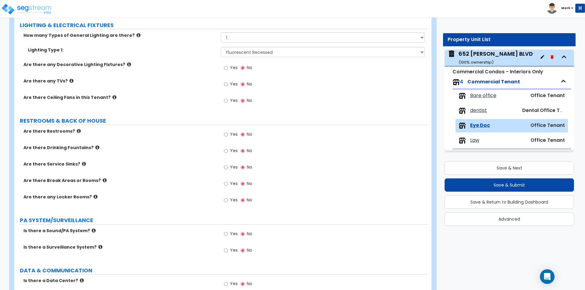
click at [231, 134] on span "Yes" at bounding box center [234, 134] width 8 height 6
click at [228, 134] on input "Yes" at bounding box center [226, 134] width 4 height 7
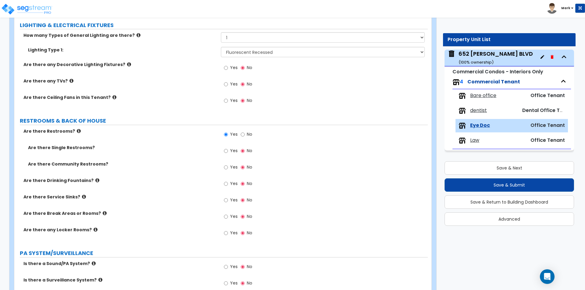
click at [231, 151] on span "Yes" at bounding box center [234, 151] width 8 height 6
click at [228, 151] on input "Yes" at bounding box center [226, 151] width 4 height 7
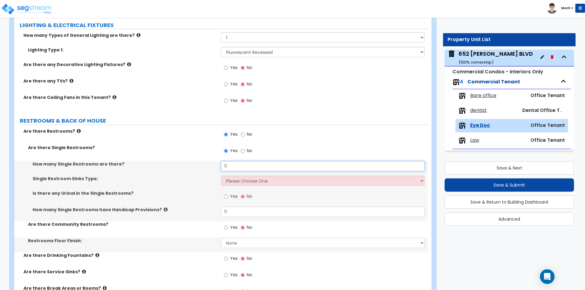
drag, startPoint x: 233, startPoint y: 165, endPoint x: 238, endPoint y: 166, distance: 5.3
click at [235, 166] on input "0" at bounding box center [322, 166] width 203 height 10
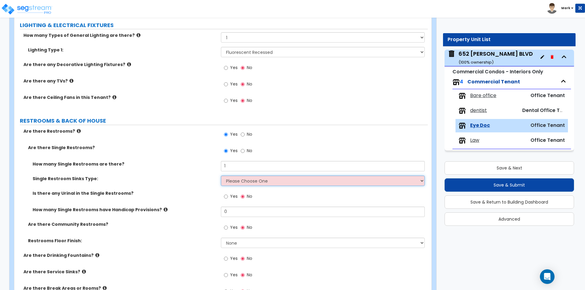
click at [235, 183] on select "Please Choose One Wall-mounted Vanity-mounted" at bounding box center [322, 181] width 203 height 10
click at [221, 176] on select "Please Choose One Wall-mounted Vanity-mounted" at bounding box center [322, 181] width 203 height 10
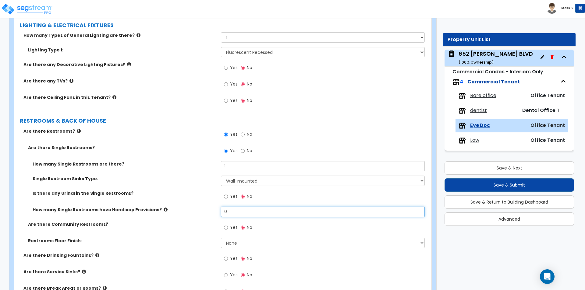
click at [238, 211] on input "0" at bounding box center [322, 212] width 203 height 10
click at [204, 224] on label "Are there Community Restrooms?" at bounding box center [122, 224] width 188 height 6
click at [228, 243] on select "None Tile Flooring Resilient Laminate Flooring VCT Flooring Sheet Vinyl Flooring" at bounding box center [322, 243] width 203 height 10
click at [221, 238] on select "None Tile Flooring Resilient Laminate Flooring VCT Flooring Sheet Vinyl Flooring" at bounding box center [322, 243] width 203 height 10
click at [181, 211] on label "How many Single Restrooms have Handicap Provisions?" at bounding box center [125, 210] width 184 height 6
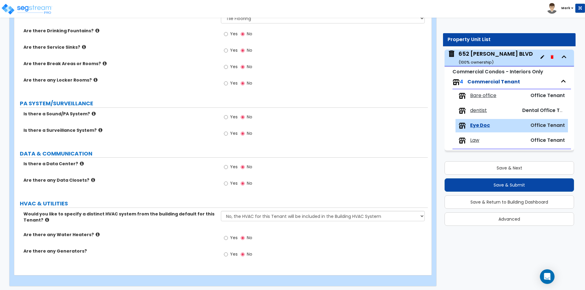
scroll to position [955, 0]
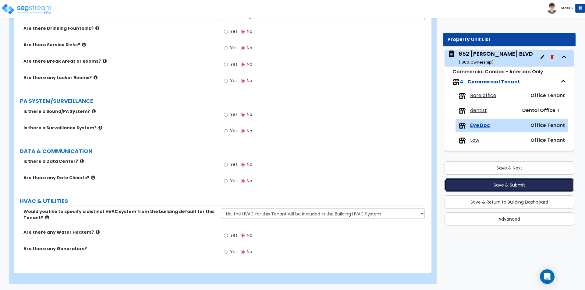
click at [497, 186] on button "Save & Submit" at bounding box center [508, 184] width 129 height 13
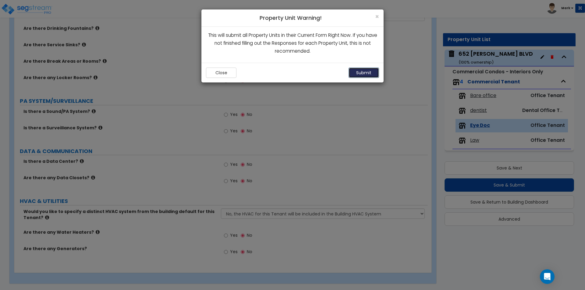
click at [356, 72] on button "Submit" at bounding box center [363, 73] width 30 height 10
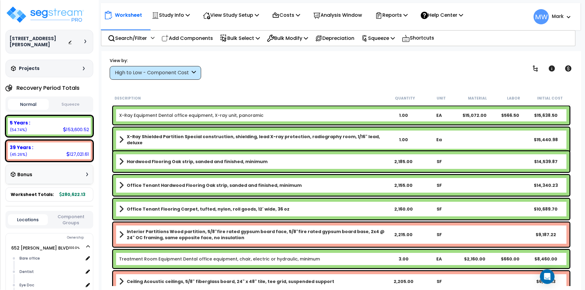
click at [196, 76] on div "High to Low - Component Cost" at bounding box center [155, 73] width 91 height 14
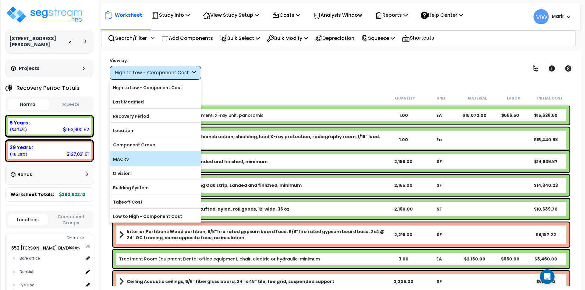
click at [142, 155] on label "MACRS" at bounding box center [155, 159] width 91 height 9
click at [0, 0] on input "MACRS" at bounding box center [0, 0] width 0 height 0
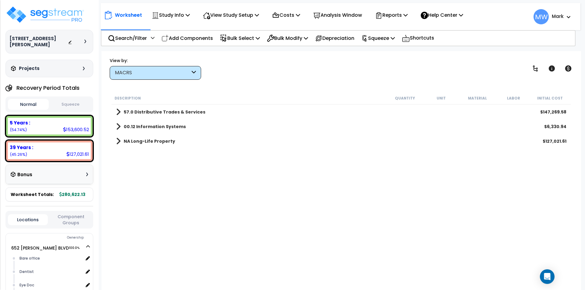
click at [179, 108] on link "57.0 Distributive Trades & Services" at bounding box center [160, 112] width 89 height 9
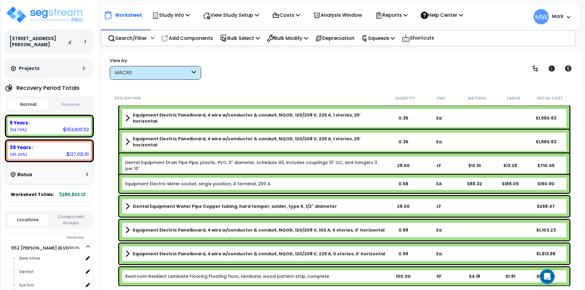
scroll to position [122, 0]
